Goal: Task Accomplishment & Management: Manage account settings

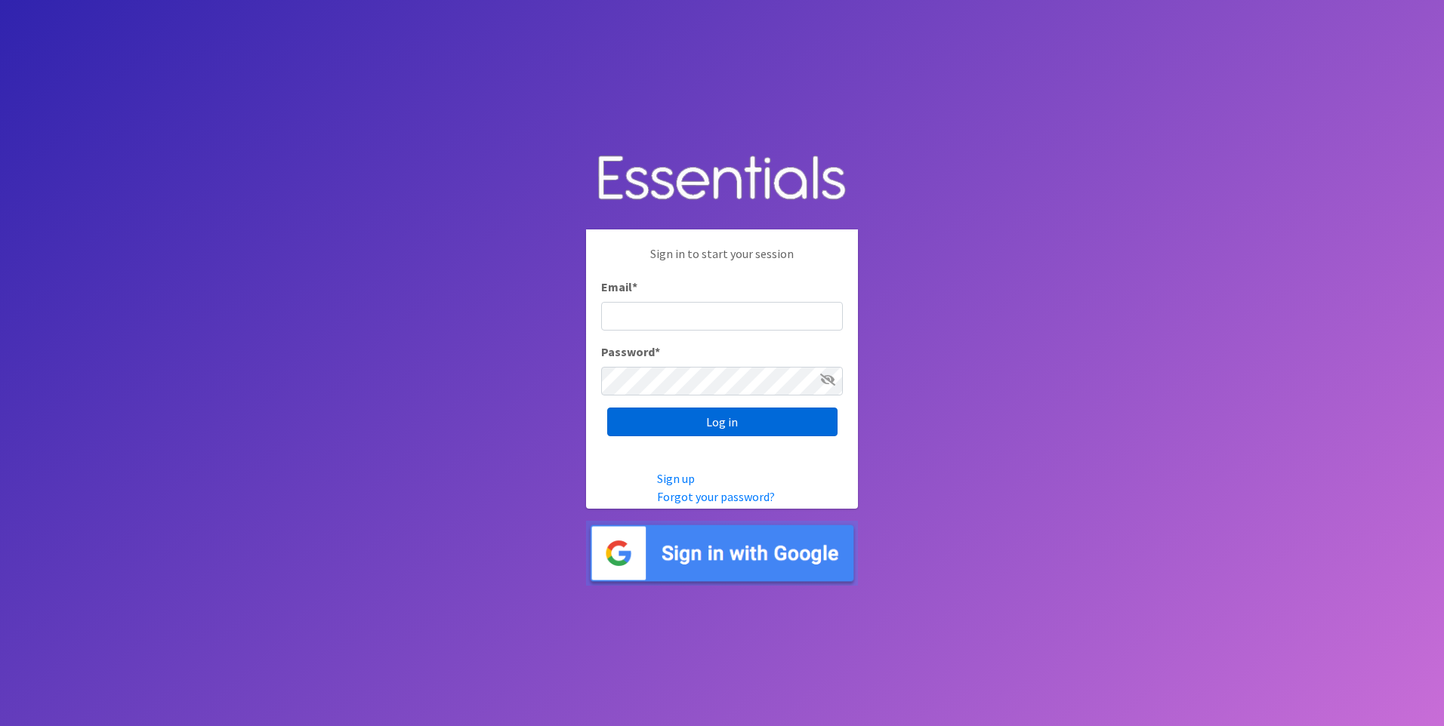
type input "kara@localpropertybuzz.com"
click at [692, 422] on input "Log in" at bounding box center [722, 422] width 230 height 29
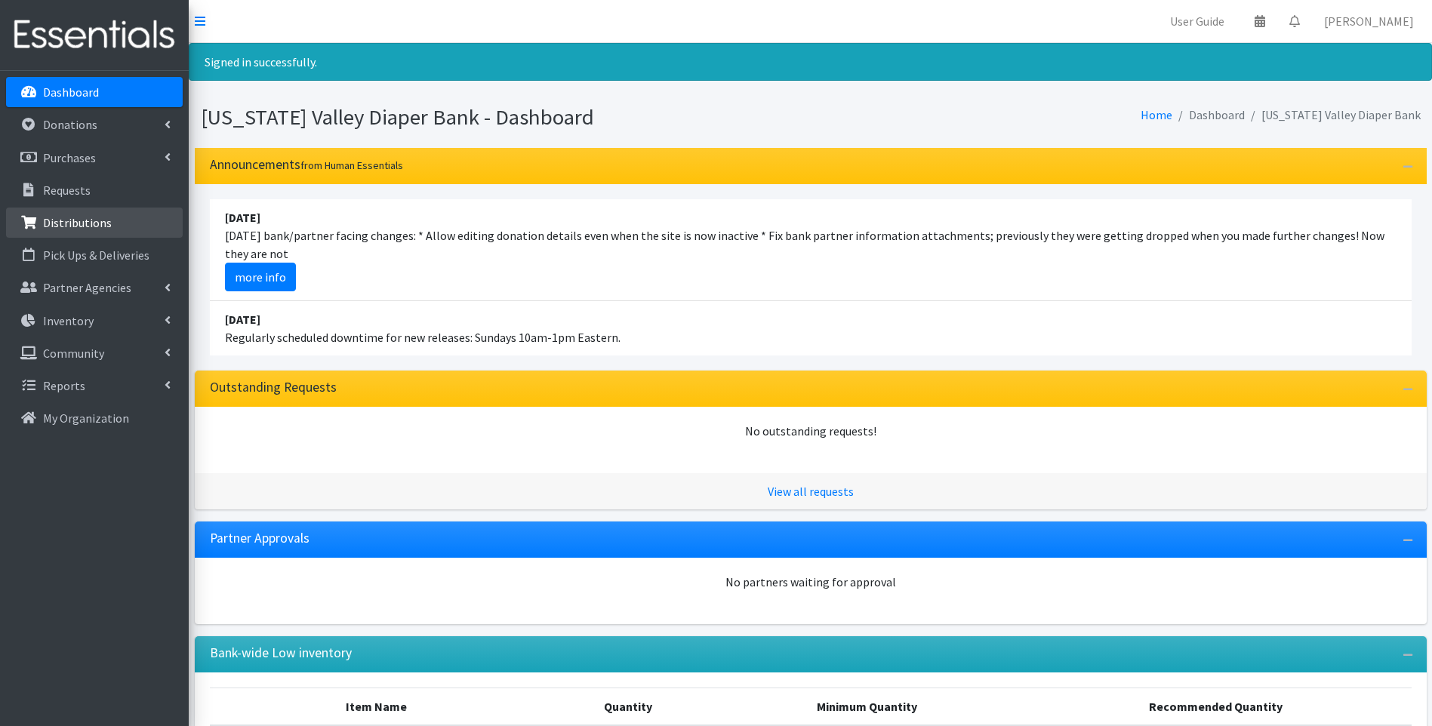
click at [61, 220] on p "Distributions" at bounding box center [77, 222] width 69 height 15
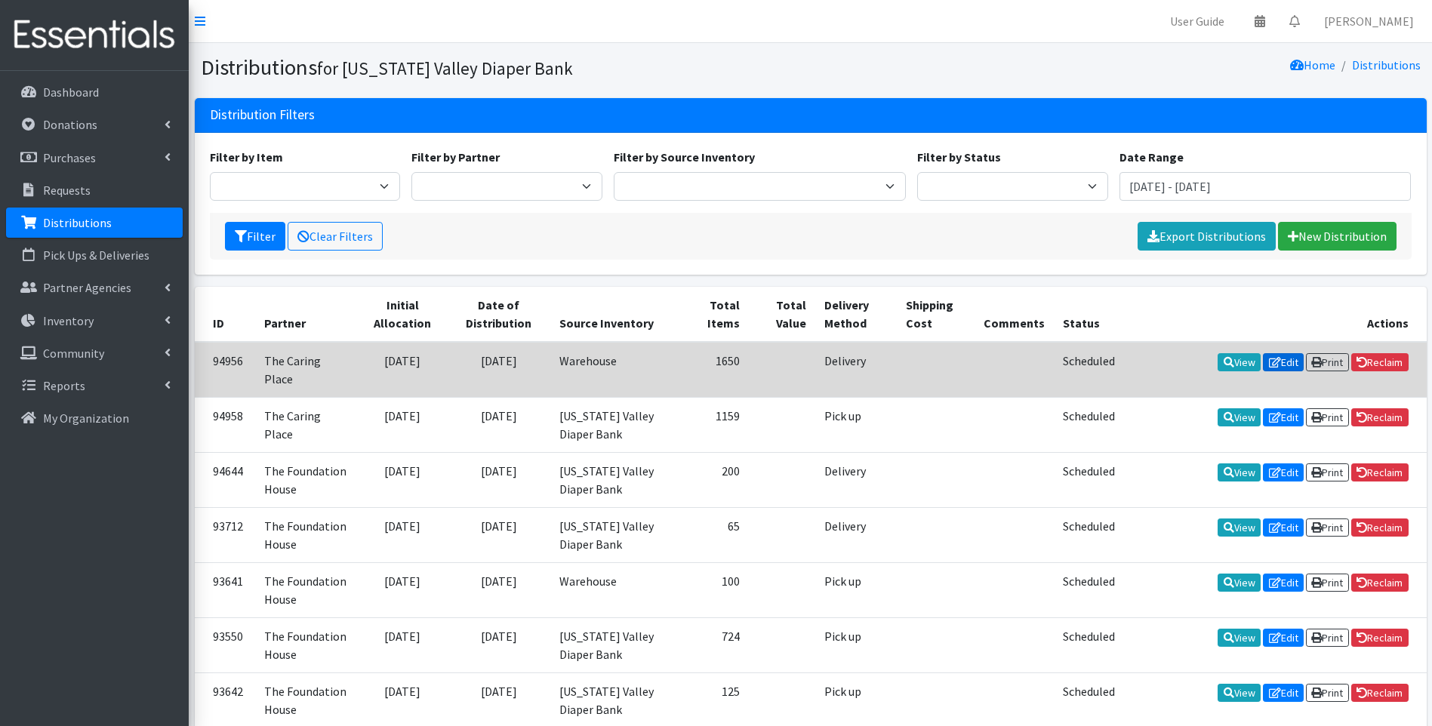
click at [1287, 360] on link "Edit" at bounding box center [1283, 362] width 41 height 18
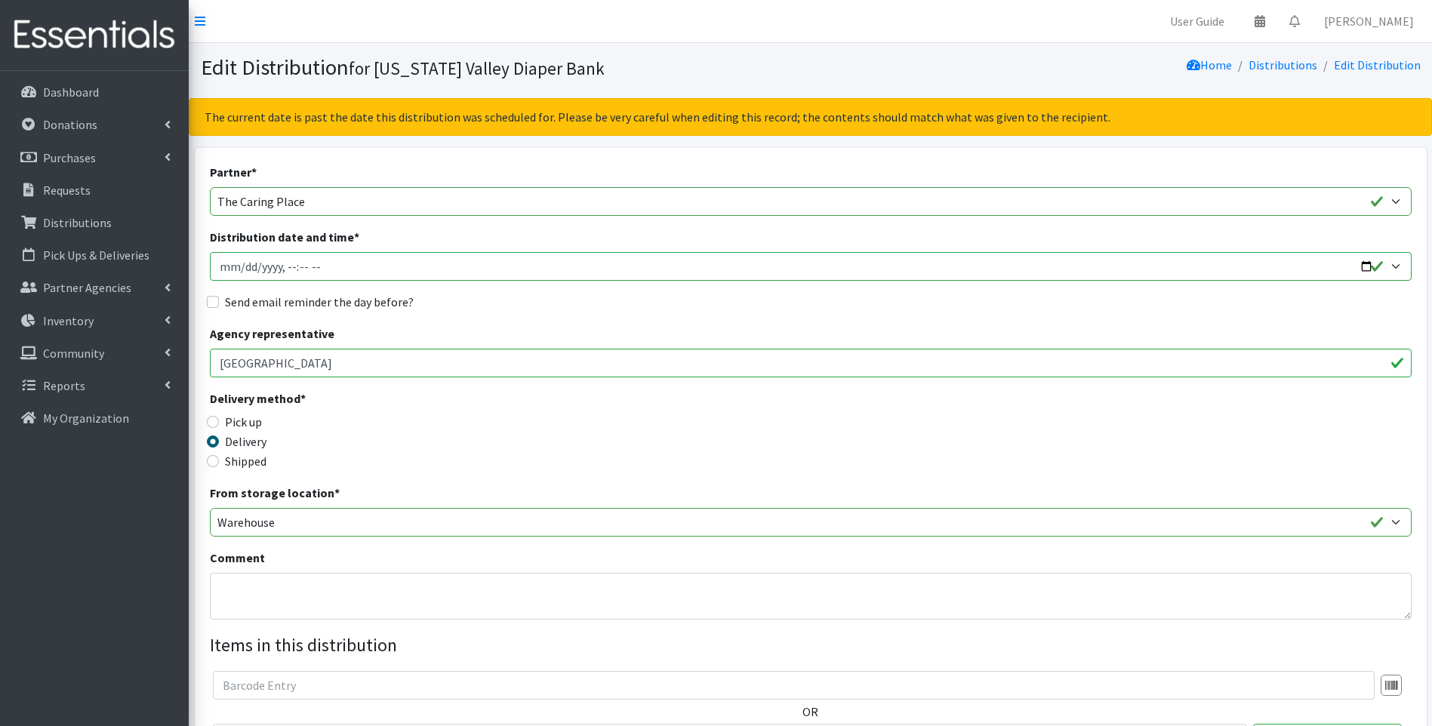
click at [245, 264] on input "Distribution date and time *" at bounding box center [811, 266] width 1202 height 29
type input "2025-08-13T23:59"
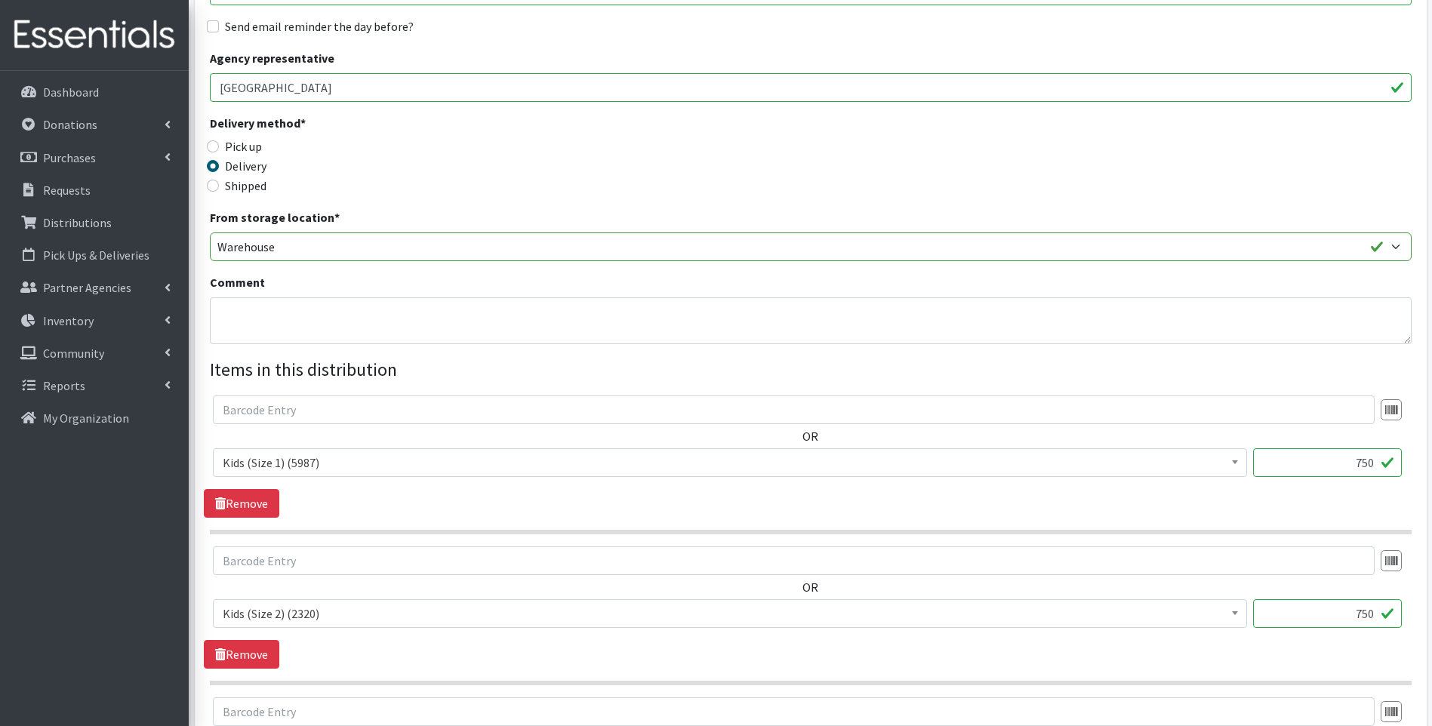
scroll to position [302, 0]
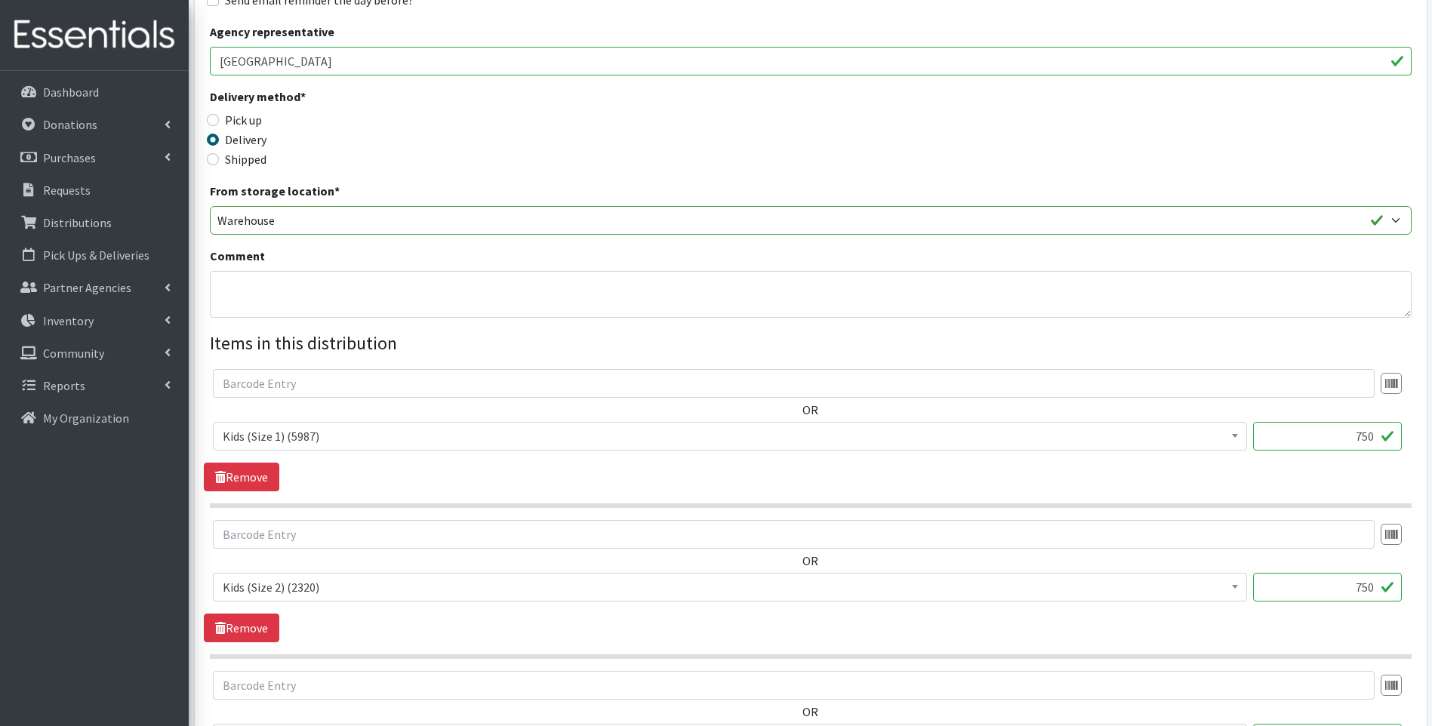
drag, startPoint x: 1353, startPoint y: 442, endPoint x: 1386, endPoint y: 439, distance: 32.6
click at [1386, 439] on input "750" at bounding box center [1327, 436] width 149 height 29
type input "975"
click at [1369, 587] on input "750" at bounding box center [1327, 587] width 149 height 29
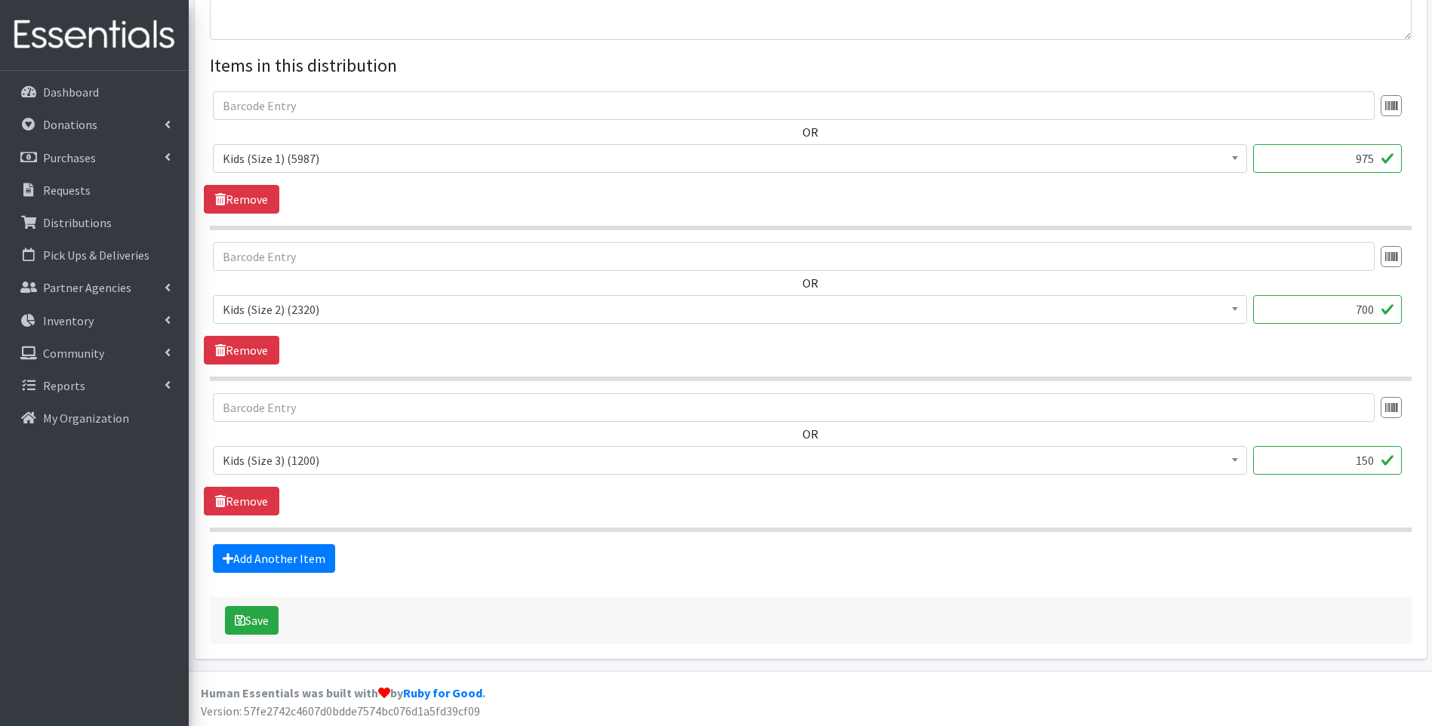
scroll to position [581, 0]
type input "700"
drag, startPoint x: 1345, startPoint y: 461, endPoint x: 1374, endPoint y: 459, distance: 29.5
click at [1374, 459] on input "150" at bounding box center [1327, 459] width 149 height 29
type input "675"
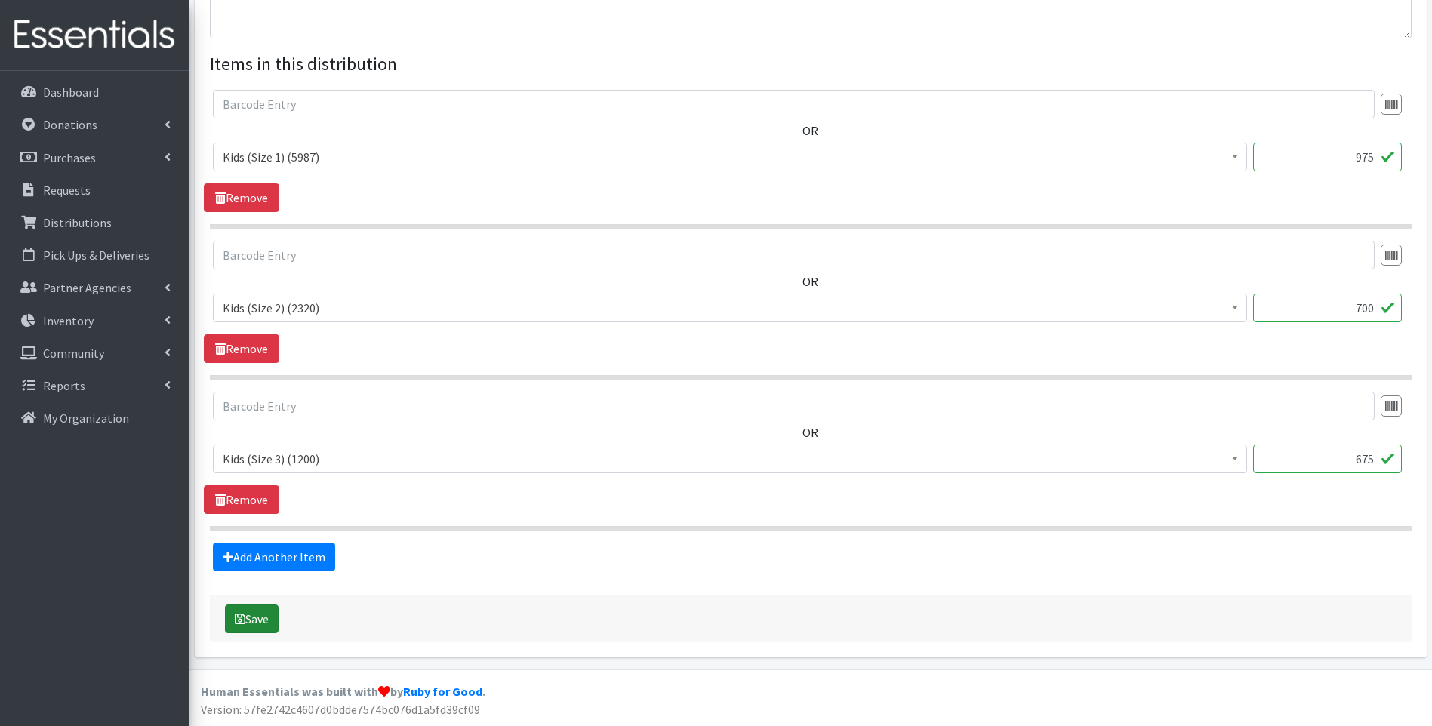
click at [251, 625] on button "Save" at bounding box center [252, 619] width 54 height 29
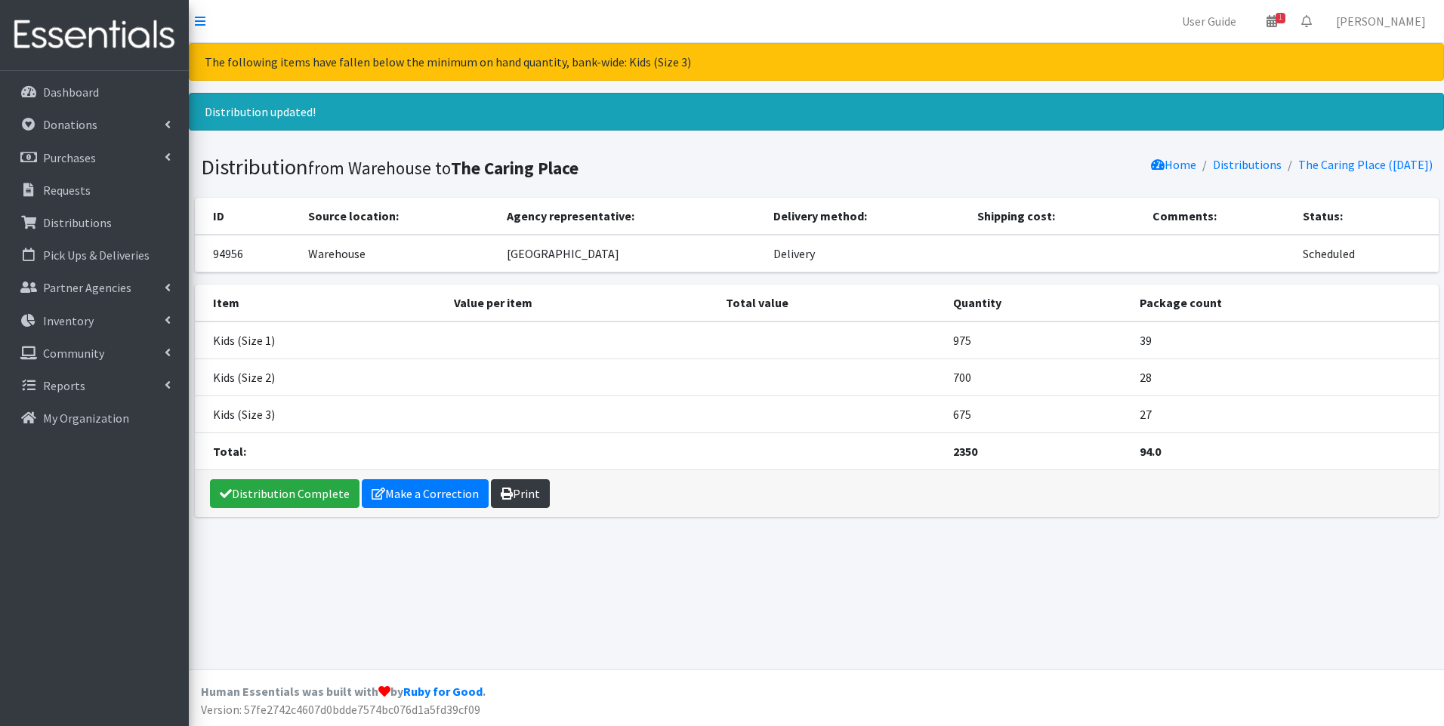
click at [507, 501] on link "Print" at bounding box center [520, 493] width 59 height 29
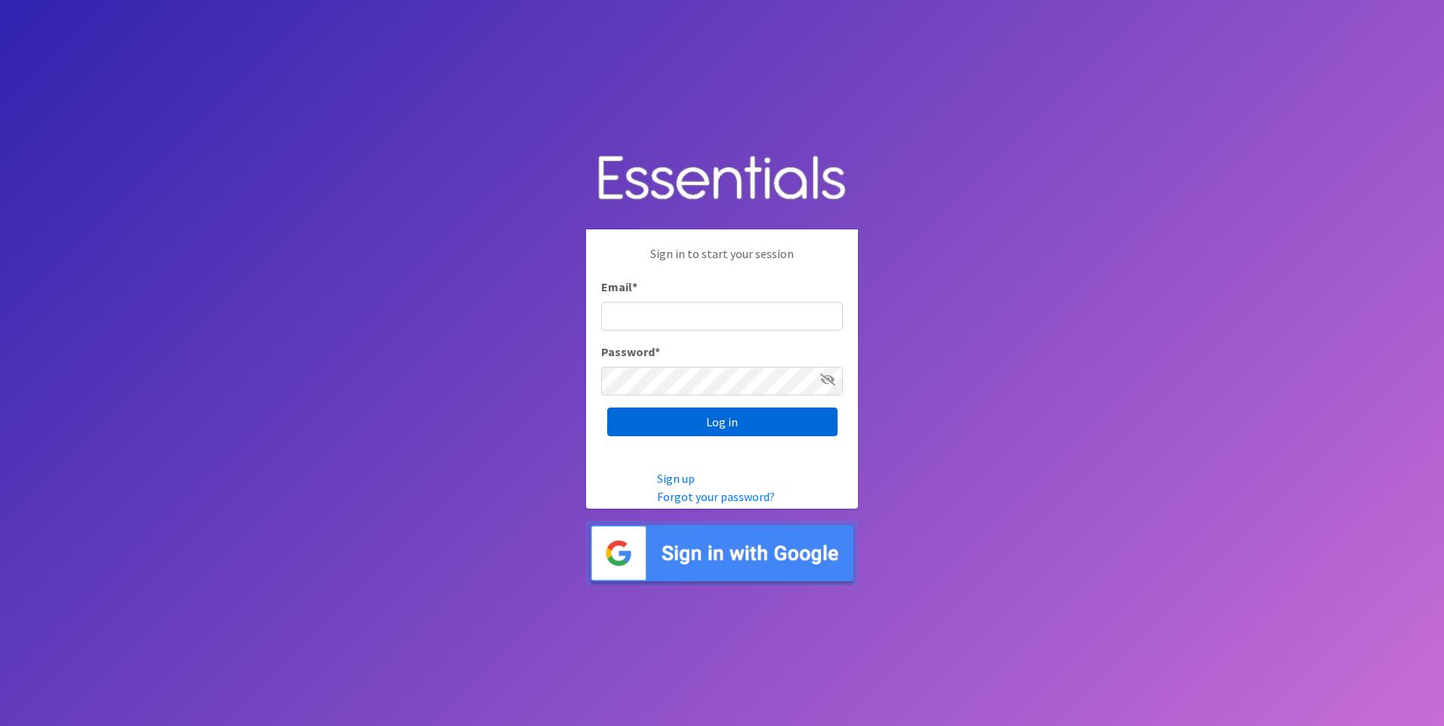
type input "kara@localpropertybuzz.com"
click at [711, 427] on input "Log in" at bounding box center [722, 422] width 230 height 29
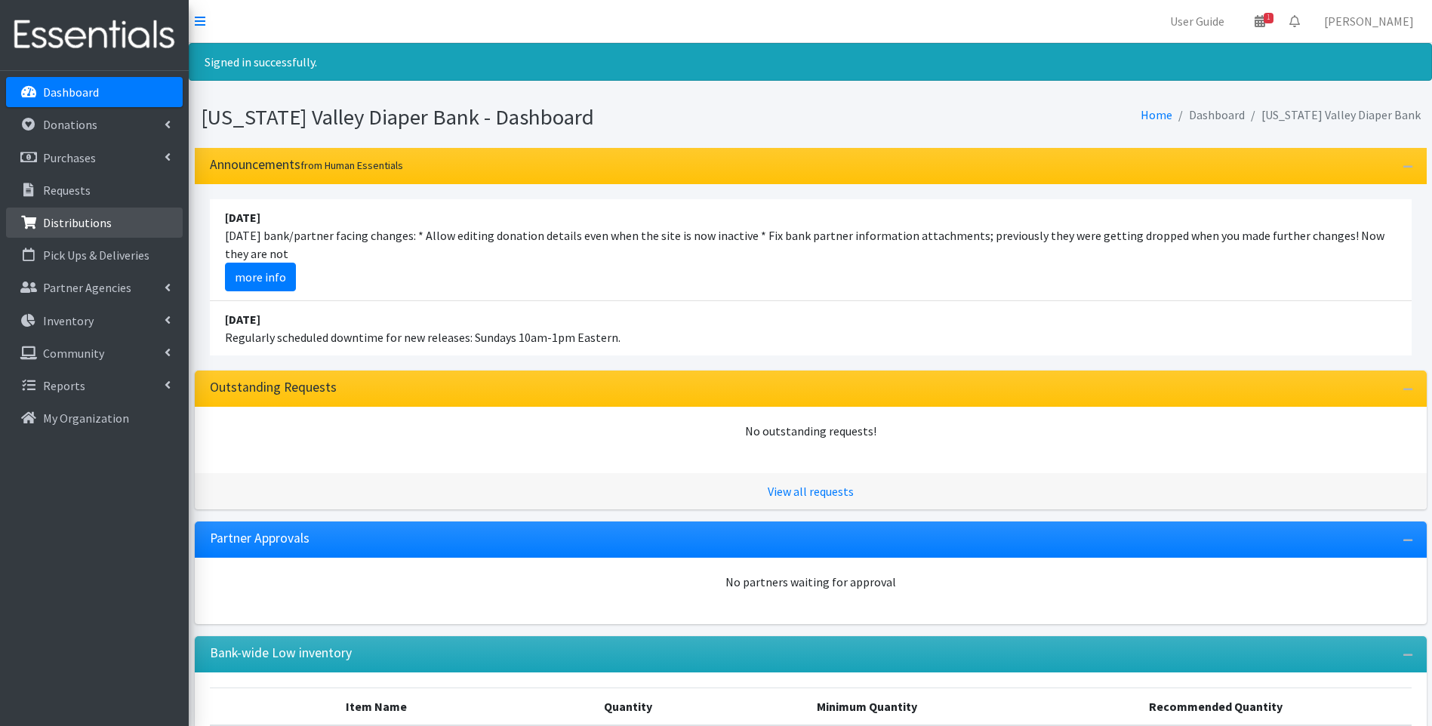
click at [101, 219] on p "Distributions" at bounding box center [77, 222] width 69 height 15
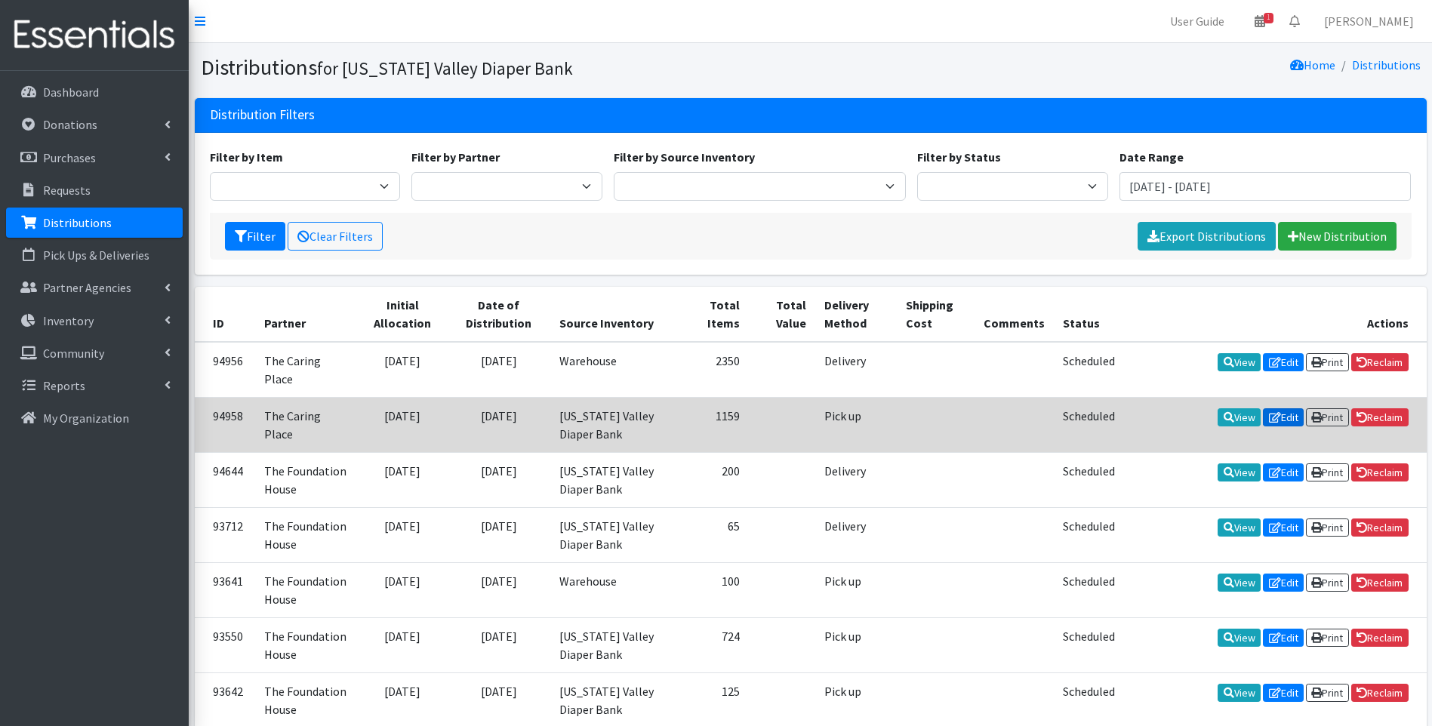
click at [1282, 409] on link "Edit" at bounding box center [1283, 418] width 41 height 18
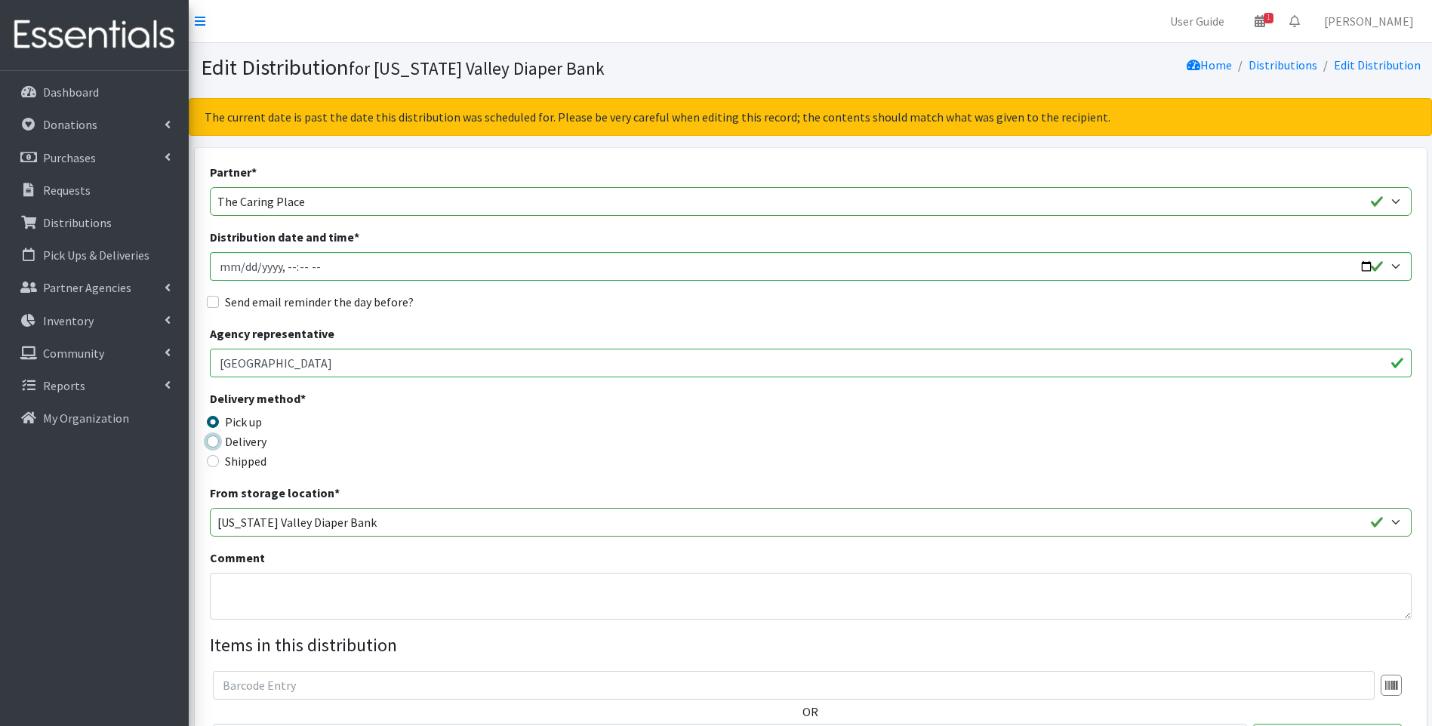
click at [214, 439] on input "Delivery" at bounding box center [213, 442] width 12 height 12
radio input "true"
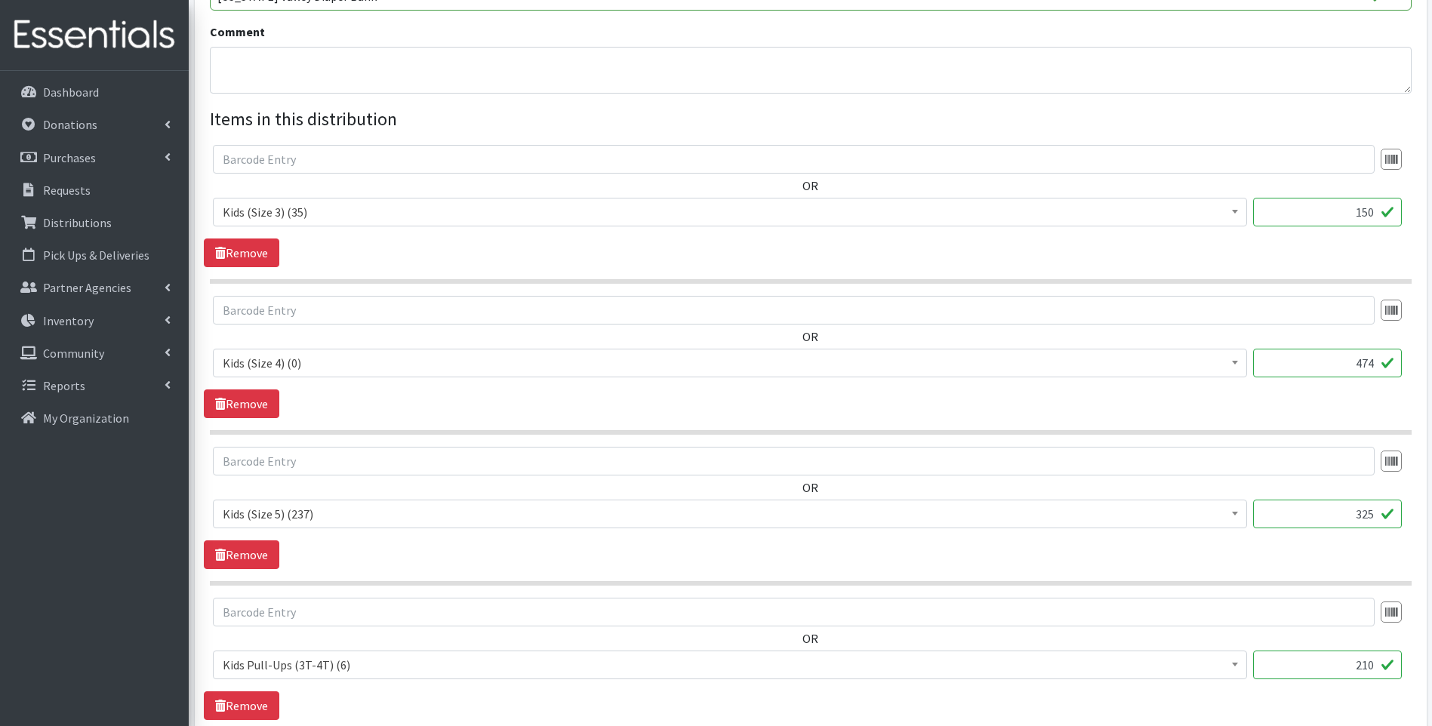
scroll to position [732, 0]
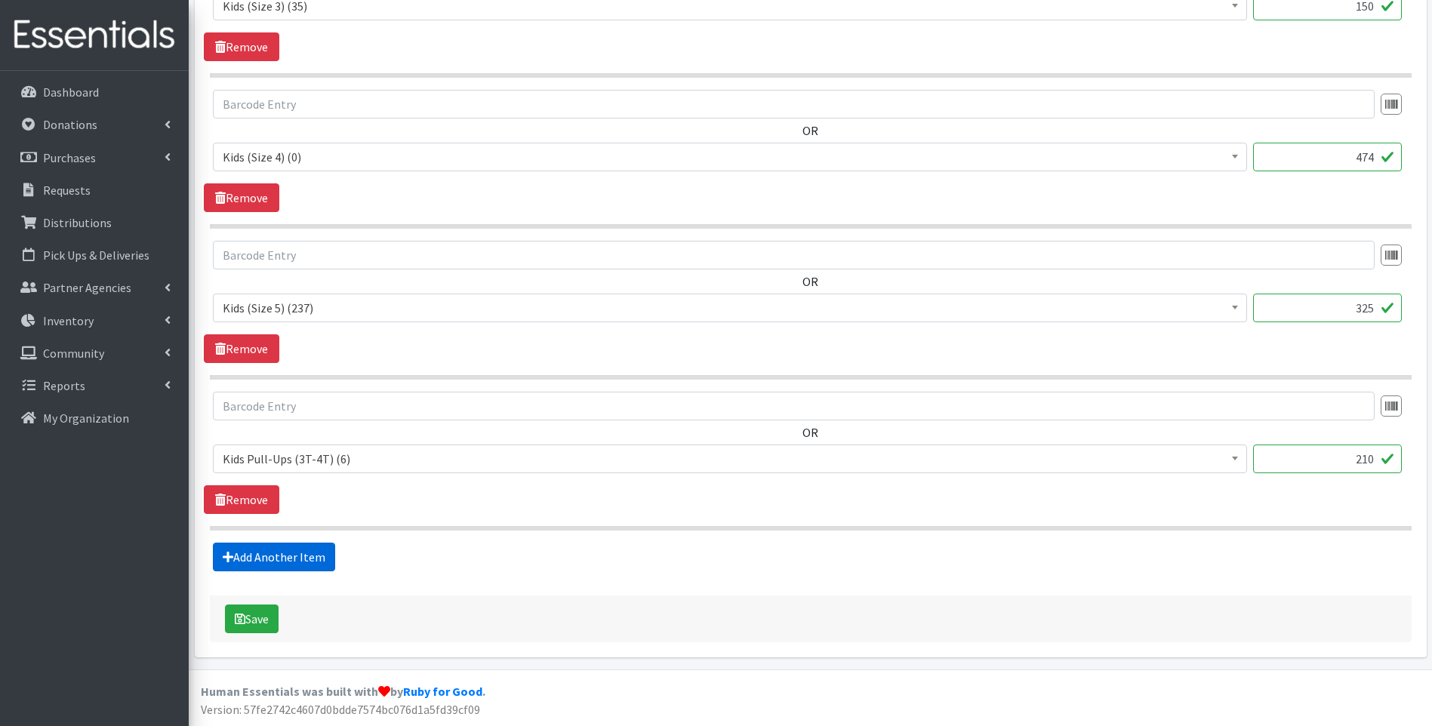
click at [276, 555] on link "Add Another Item" at bounding box center [274, 557] width 122 height 29
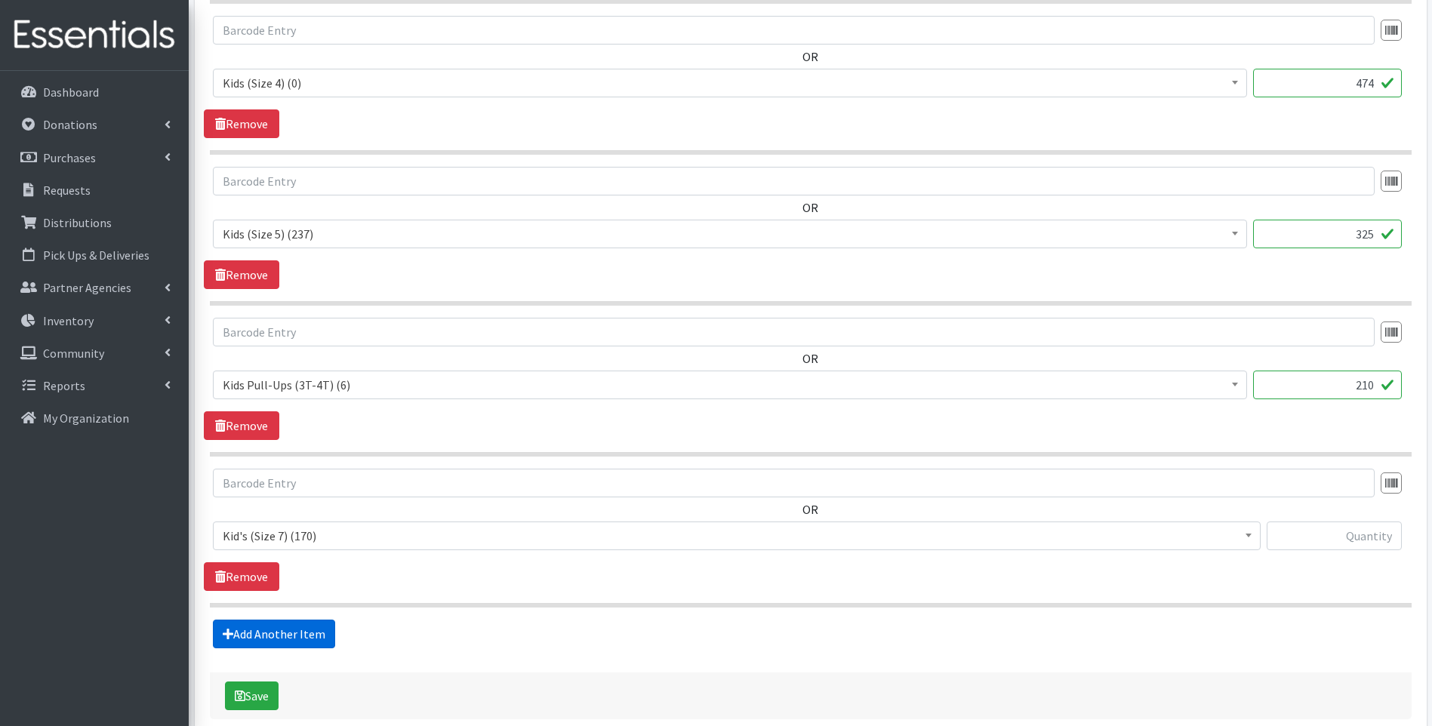
scroll to position [883, 0]
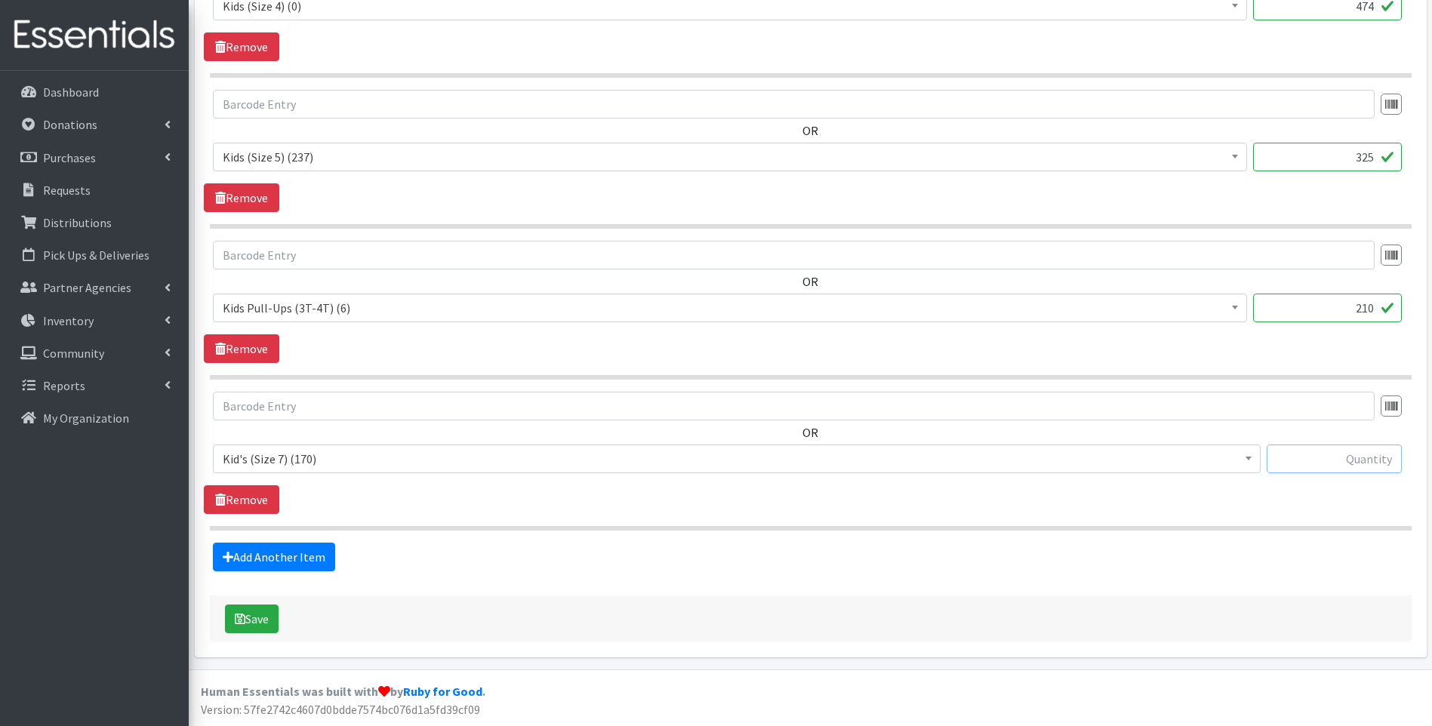
click at [1349, 460] on input "text" at bounding box center [1334, 459] width 135 height 29
type input "150"
drag, startPoint x: 681, startPoint y: 557, endPoint x: 664, endPoint y: 552, distance: 17.9
click at [675, 556] on div "Add Another Item" at bounding box center [810, 557] width 1213 height 29
click at [239, 621] on icon "submit" at bounding box center [240, 619] width 11 height 12
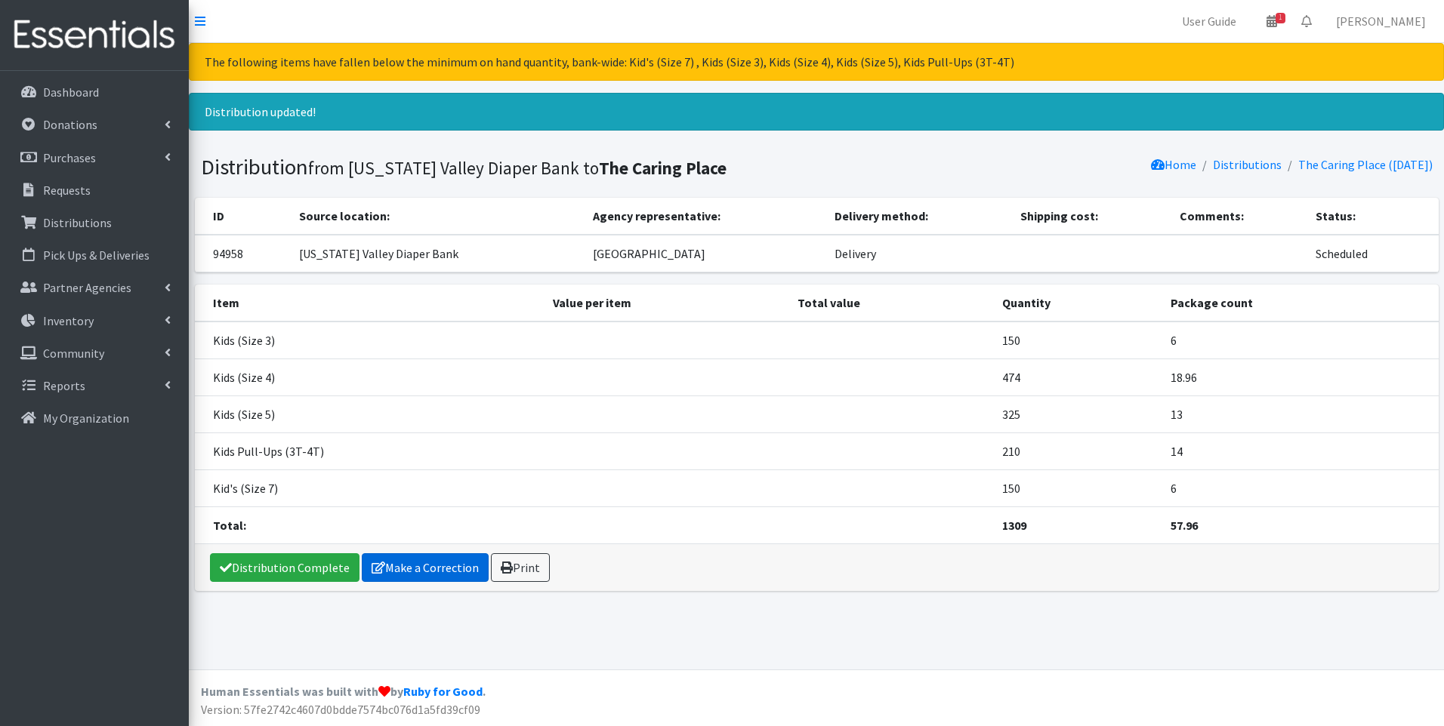
click at [399, 566] on link "Make a Correction" at bounding box center [425, 567] width 127 height 29
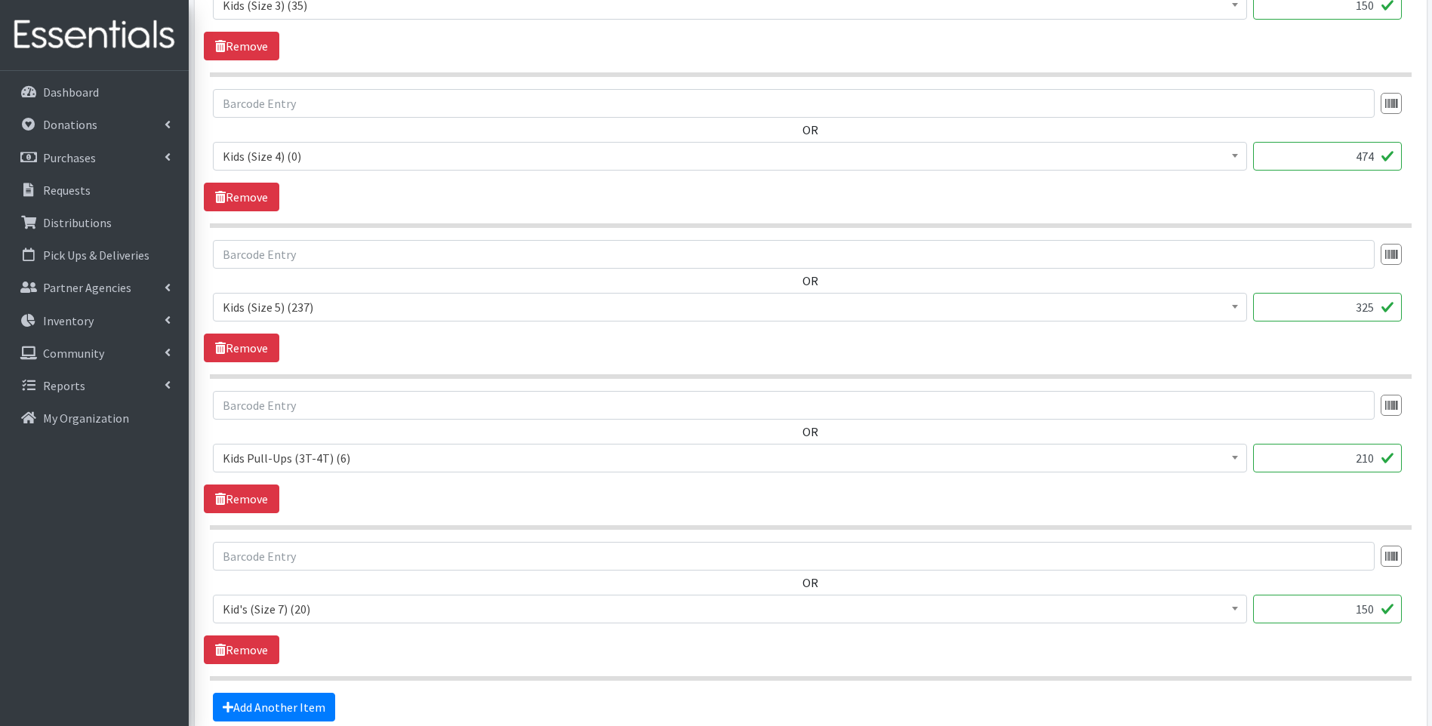
scroll to position [755, 0]
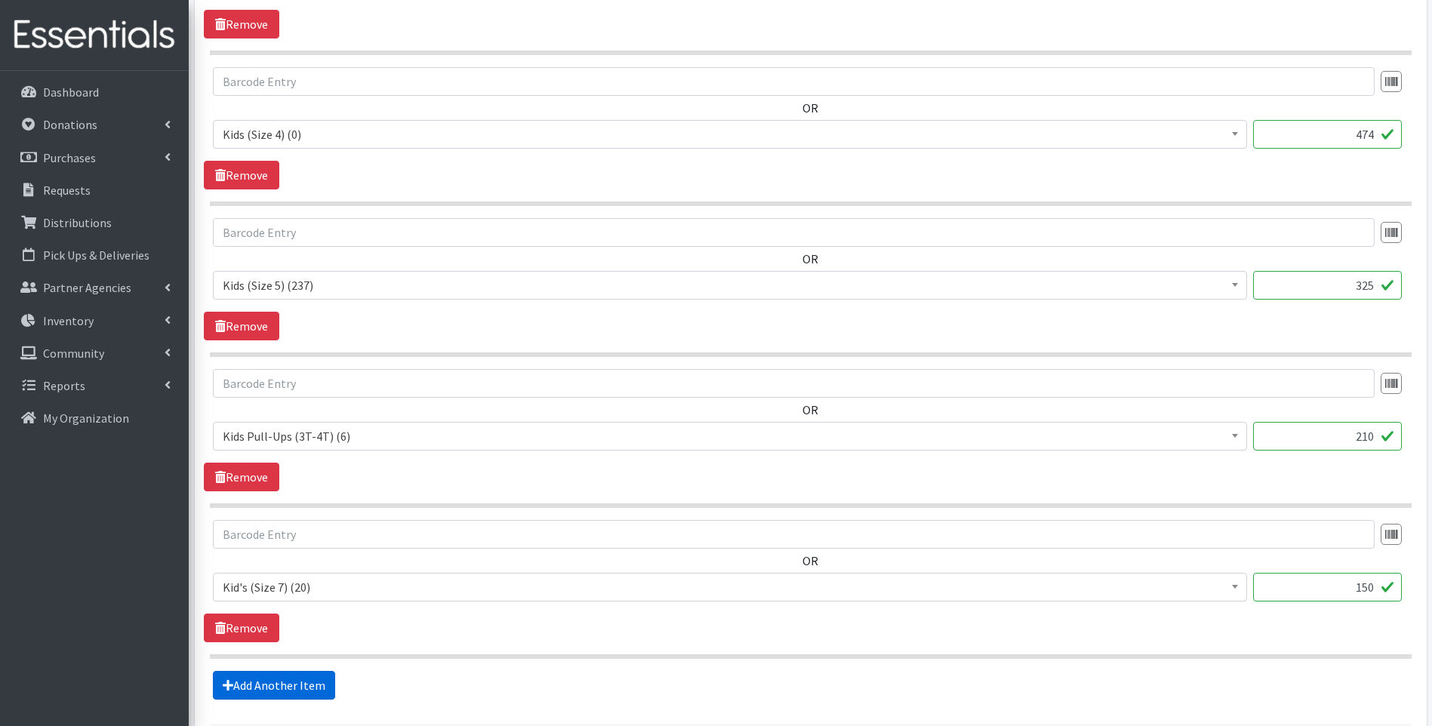
click at [284, 680] on link "Add Another Item" at bounding box center [274, 685] width 122 height 29
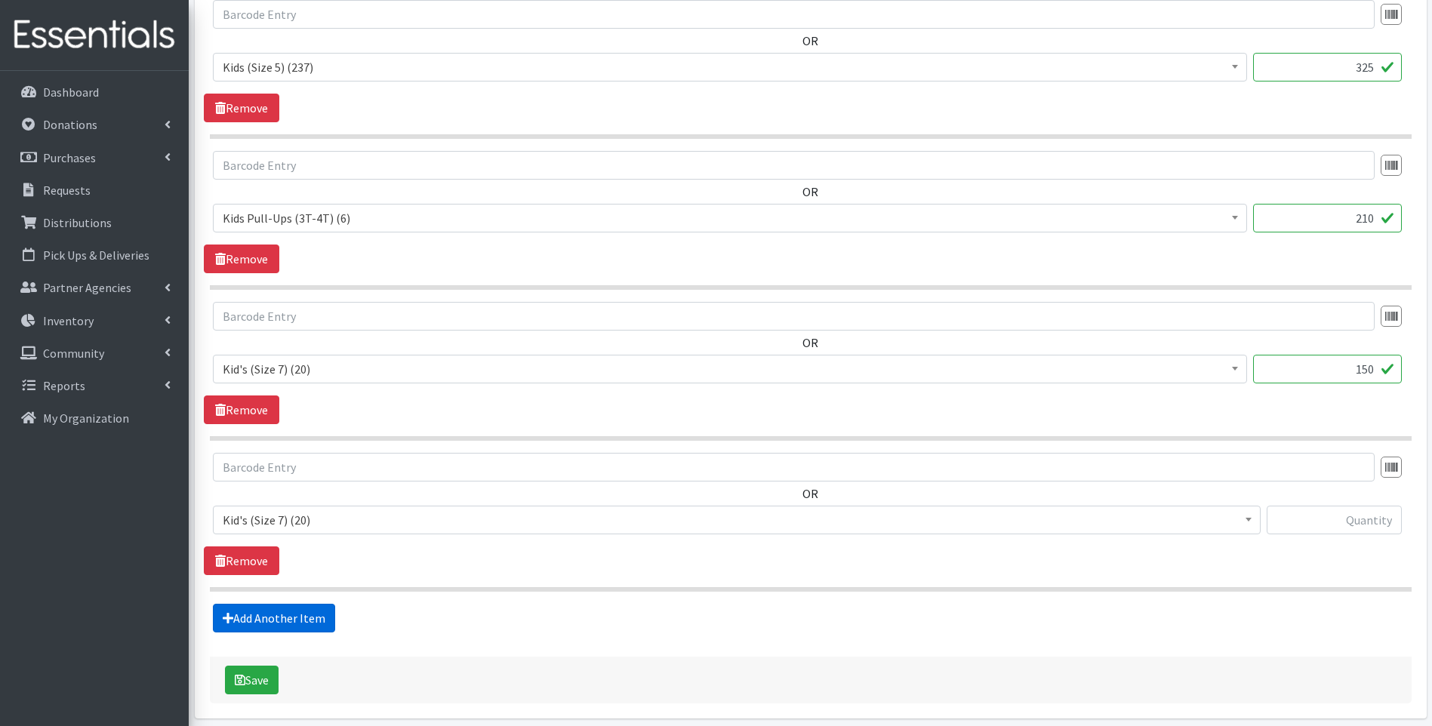
scroll to position [1034, 0]
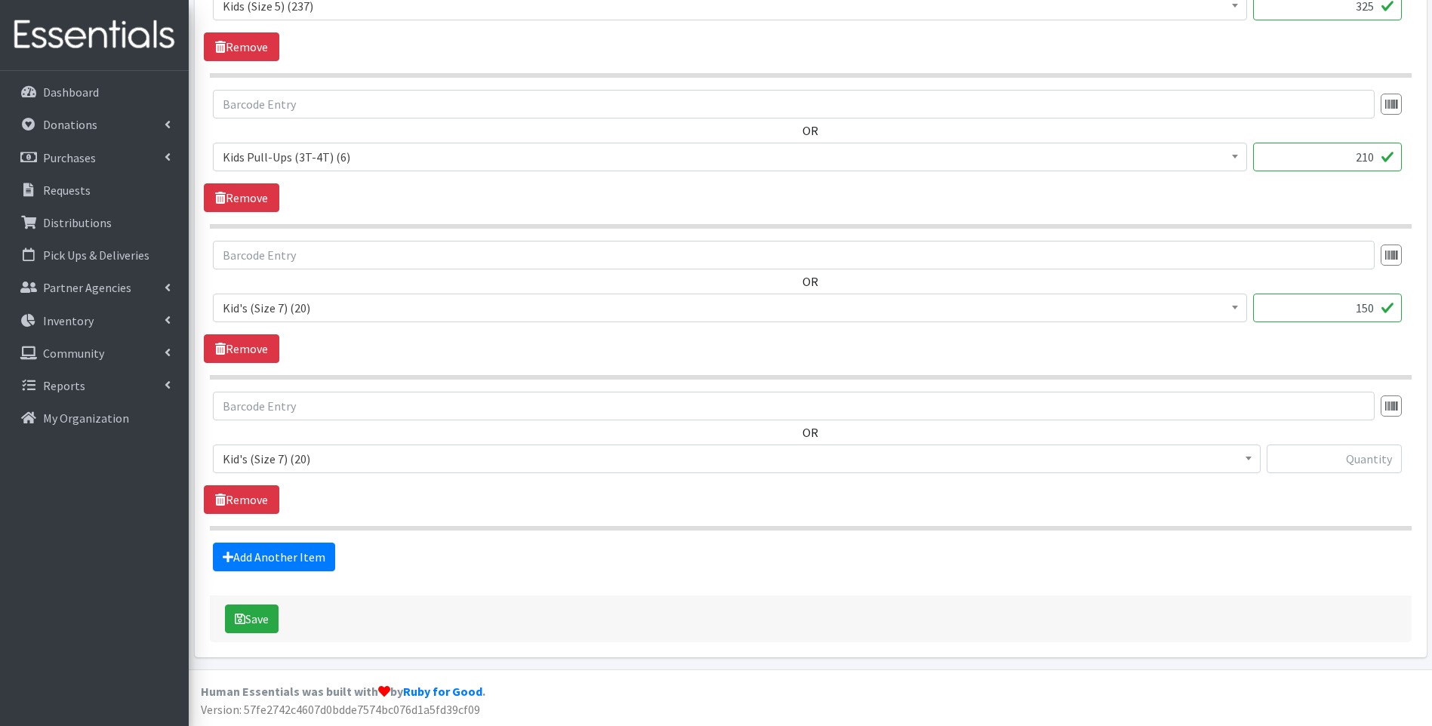
click at [321, 464] on span "Kid's (Size 7) (20)" at bounding box center [737, 459] width 1028 height 21
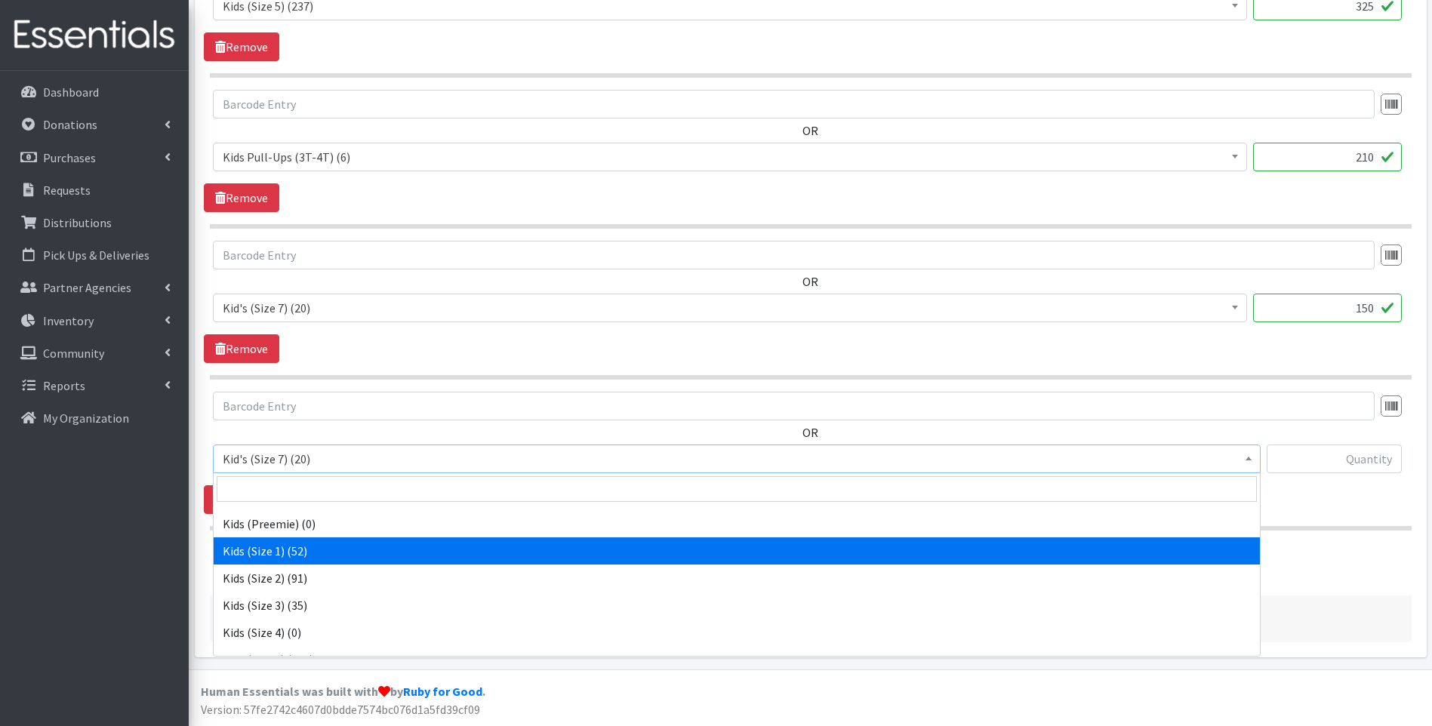
scroll to position [151, 0]
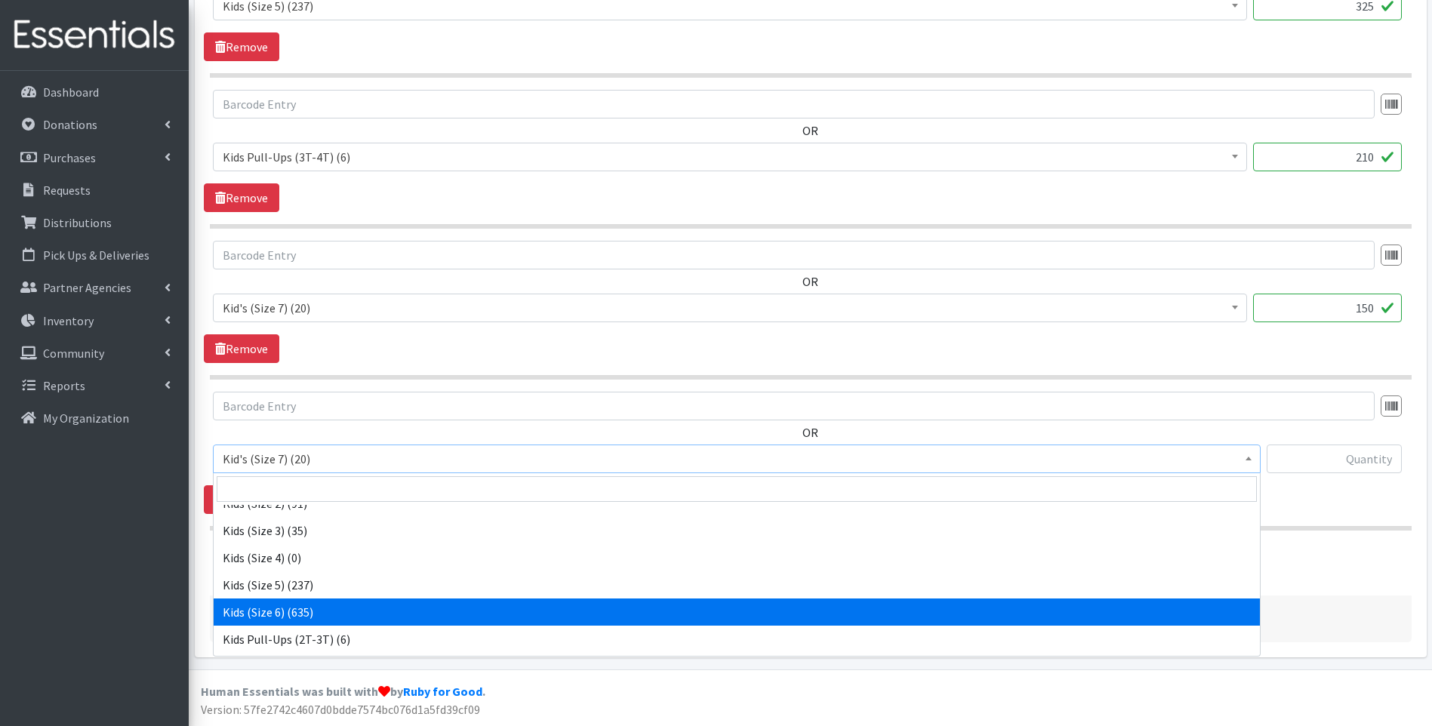
select select "13153"
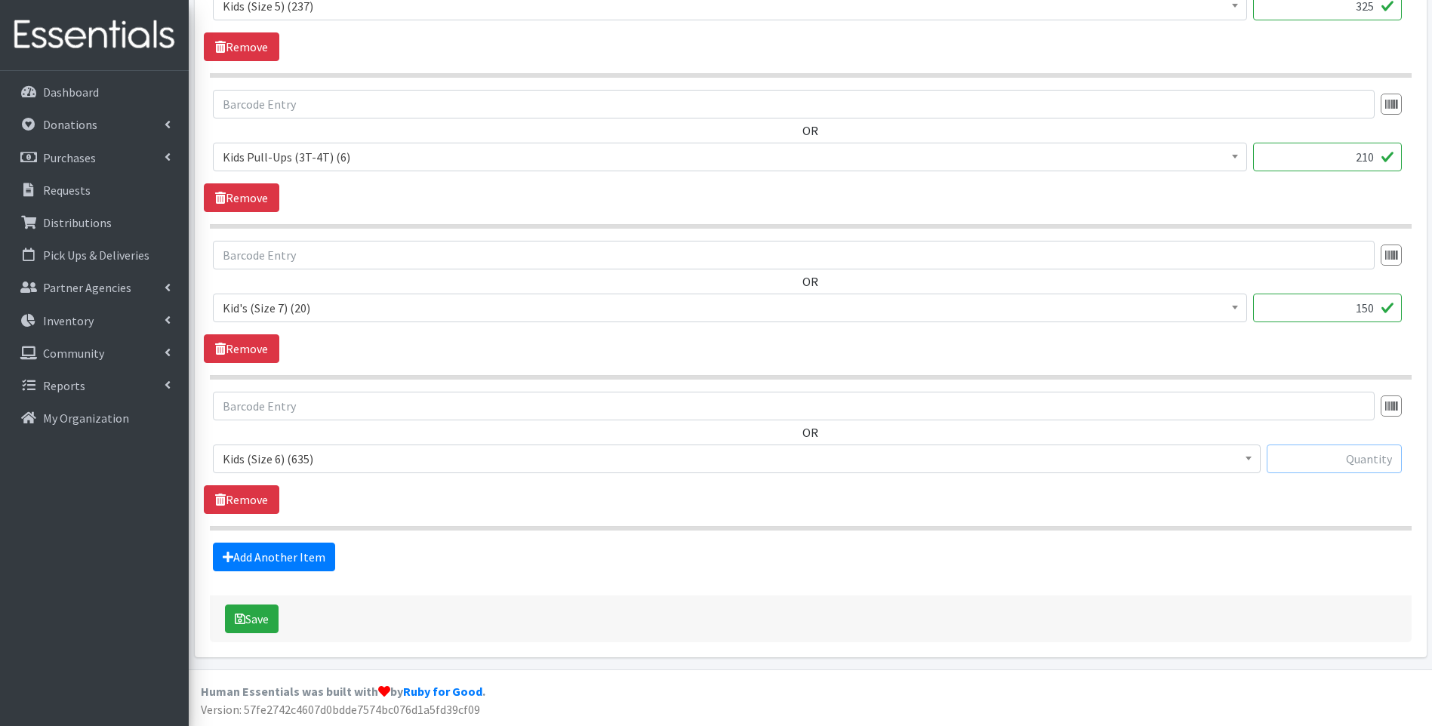
click at [1317, 467] on input "text" at bounding box center [1334, 459] width 135 height 29
type input "600"
click at [1293, 495] on div "OR Kid's (Size 7) (20) Kid's 5T/6T Pull Ups (84) Kids (Newborn) (11) Kids (Pree…" at bounding box center [810, 453] width 1213 height 122
click at [254, 614] on button "Save" at bounding box center [252, 619] width 54 height 29
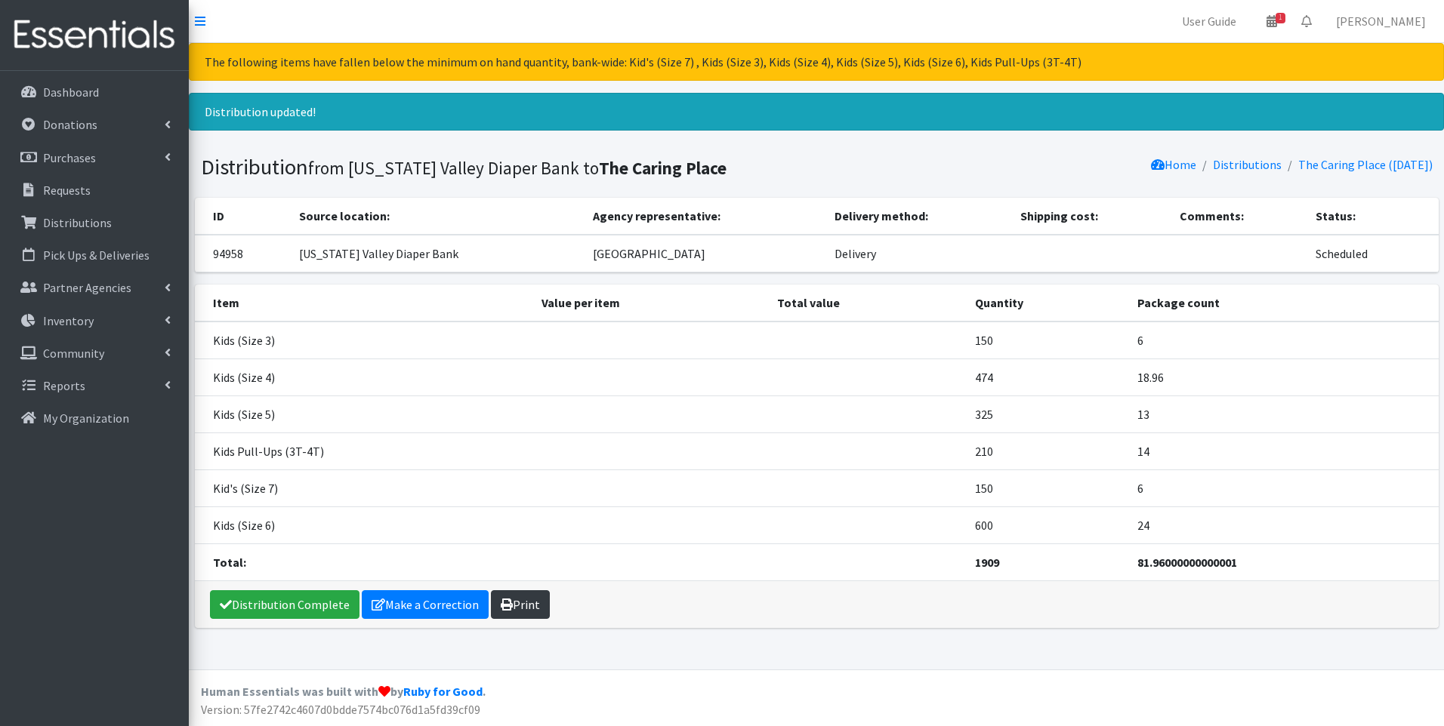
click at [519, 600] on link "Print" at bounding box center [520, 604] width 59 height 29
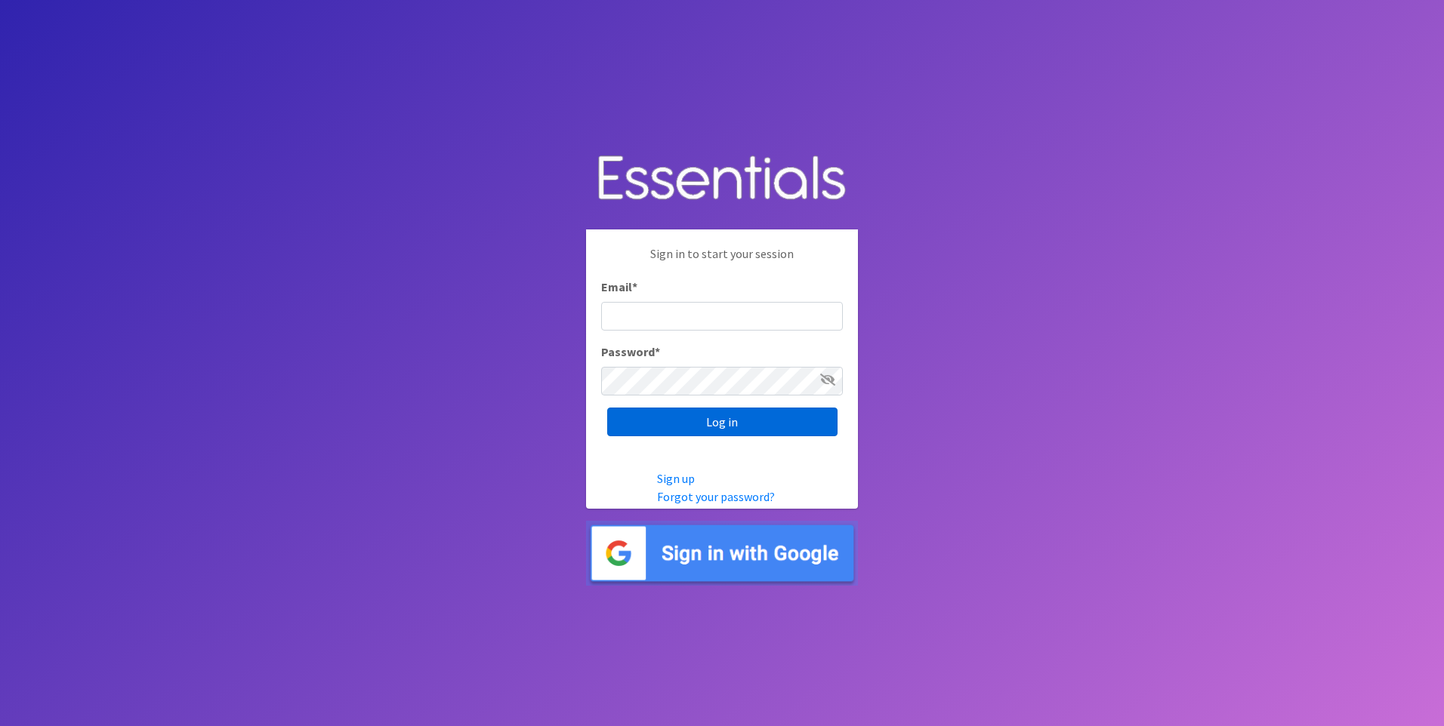
type input "[EMAIL_ADDRESS][DOMAIN_NAME]"
click at [747, 430] on input "Log in" at bounding box center [722, 422] width 230 height 29
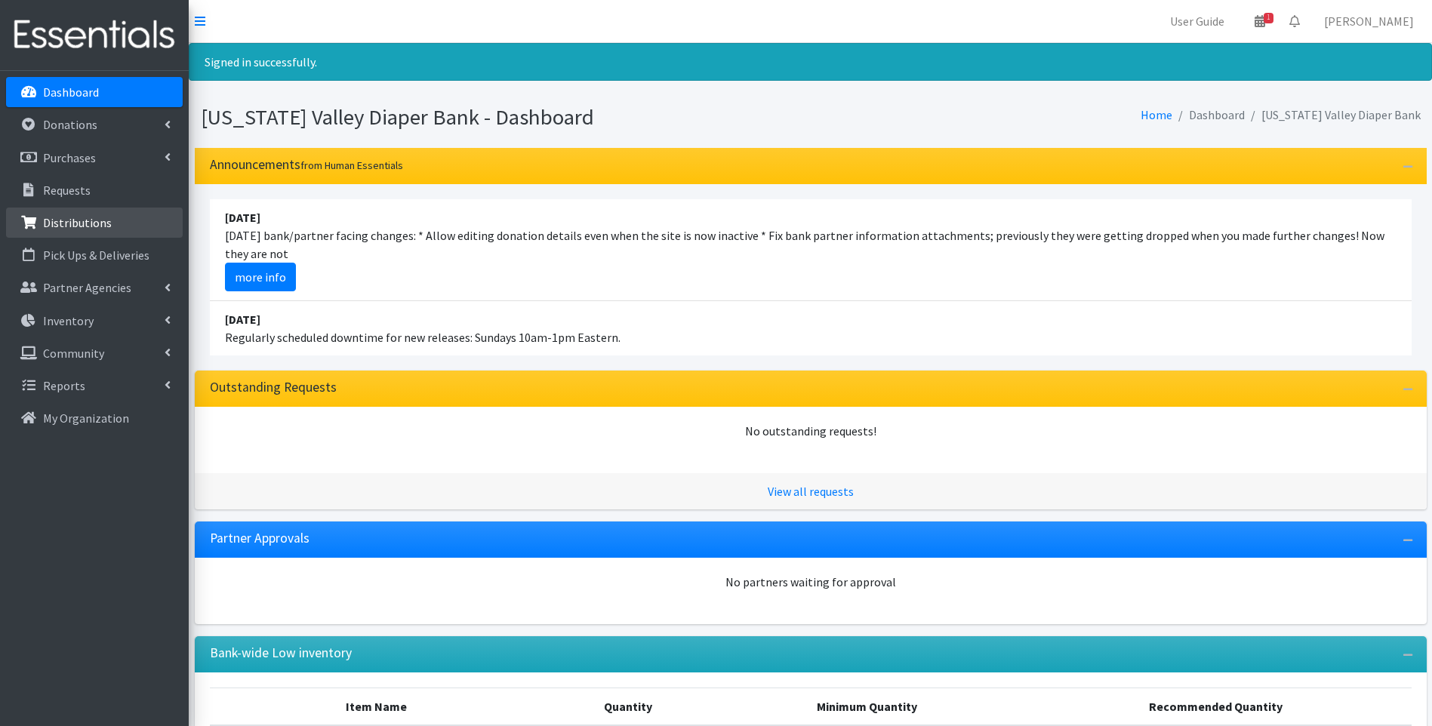
click at [92, 220] on p "Distributions" at bounding box center [77, 222] width 69 height 15
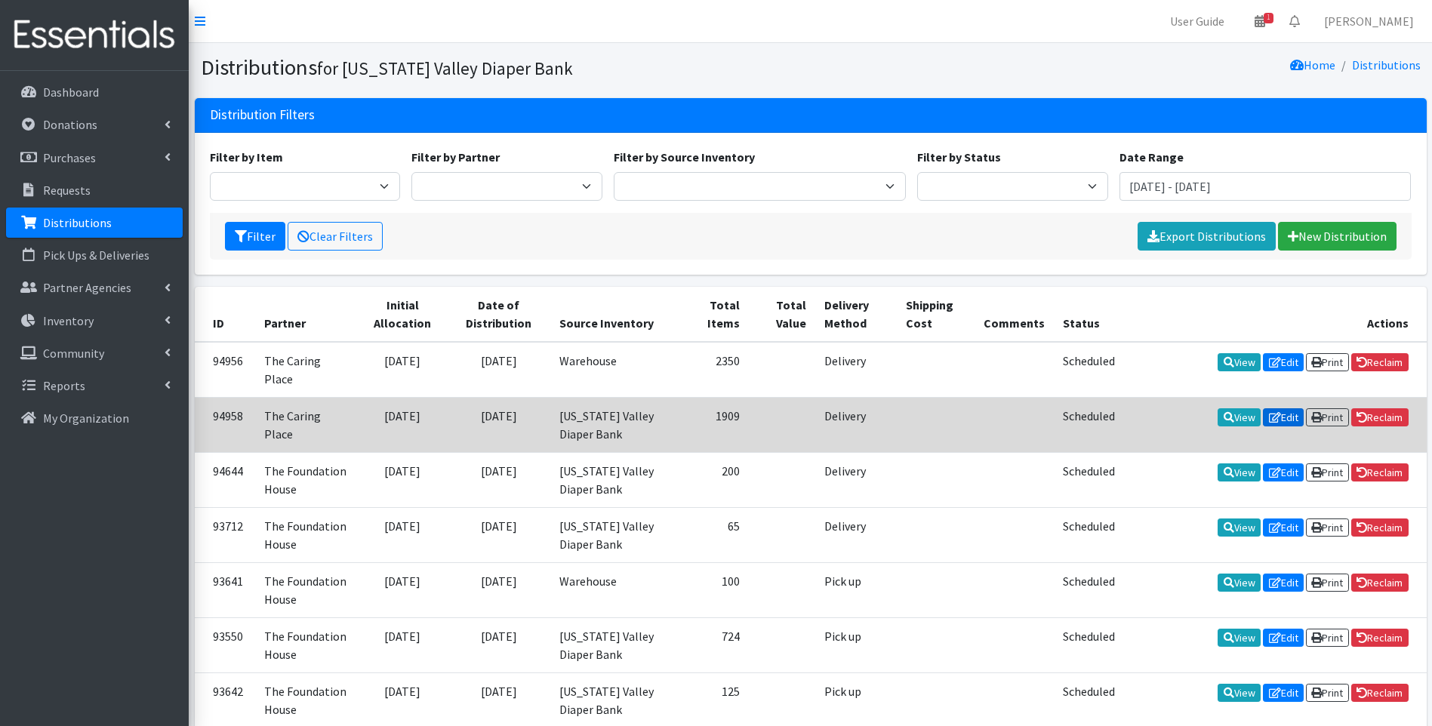
click at [1284, 409] on link "Edit" at bounding box center [1283, 418] width 41 height 18
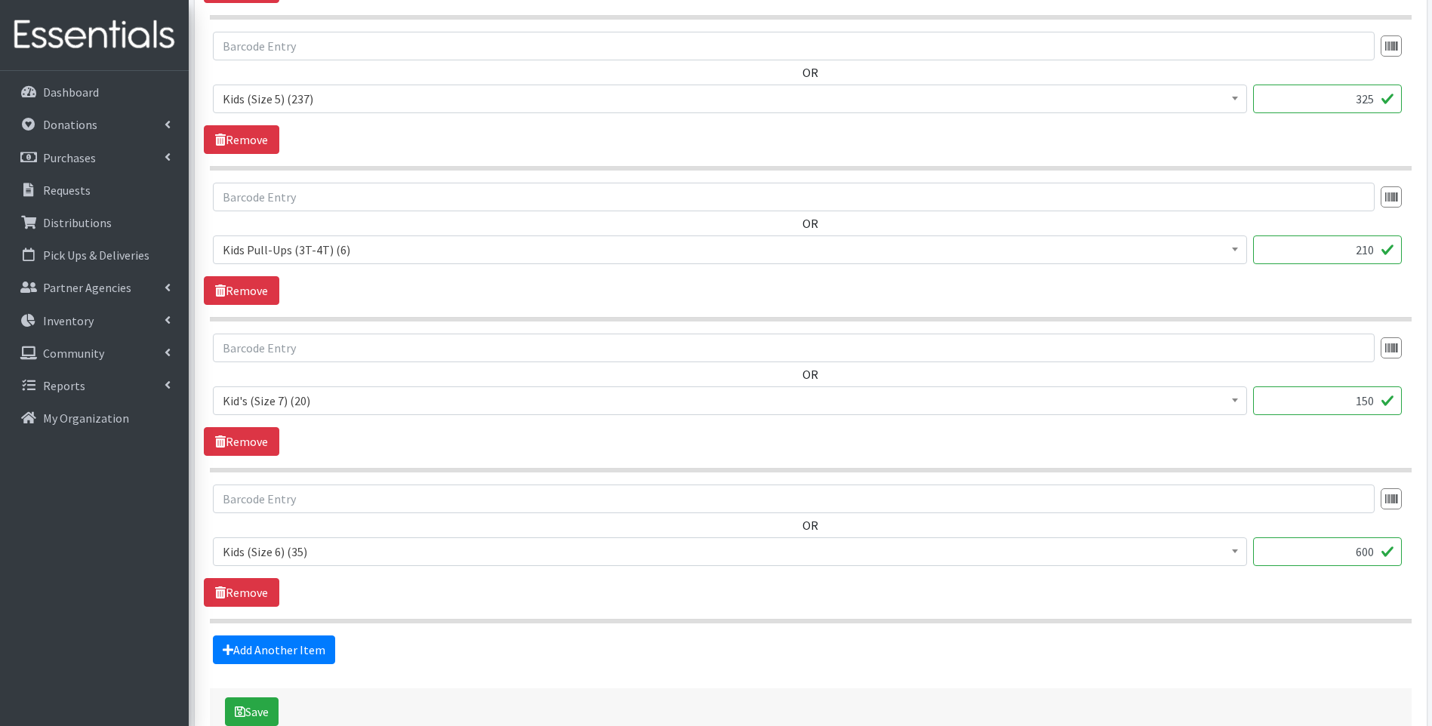
scroll to position [982, 0]
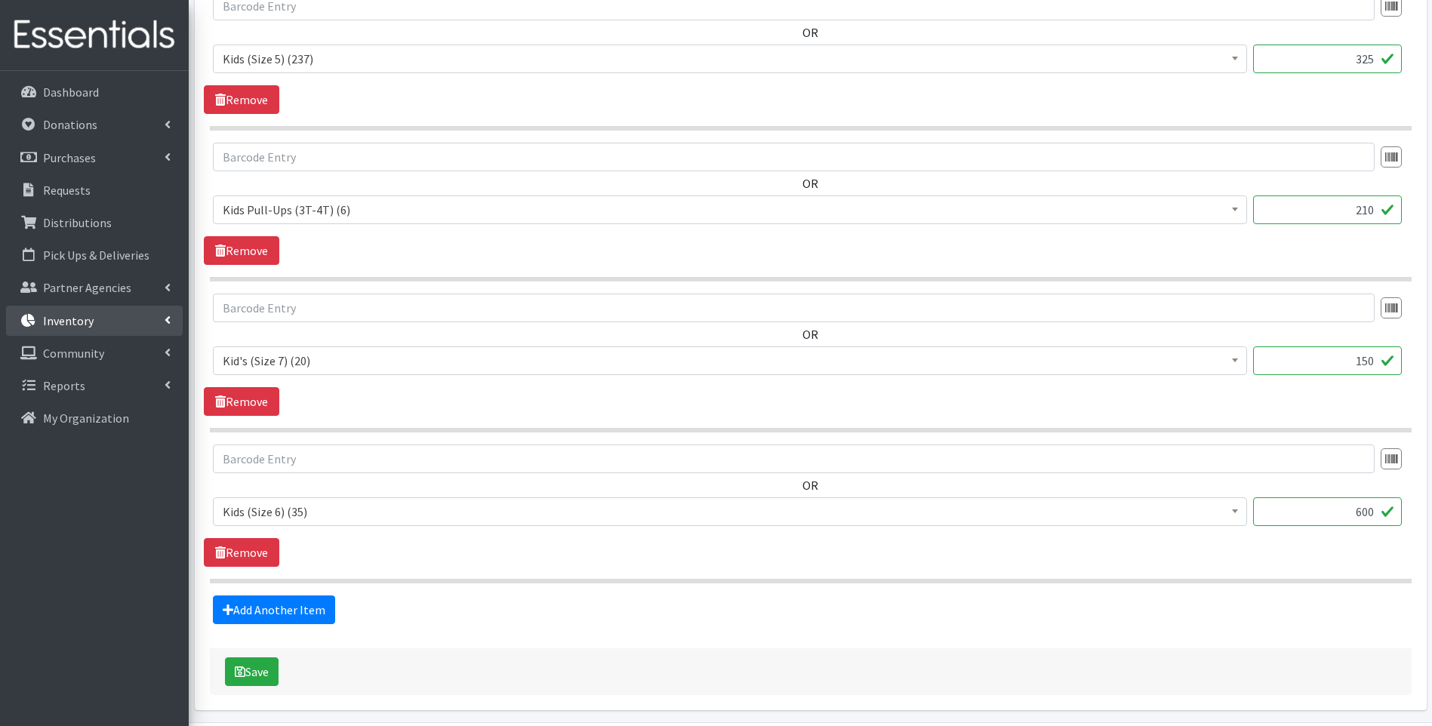
click at [85, 321] on p "Inventory" at bounding box center [68, 320] width 51 height 15
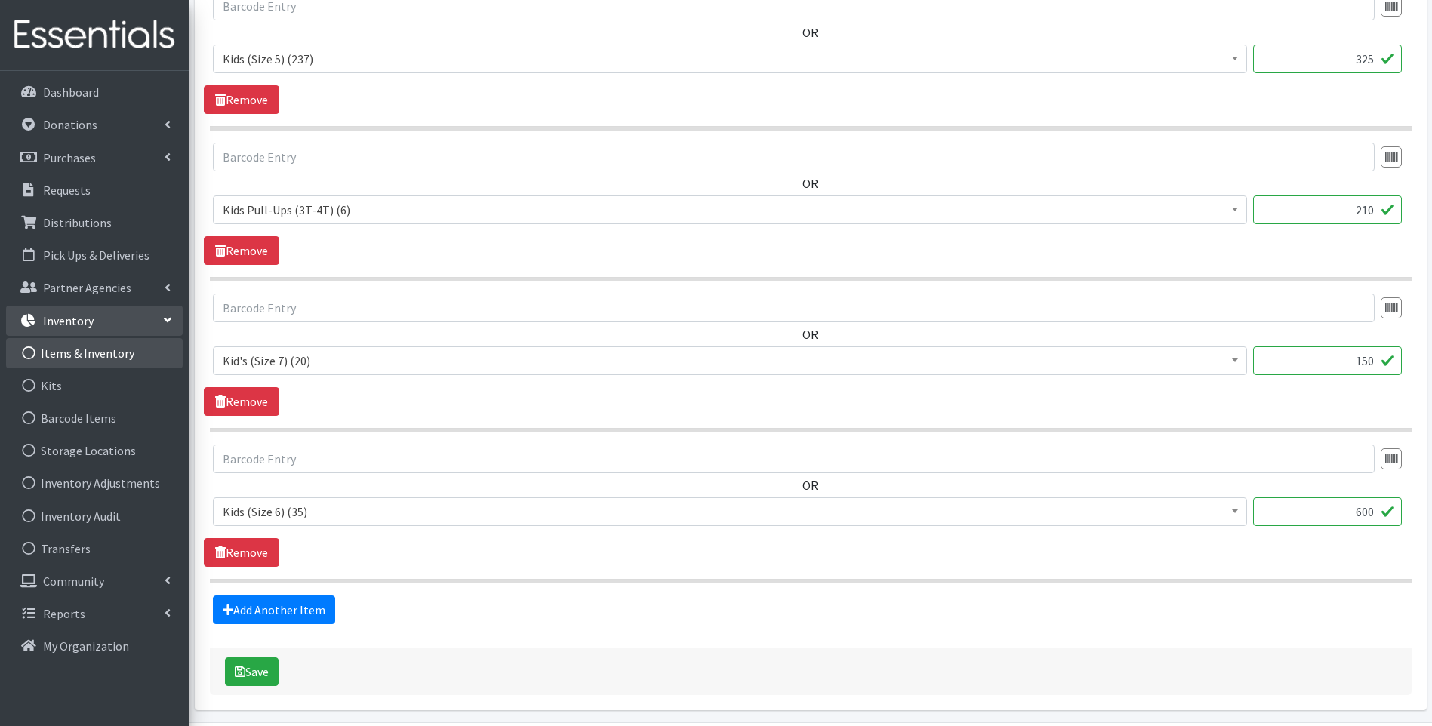
click at [92, 356] on link "Items & Inventory" at bounding box center [94, 353] width 177 height 30
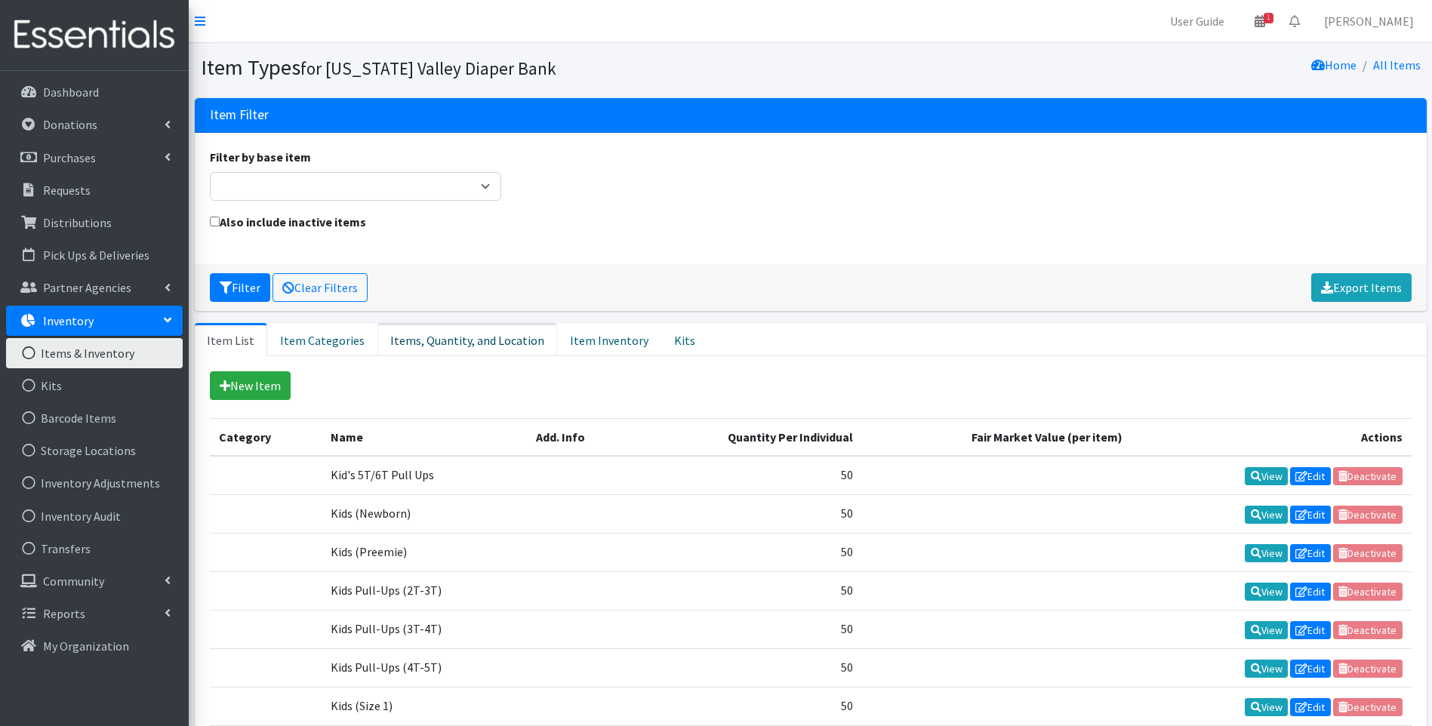
click at [471, 337] on link "Items, Quantity, and Location" at bounding box center [468, 339] width 180 height 33
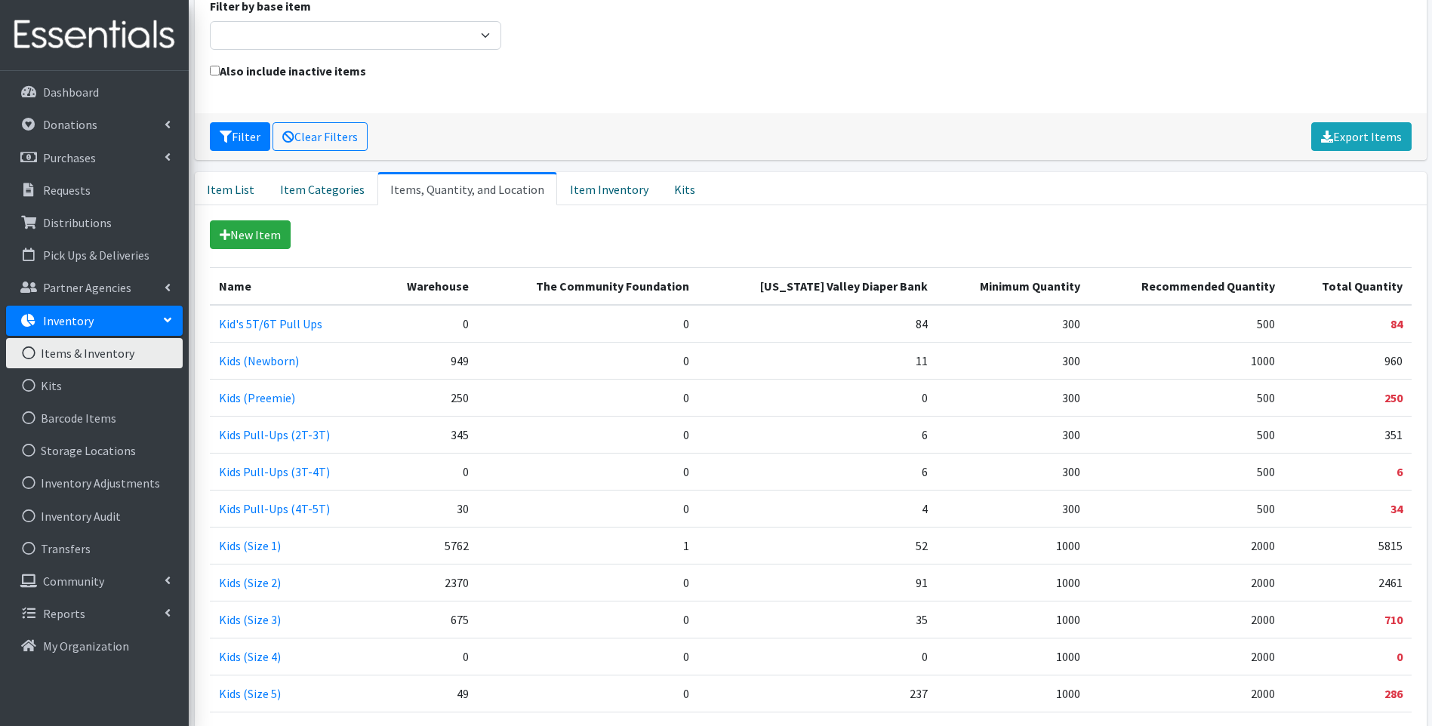
scroll to position [227, 0]
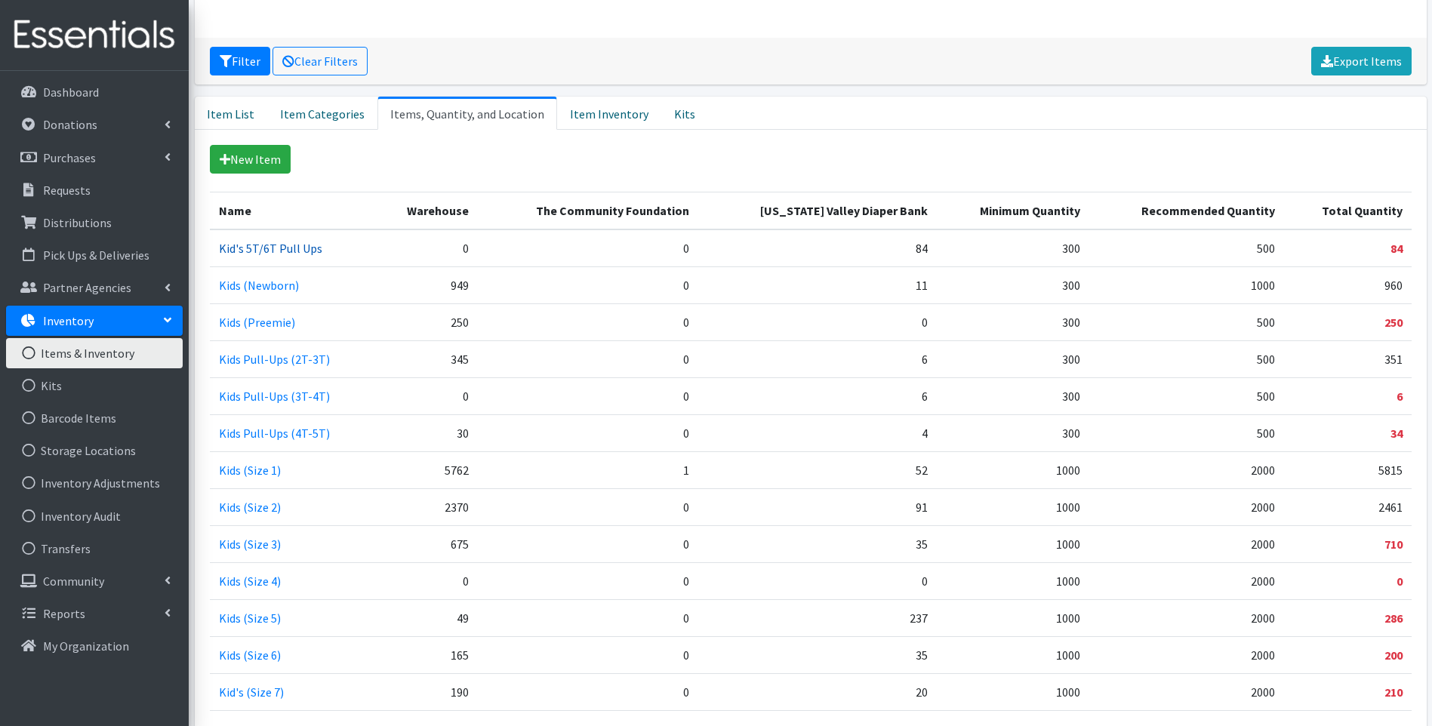
click at [294, 247] on link "Kid's 5T/6T Pull Ups" at bounding box center [270, 248] width 103 height 15
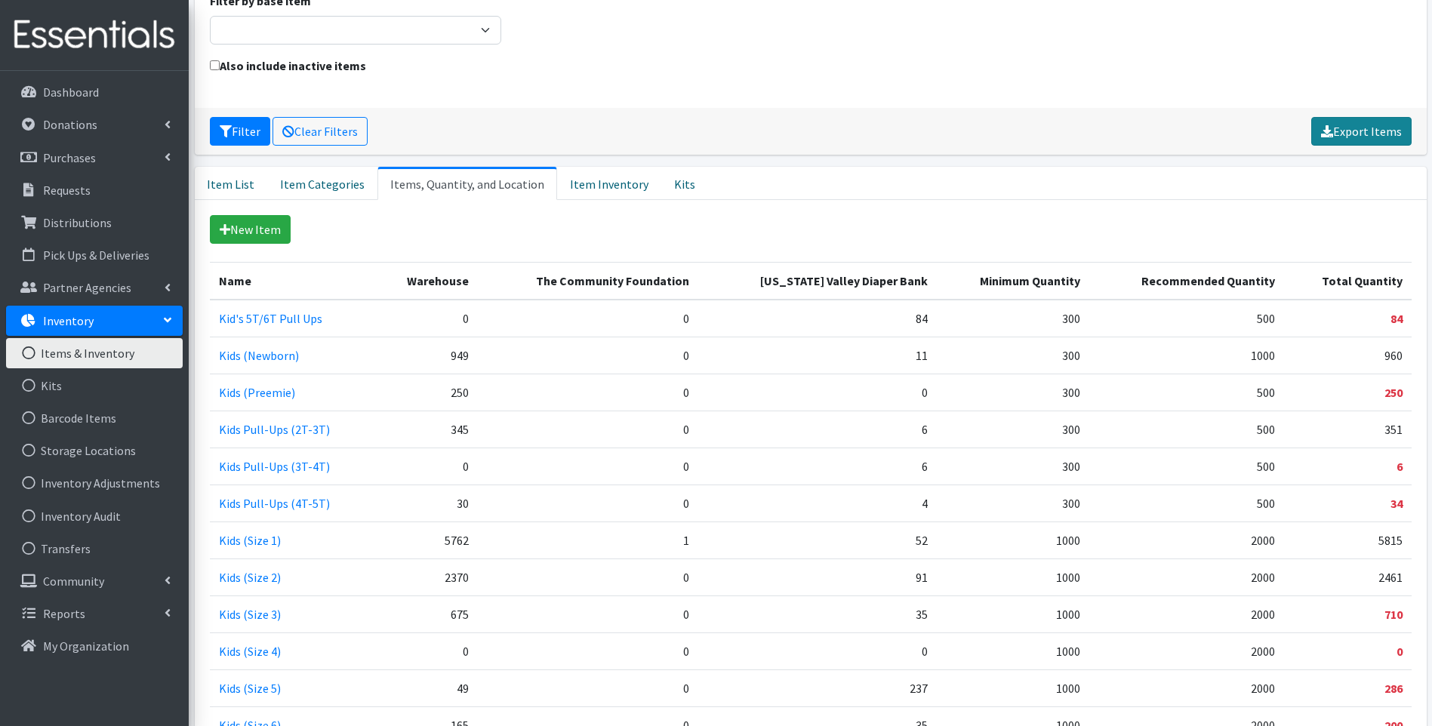
click at [1343, 132] on link "Export Items" at bounding box center [1362, 131] width 100 height 29
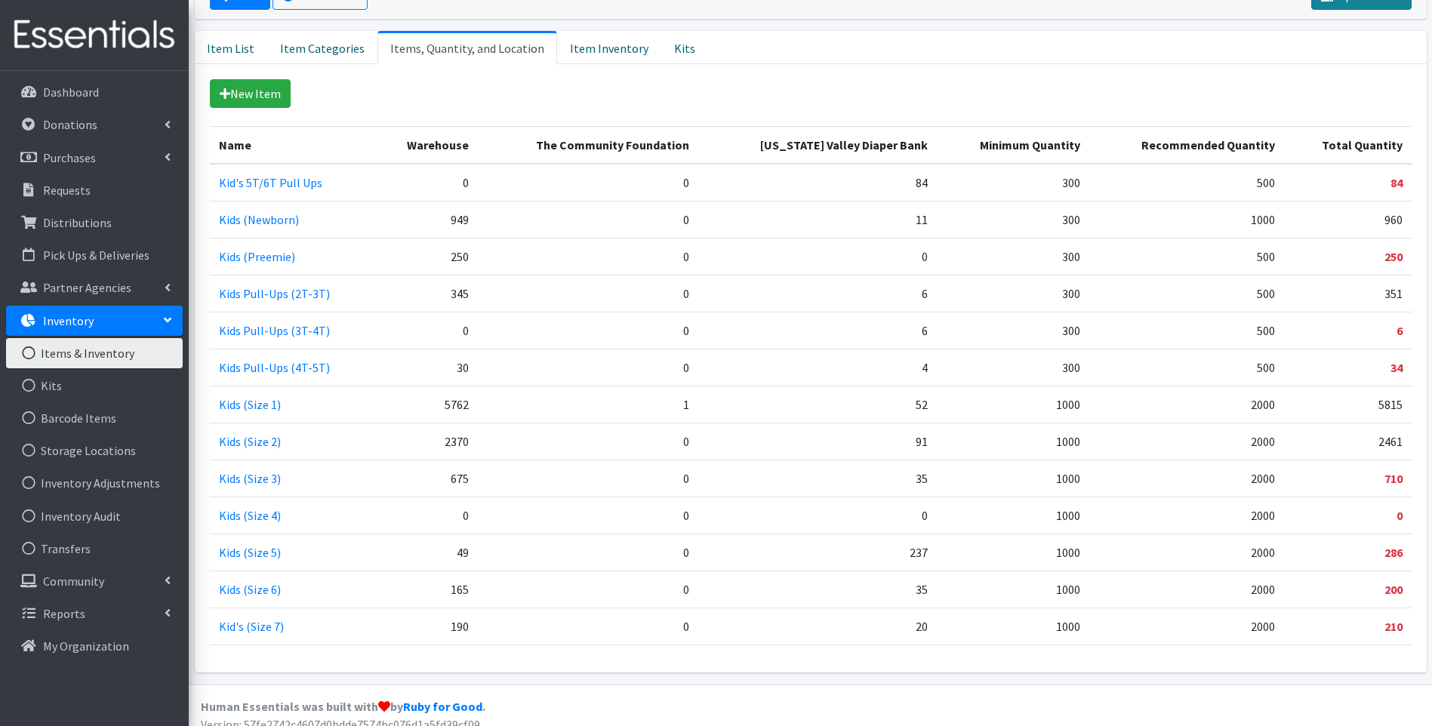
scroll to position [307, 0]
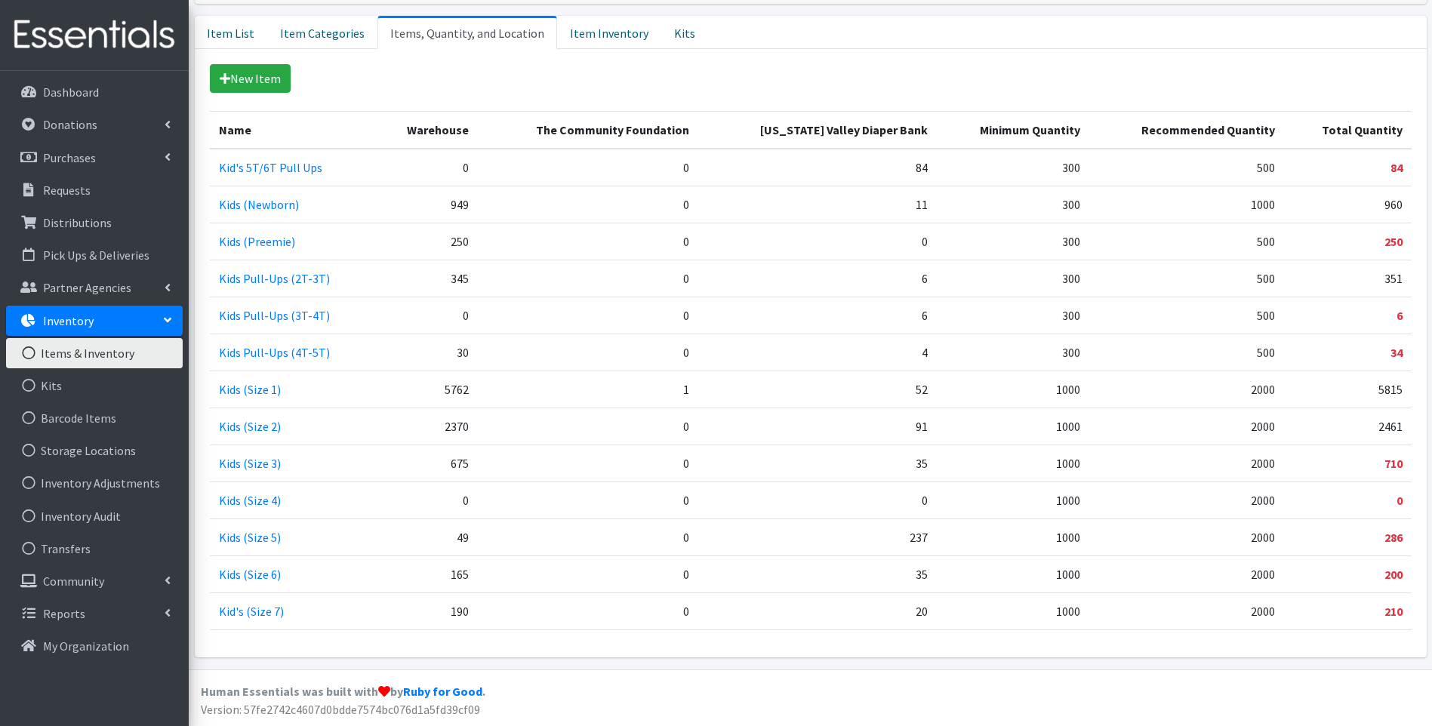
drag, startPoint x: 207, startPoint y: 169, endPoint x: 1301, endPoint y: 644, distance: 1192.8
click at [1301, 644] on div "New Item Category Name Add. Info Quantity Per Individual Fair Market Value (per…" at bounding box center [811, 353] width 1232 height 609
copy div
click at [564, 605] on td "0" at bounding box center [588, 611] width 220 height 37
click at [75, 313] on p "Inventory" at bounding box center [68, 320] width 51 height 15
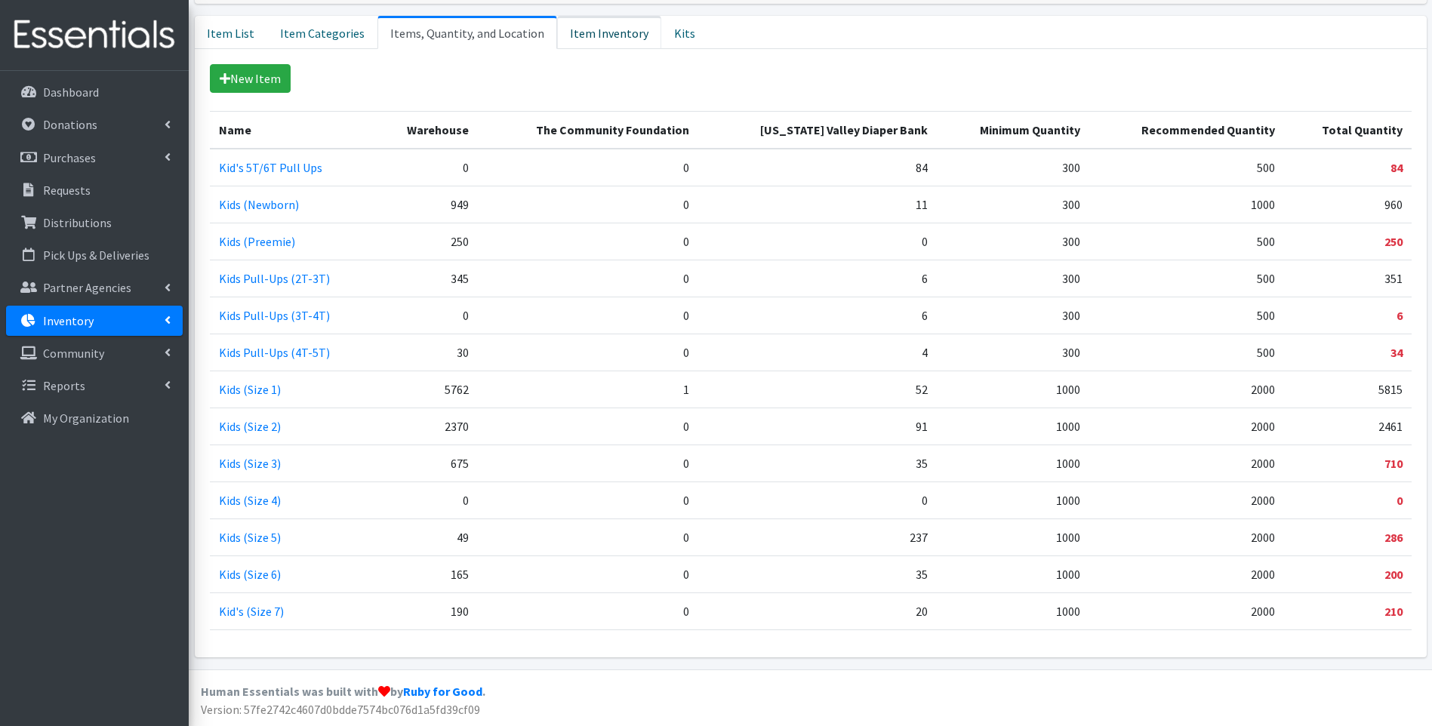
click at [594, 36] on link "Item Inventory" at bounding box center [609, 32] width 104 height 33
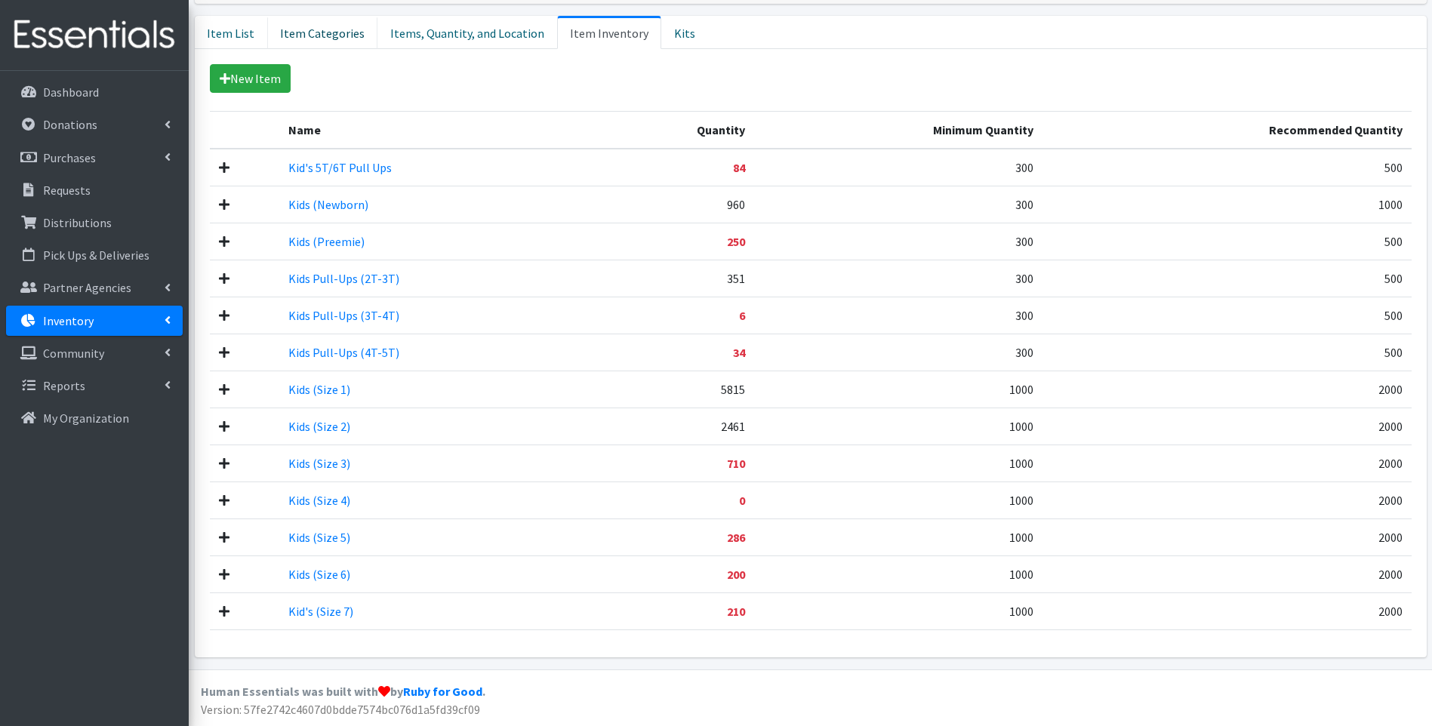
click at [331, 29] on link "Item Categories" at bounding box center [322, 32] width 110 height 33
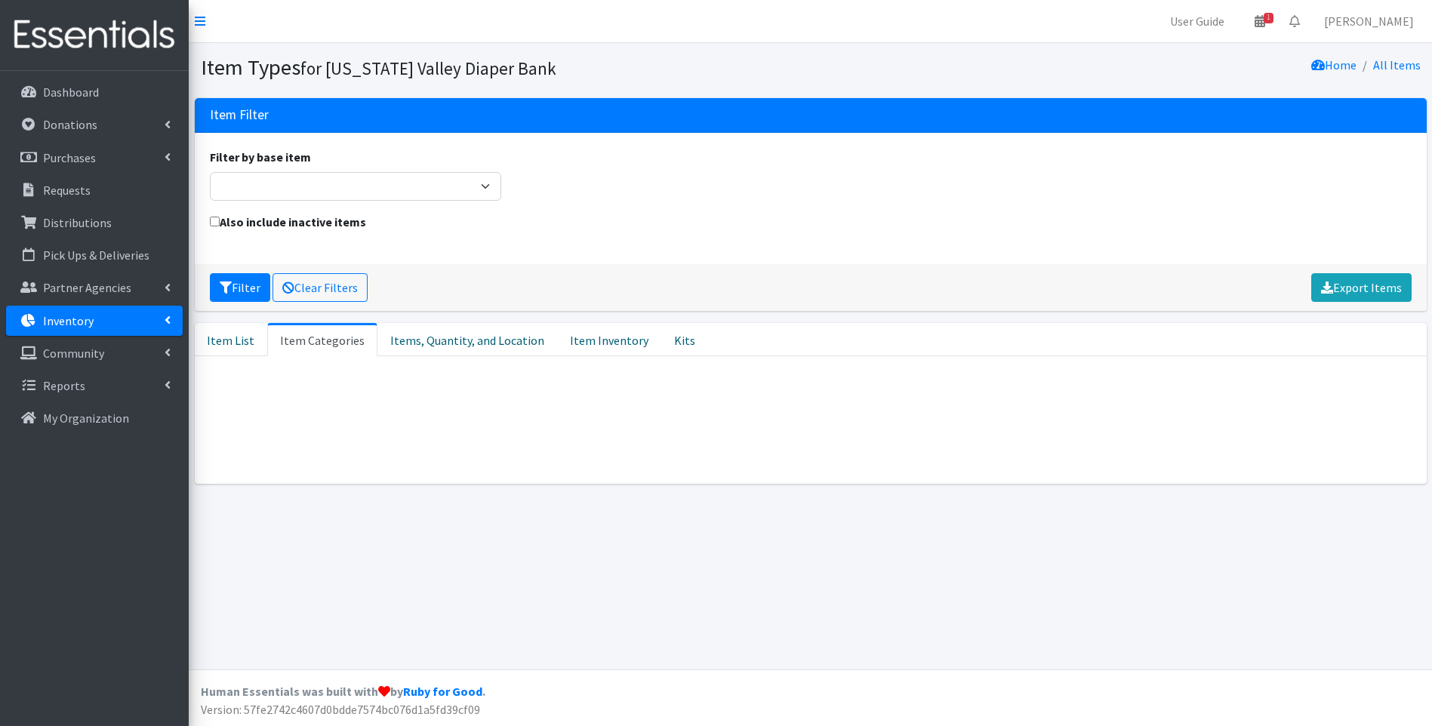
scroll to position [0, 0]
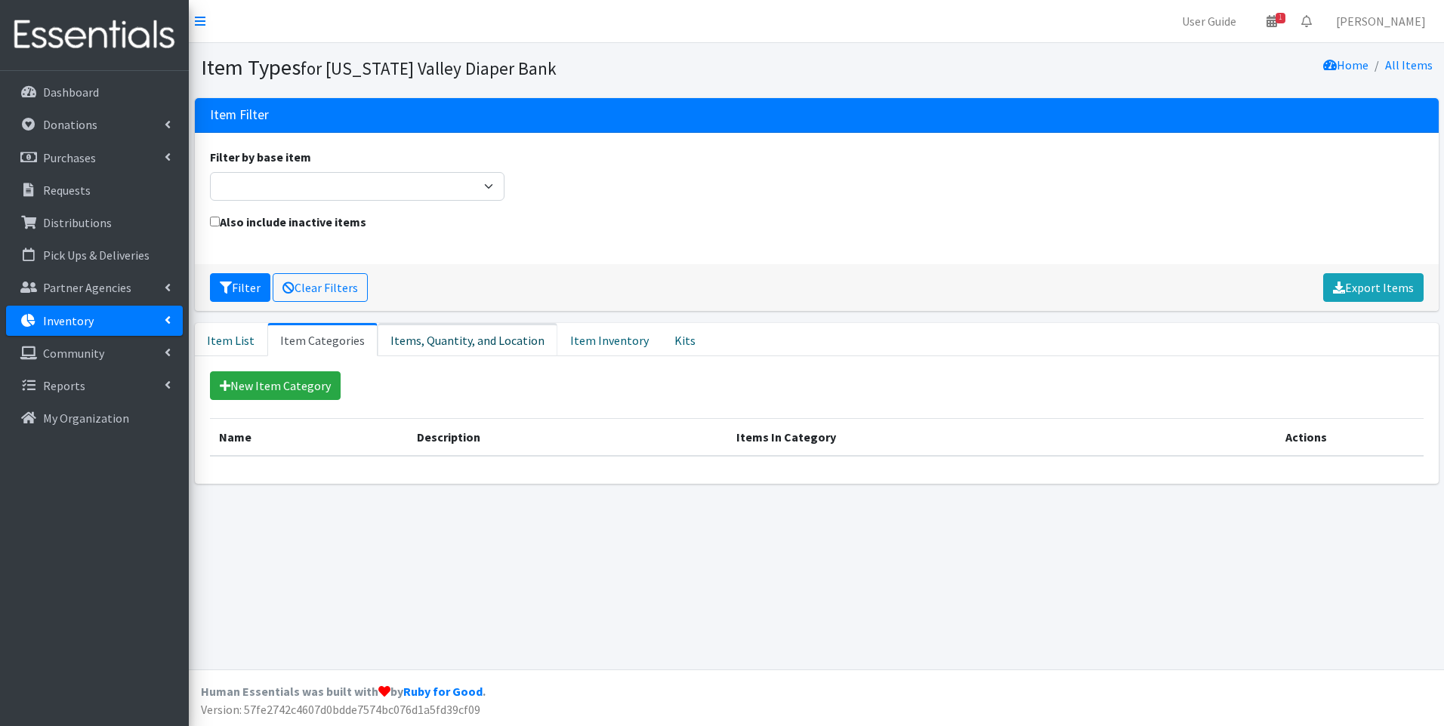
click at [408, 337] on link "Items, Quantity, and Location" at bounding box center [468, 339] width 180 height 33
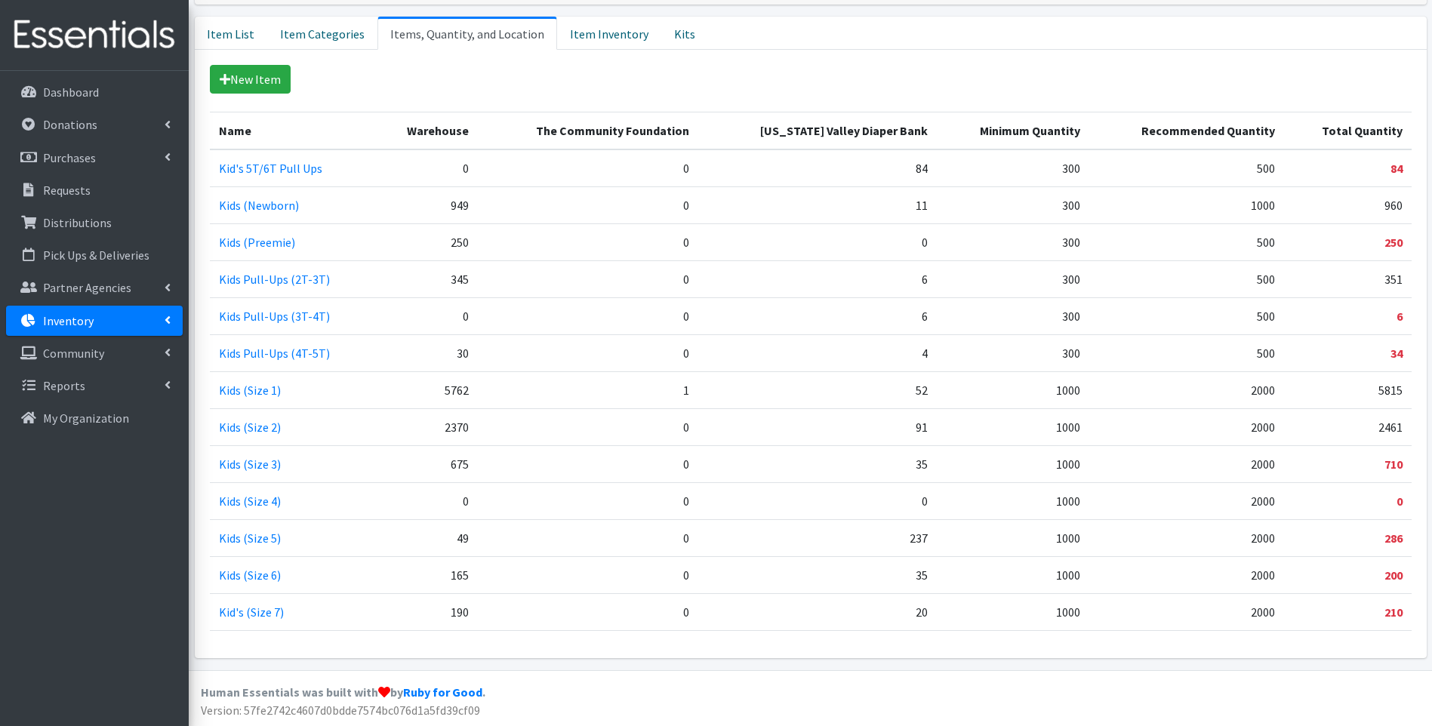
scroll to position [307, 0]
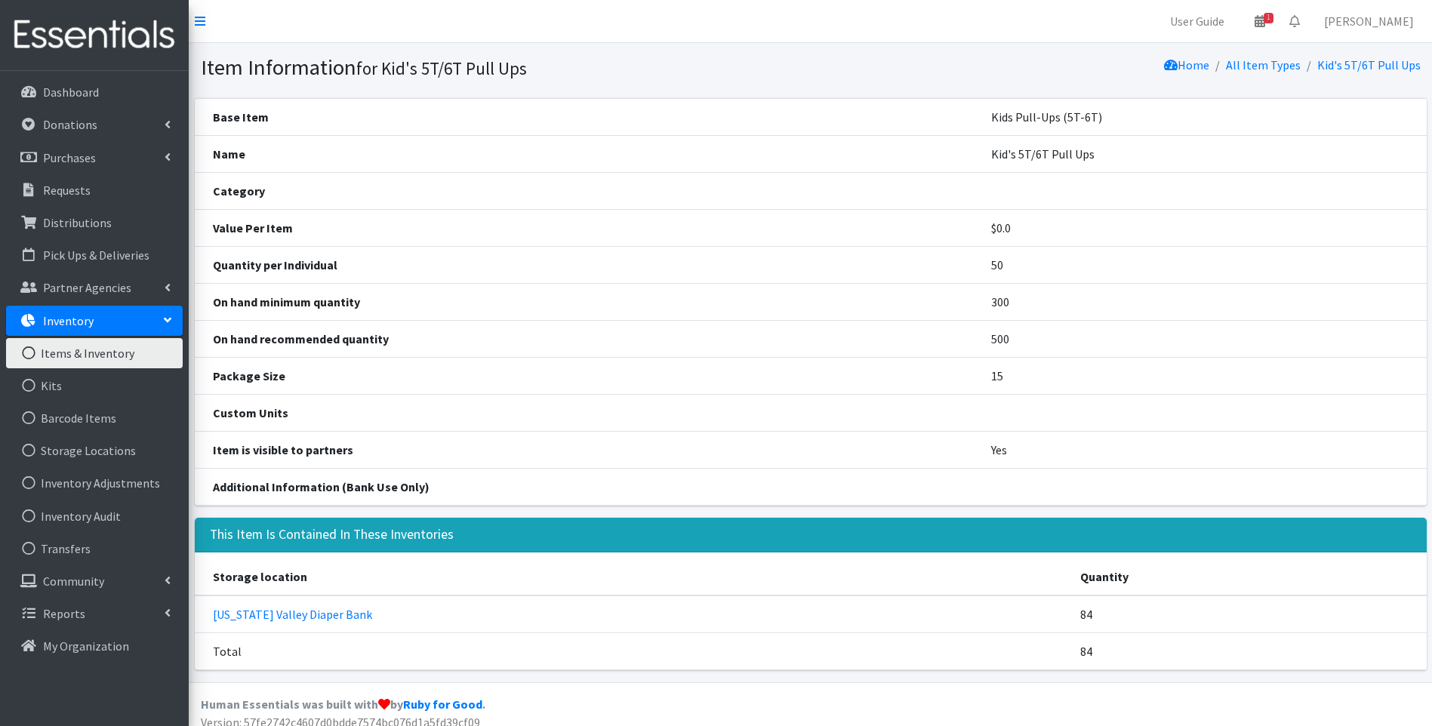
click at [85, 317] on p "Inventory" at bounding box center [68, 320] width 51 height 15
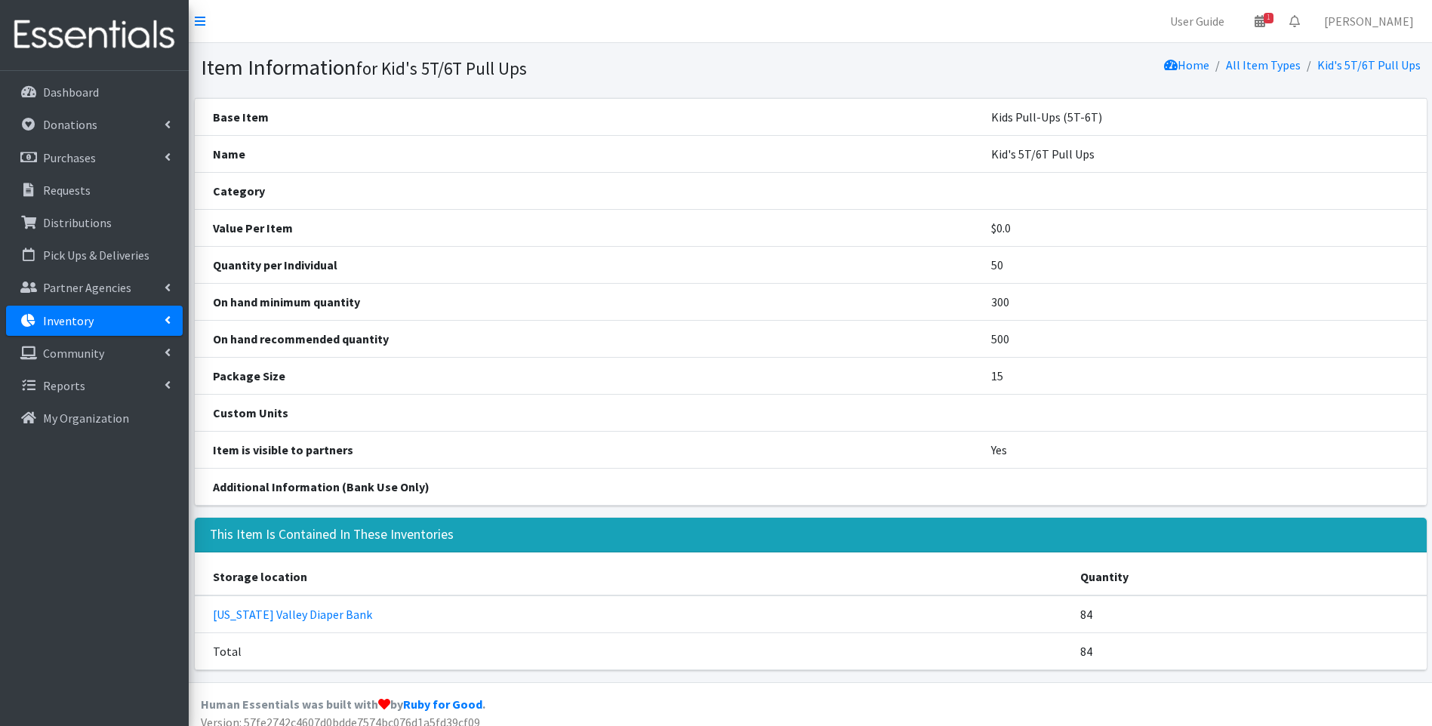
click at [89, 325] on p "Inventory" at bounding box center [68, 320] width 51 height 15
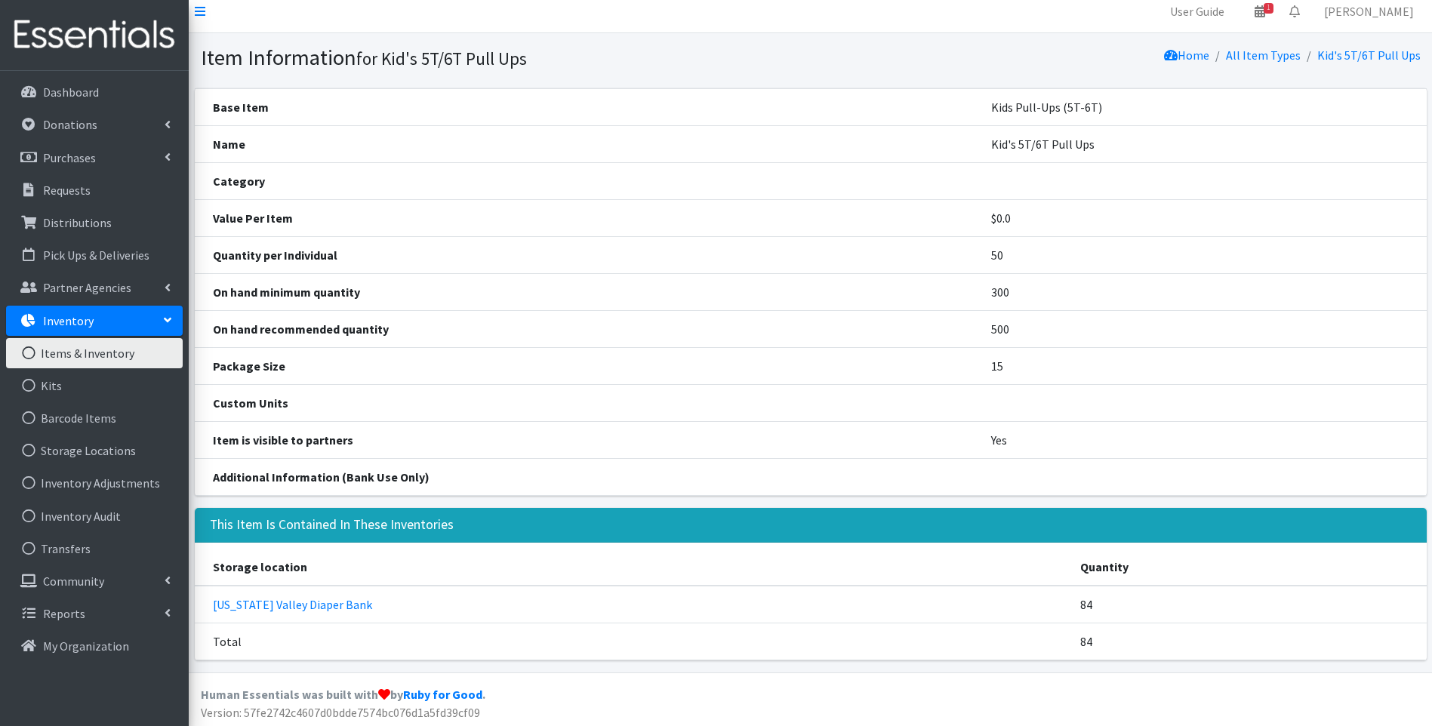
scroll to position [13, 0]
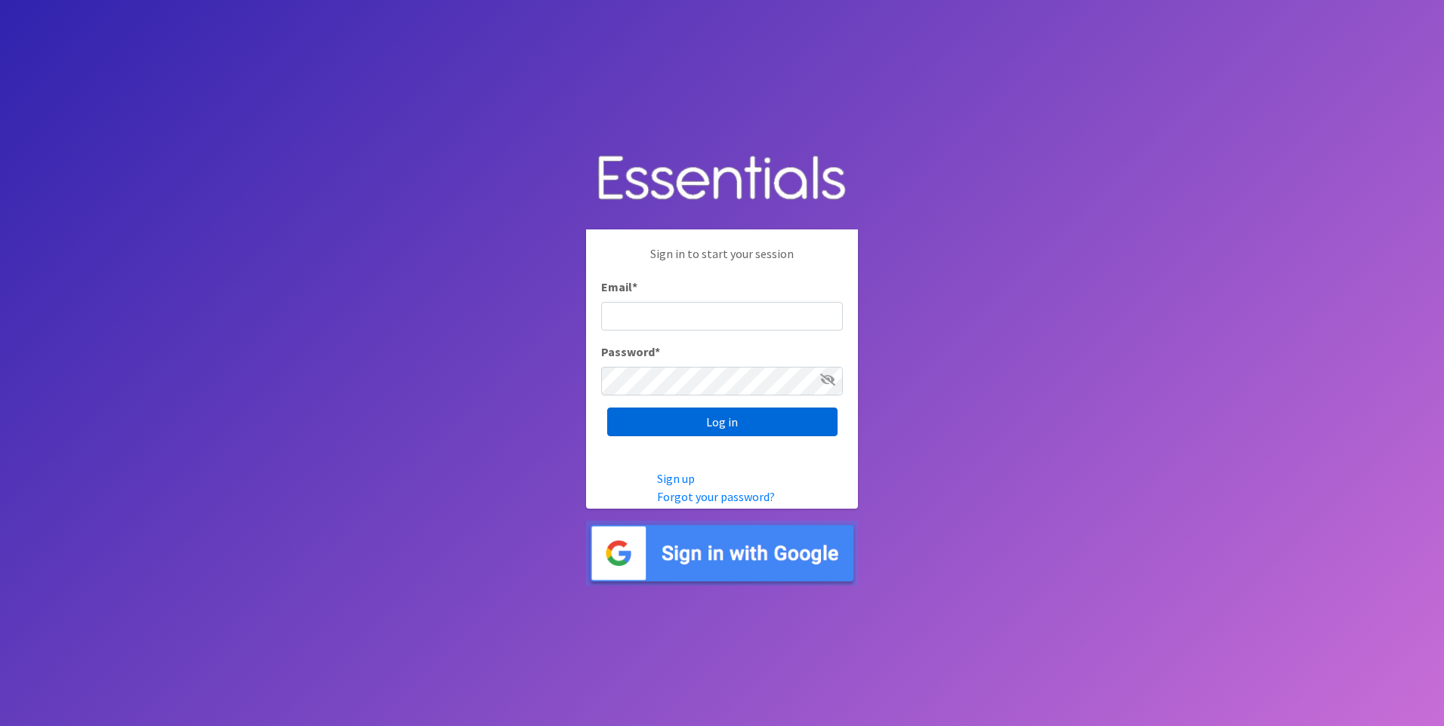
type input "[EMAIL_ADDRESS][DOMAIN_NAME]"
click at [676, 418] on input "Log in" at bounding box center [722, 422] width 230 height 29
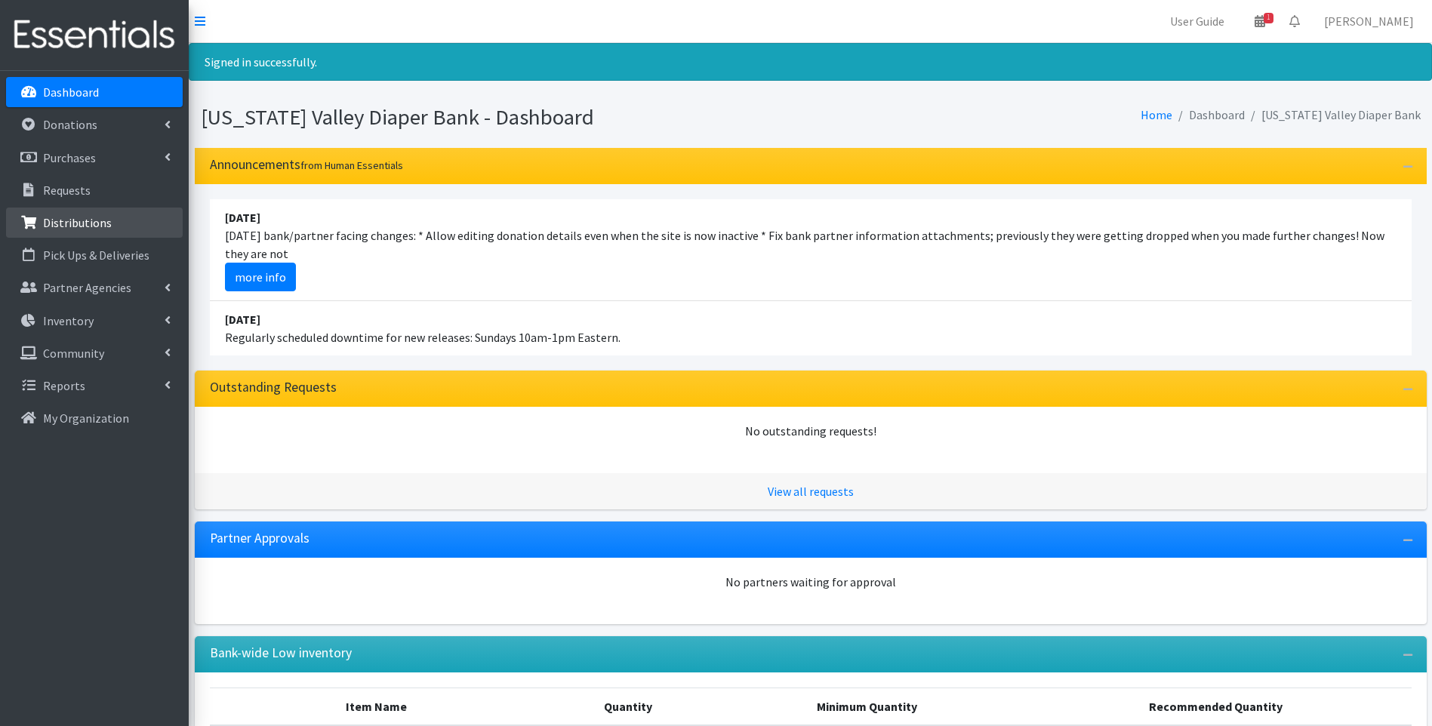
click at [137, 233] on link "Distributions" at bounding box center [94, 223] width 177 height 30
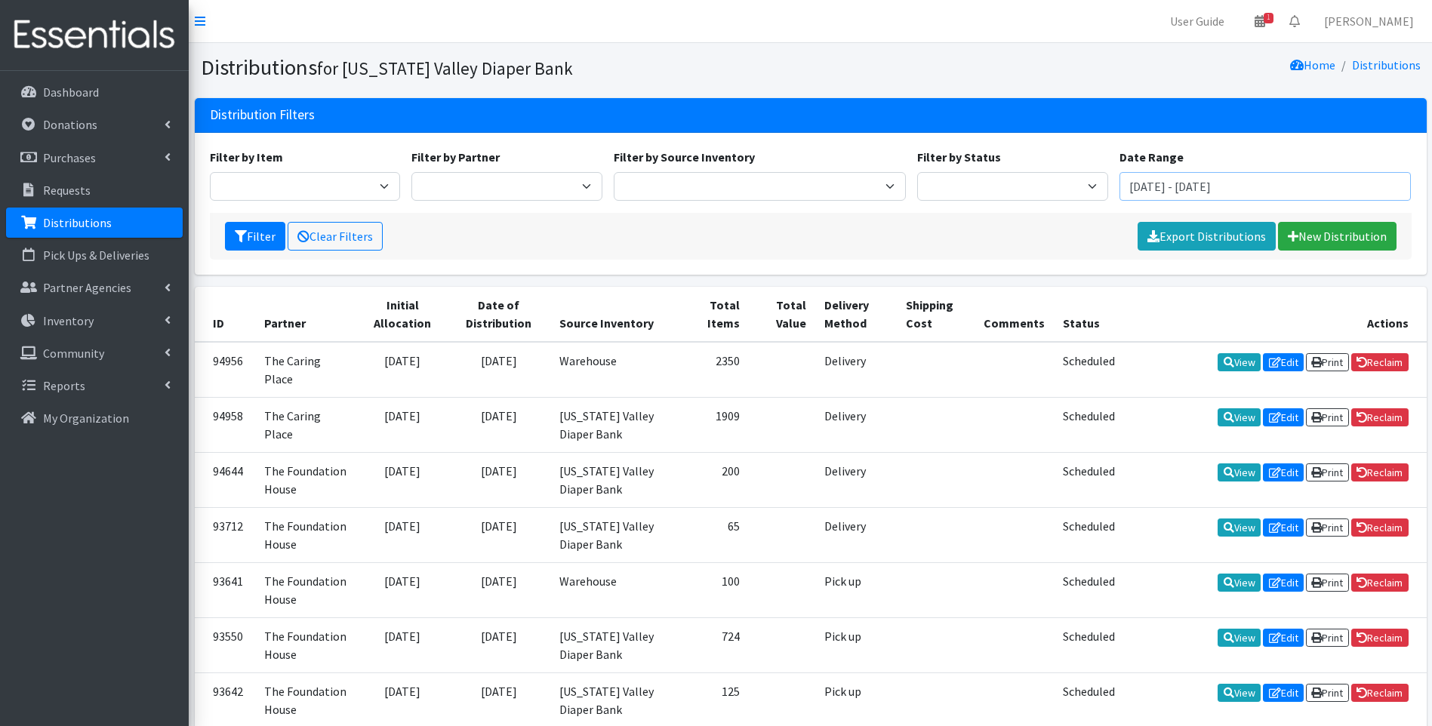
click at [1315, 187] on input "June 13, 2025 - September 13, 2025" at bounding box center [1266, 186] width 292 height 29
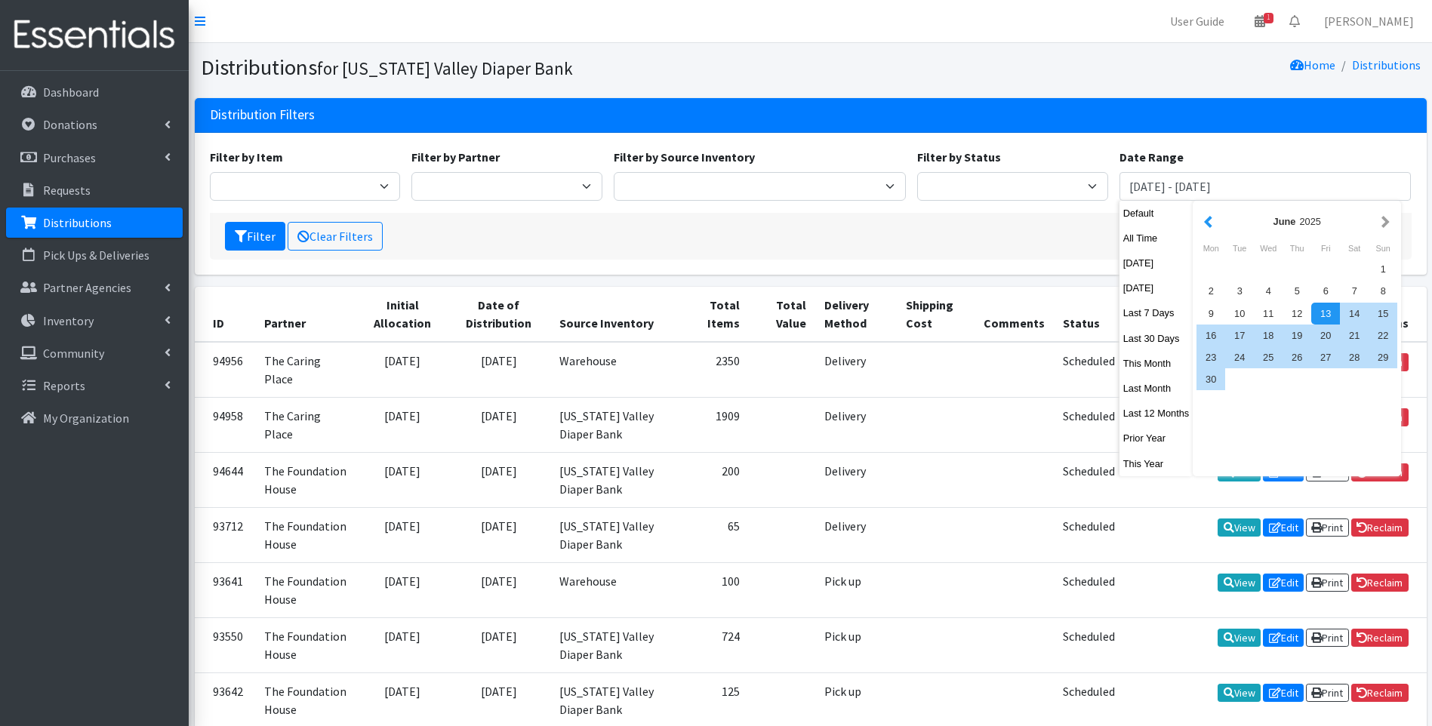
click at [1206, 224] on button "button" at bounding box center [1209, 221] width 16 height 19
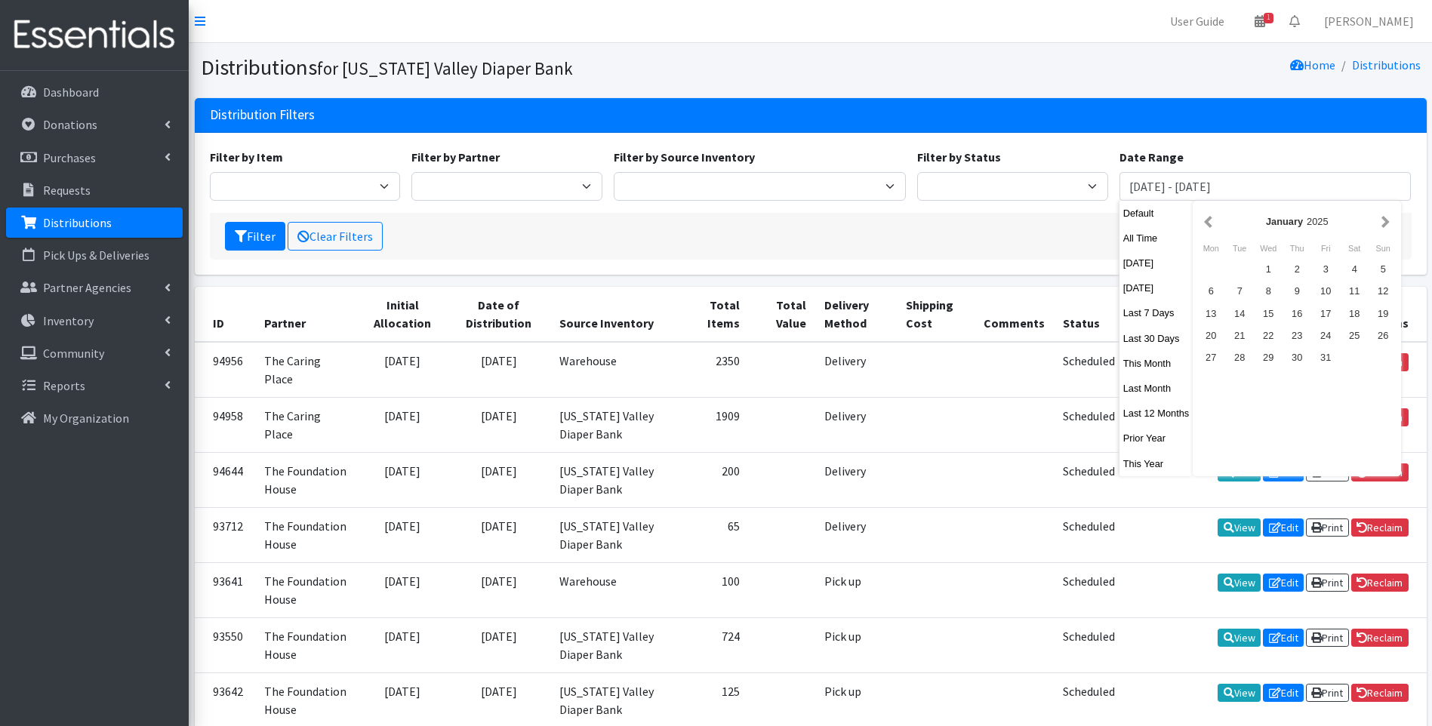
click at [1206, 224] on button "button" at bounding box center [1209, 221] width 16 height 19
click at [1387, 220] on button "button" at bounding box center [1386, 221] width 16 height 19
click at [1272, 271] on div "1" at bounding box center [1268, 269] width 29 height 22
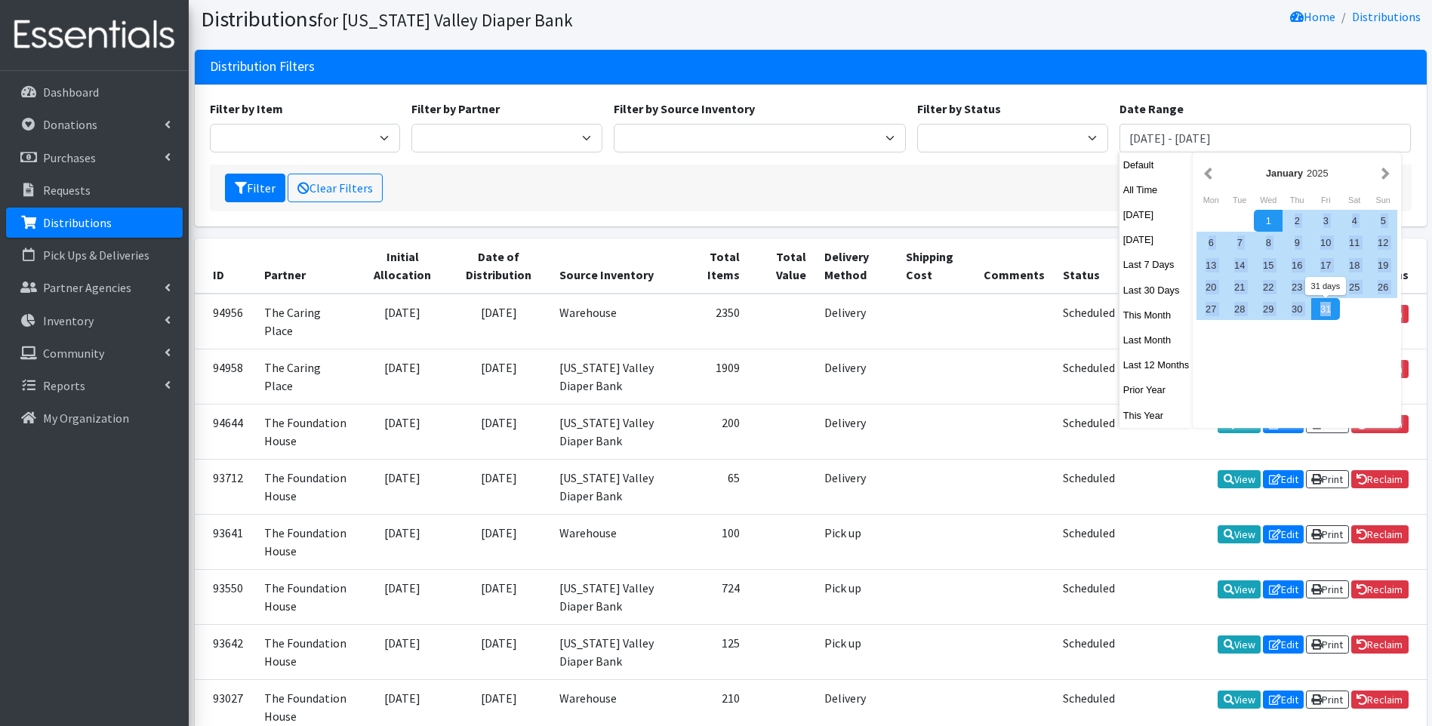
scroll to position [76, 0]
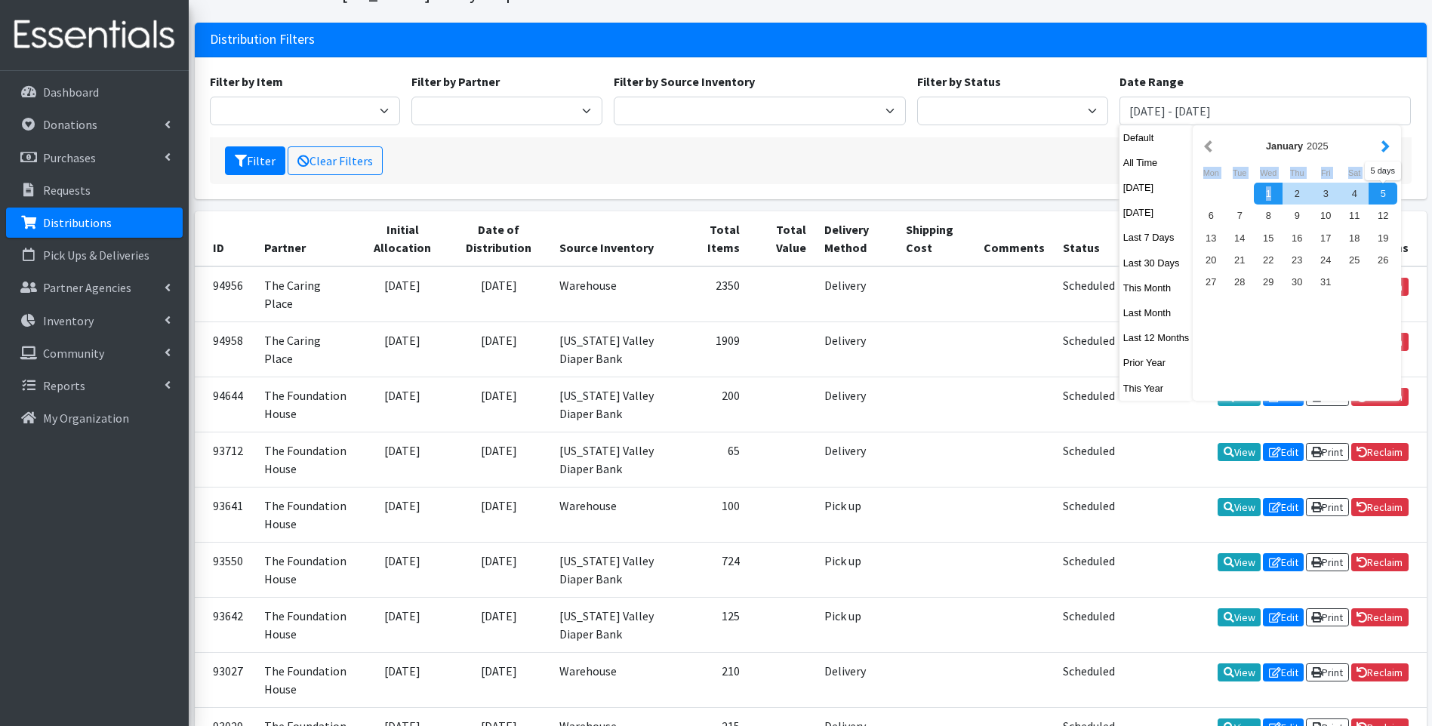
drag, startPoint x: 1272, startPoint y: 271, endPoint x: 1383, endPoint y: 150, distance: 164.1
click at [1383, 150] on div "January 2025 Mon Tue Wed Thu Fri Sat Sun 1 2 3 4 5 6 7 8 9 10 11 12 13 14 15 16…" at bounding box center [1297, 263] width 208 height 276
click at [1383, 150] on button "button" at bounding box center [1386, 146] width 16 height 19
click at [1210, 143] on button "button" at bounding box center [1209, 146] width 16 height 19
click at [1263, 195] on div "1" at bounding box center [1268, 194] width 29 height 22
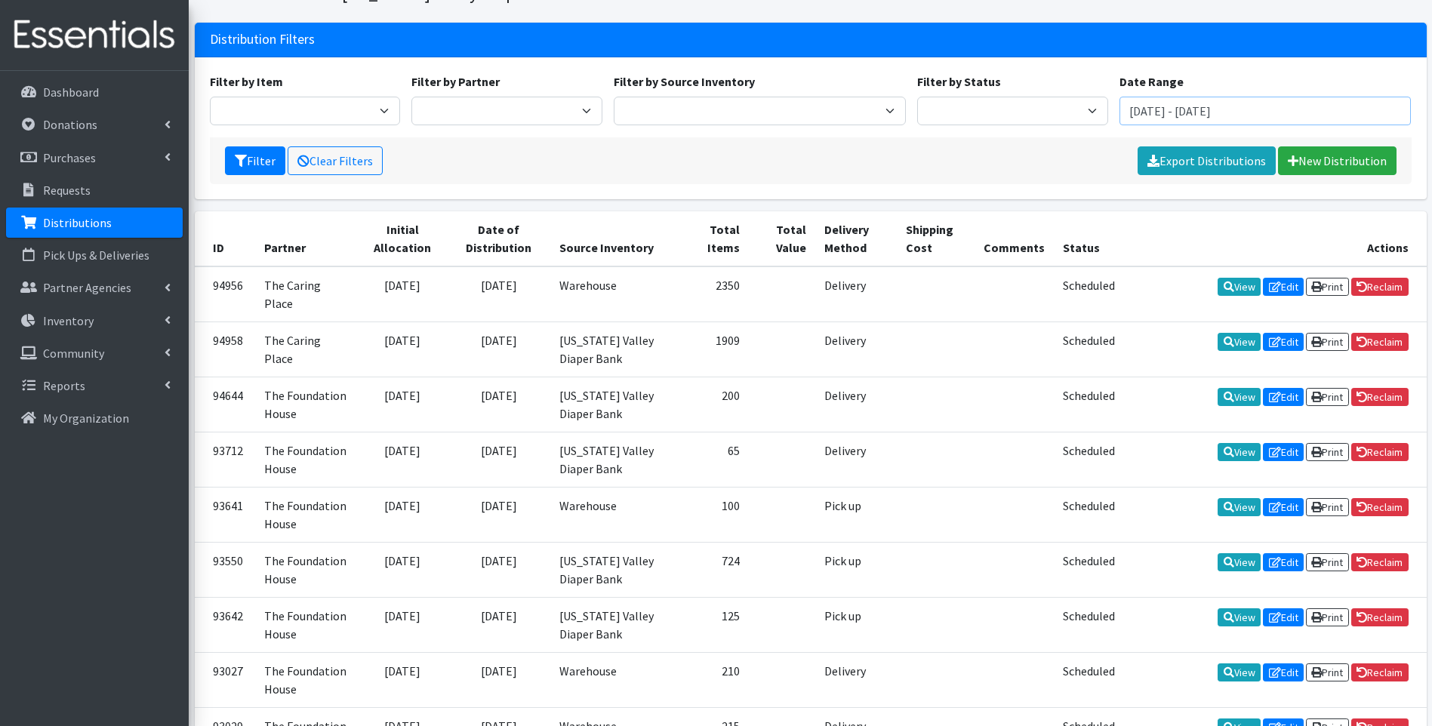
click at [1306, 116] on input "January 1, 2025 - January 1, 2025" at bounding box center [1266, 111] width 292 height 29
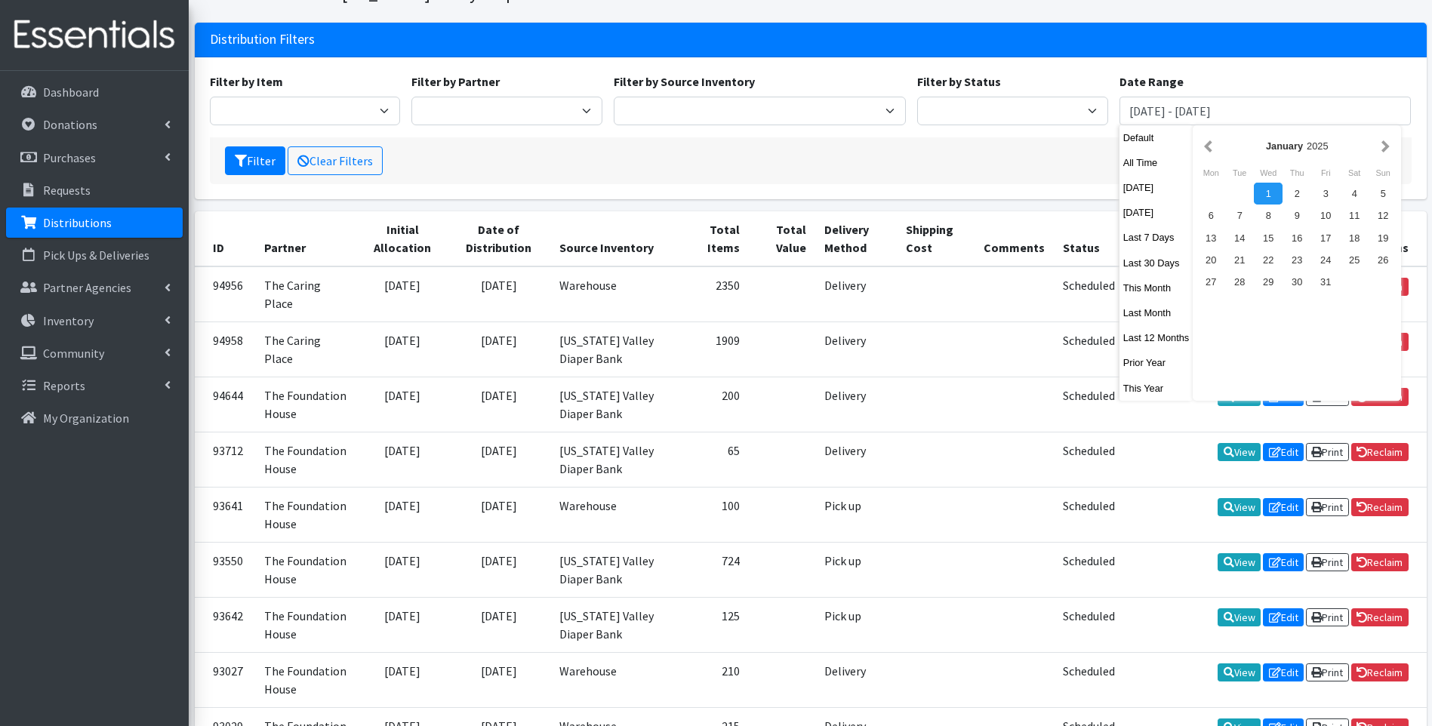
click at [1269, 198] on div "1" at bounding box center [1268, 194] width 29 height 22
click at [1383, 144] on button "button" at bounding box center [1386, 146] width 16 height 19
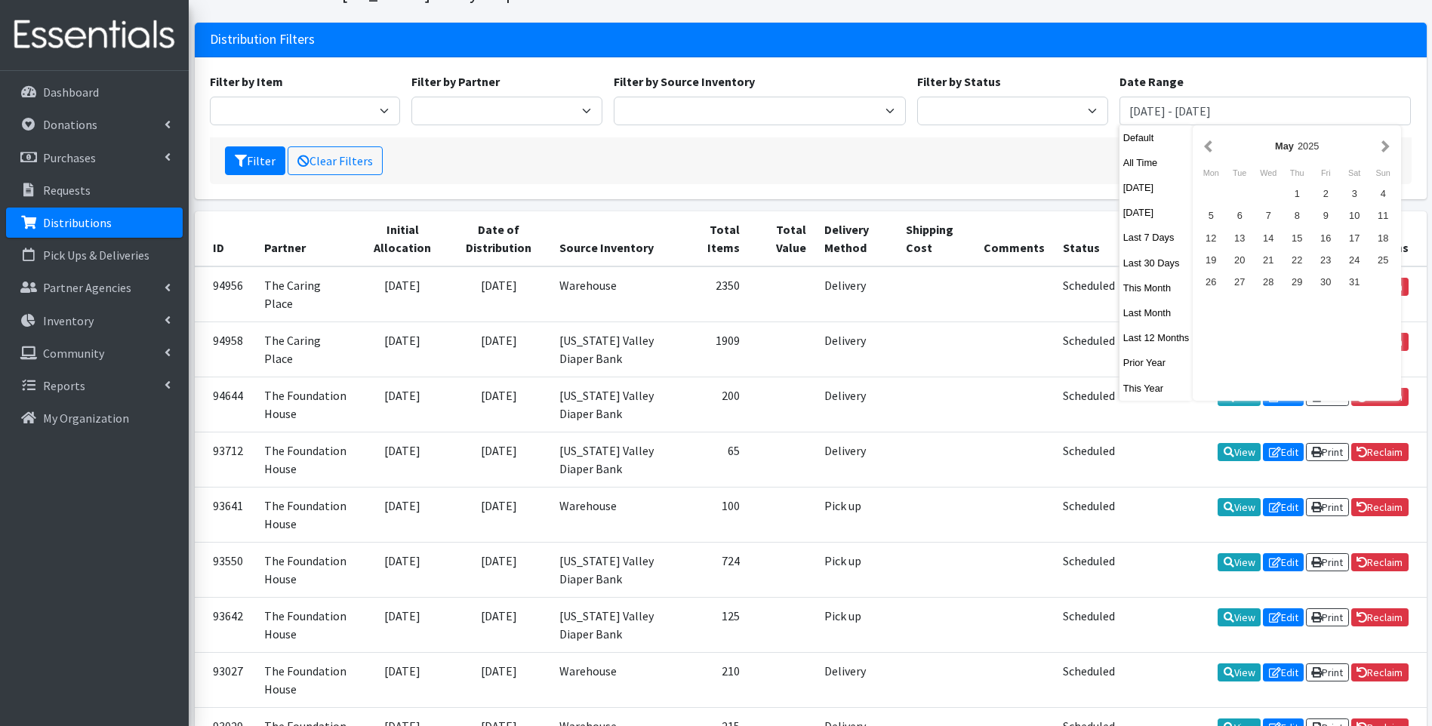
click at [1383, 144] on button "button" at bounding box center [1386, 146] width 16 height 19
click at [1278, 243] on div "13" at bounding box center [1268, 238] width 29 height 22
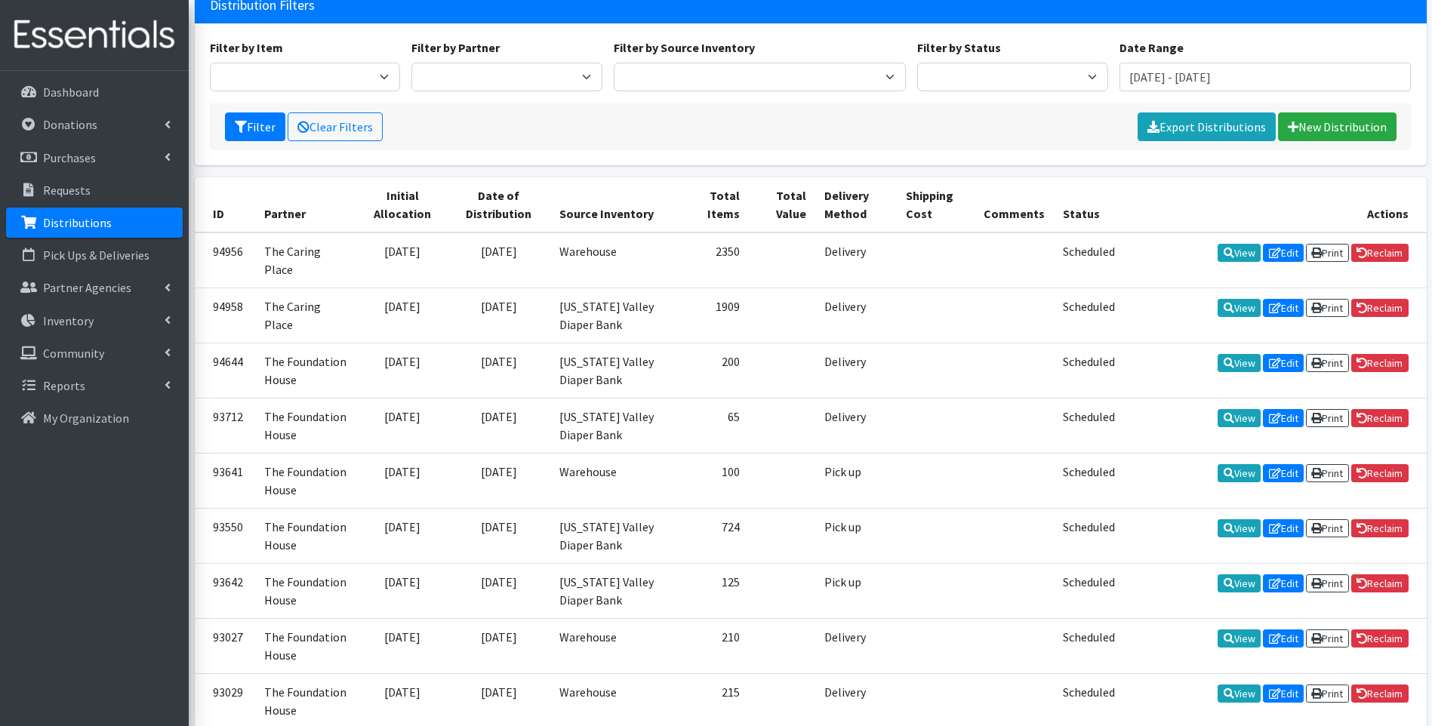
scroll to position [103, 0]
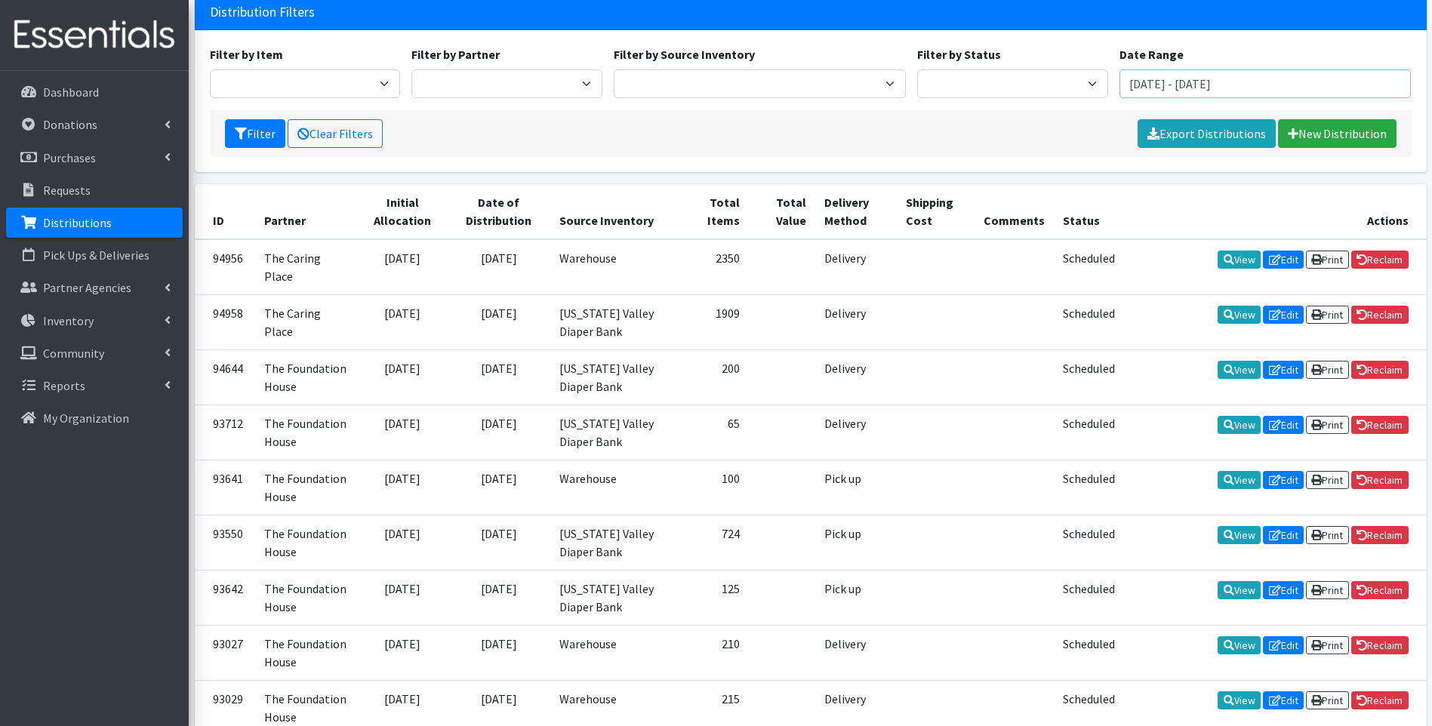
click at [1307, 78] on input "[DATE] - [DATE]" at bounding box center [1266, 83] width 292 height 29
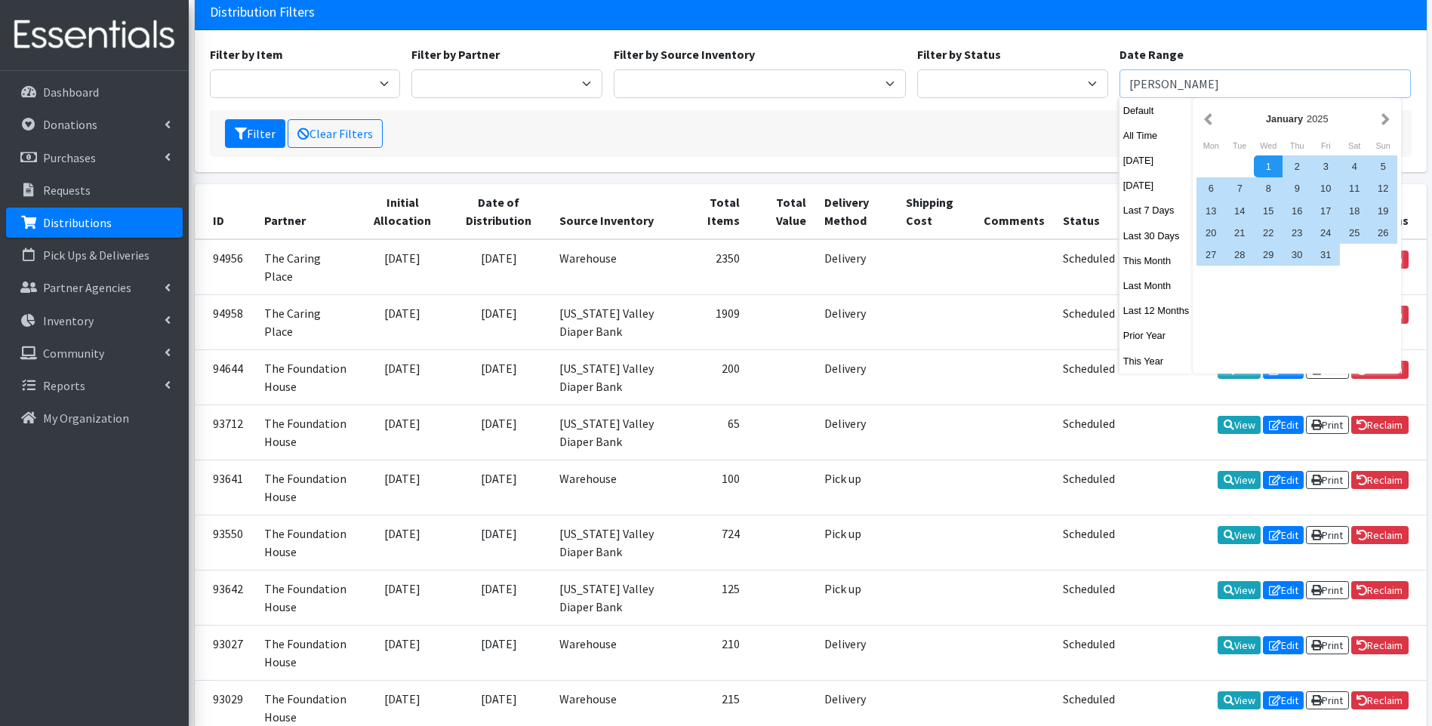
type input "J"
click at [589, 87] on select "Harbor Safe House and Advocacy Center The Caring Place The Foundation House" at bounding box center [507, 83] width 191 height 29
type input "[DATE] - [DATE]"
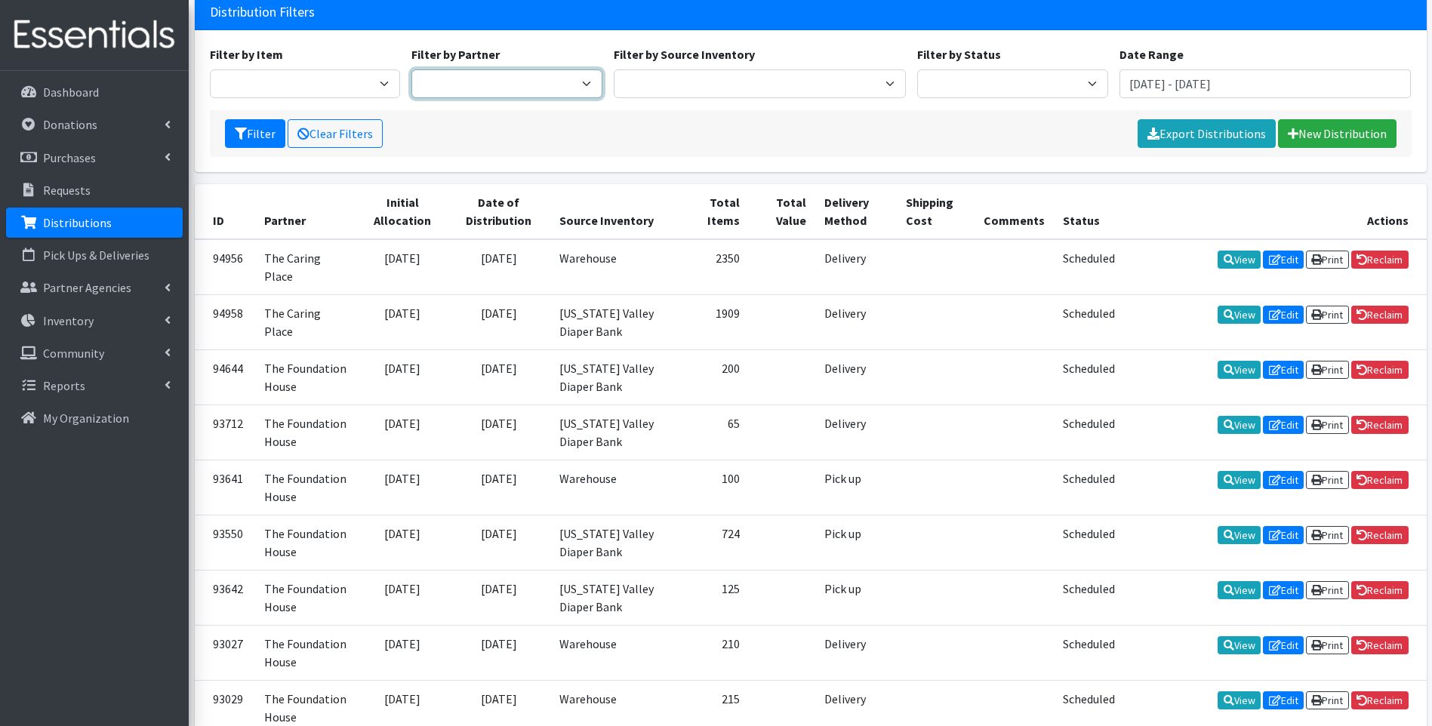
select select "4739"
click at [412, 69] on select "Harbor Safe House and Advocacy Center The Caring Place The Foundation House" at bounding box center [507, 83] width 191 height 29
click at [1328, 129] on link "New Distribution" at bounding box center [1337, 133] width 119 height 29
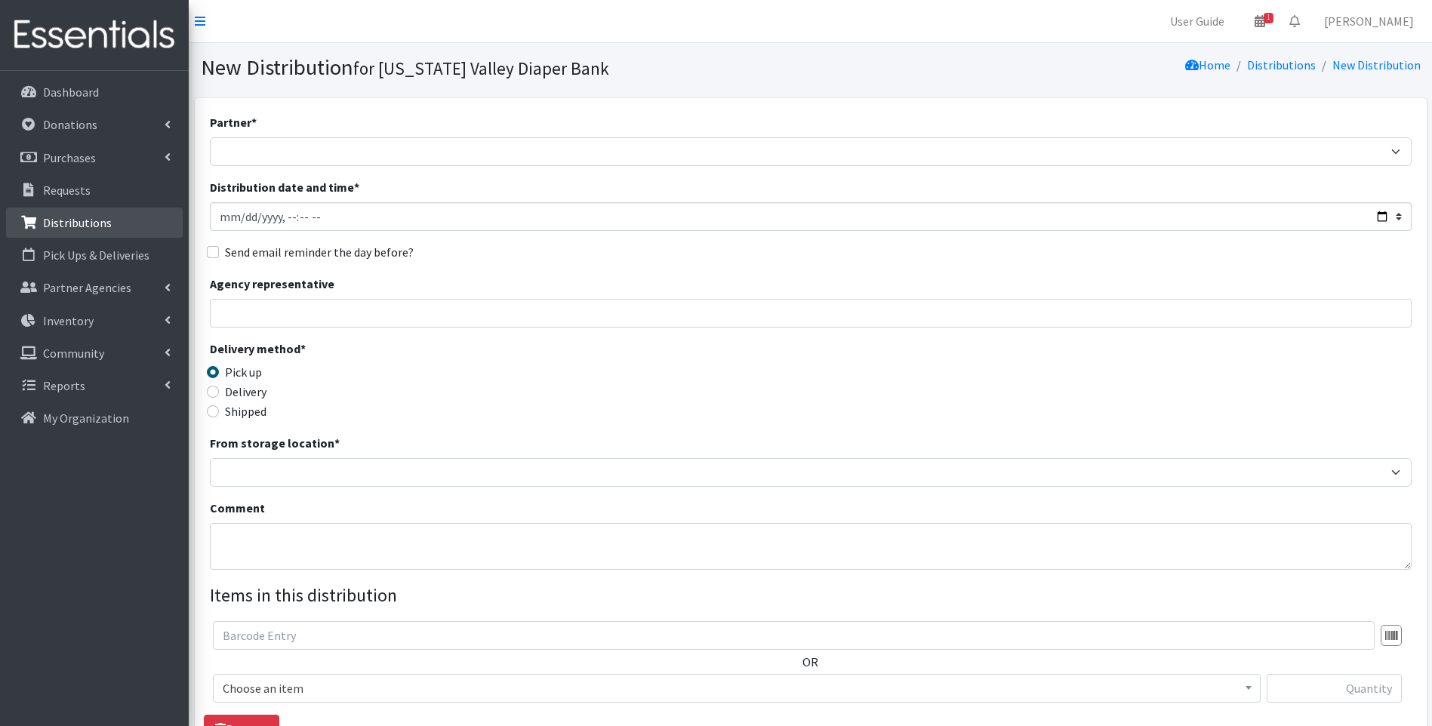
click at [64, 220] on p "Distributions" at bounding box center [77, 222] width 69 height 15
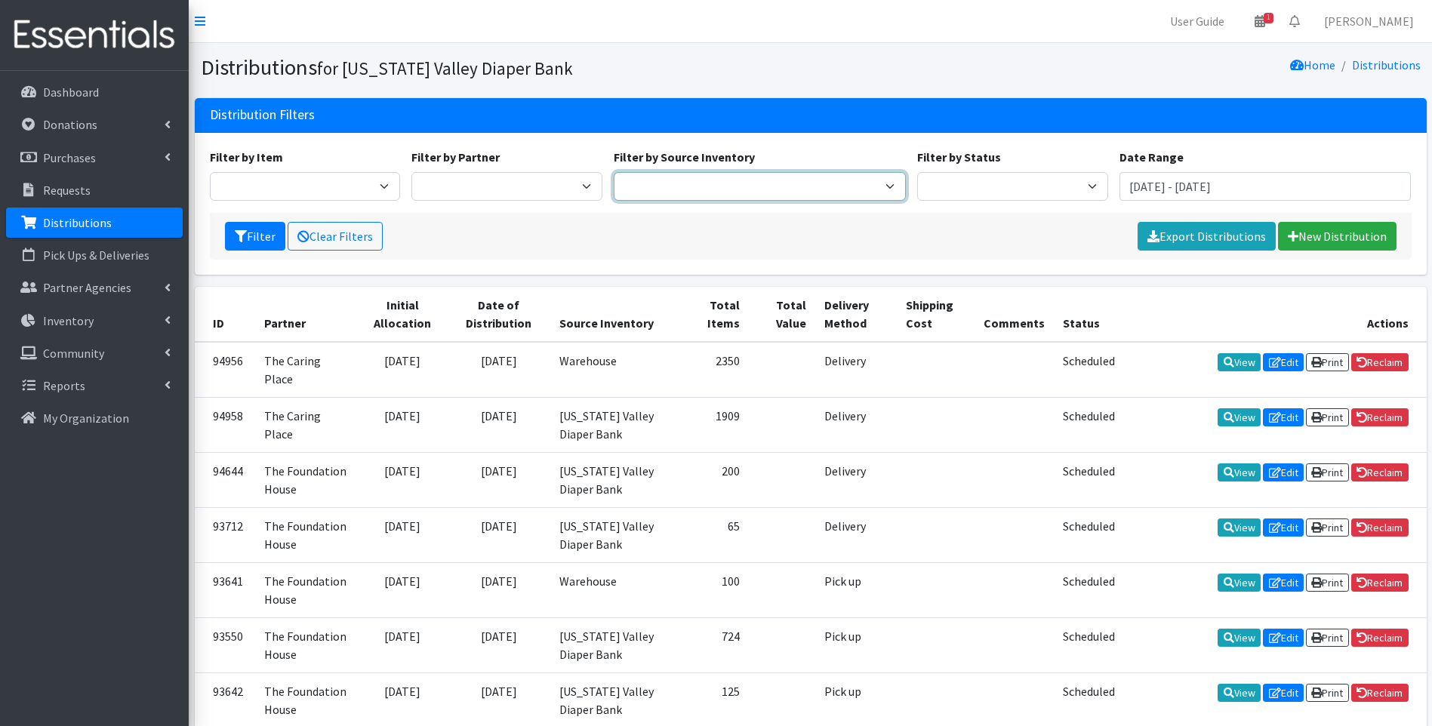
click at [838, 193] on select "[US_STATE] Valley Diaper Bank The Community Foundation Warehouse" at bounding box center [760, 186] width 292 height 29
click at [587, 188] on select "Harbor Safe House and Advocacy Center The Caring Place The Foundation House" at bounding box center [507, 186] width 191 height 29
select select "4739"
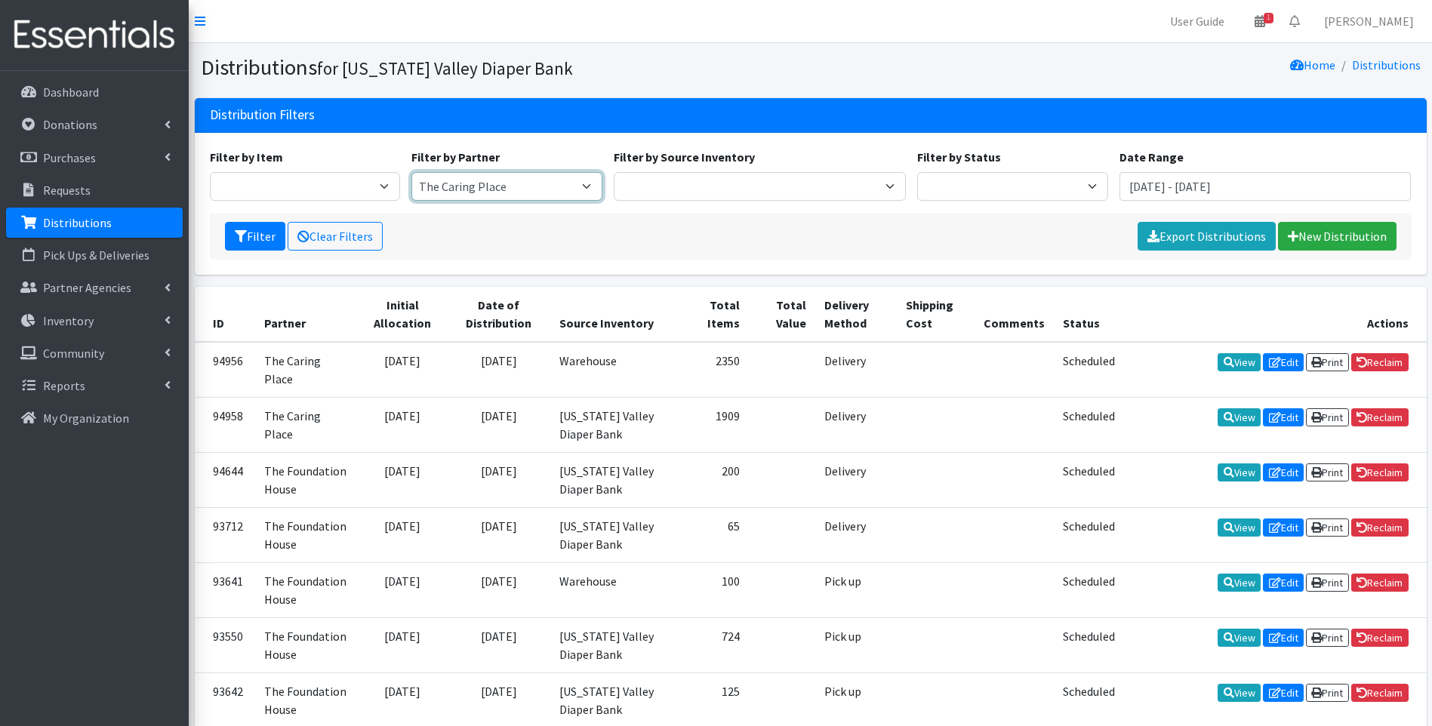
click at [412, 172] on select "Harbor Safe House and Advocacy Center The Caring Place The Foundation House" at bounding box center [507, 186] width 191 height 29
click at [1205, 231] on link "Export Distributions" at bounding box center [1207, 236] width 138 height 29
drag, startPoint x: 1324, startPoint y: 189, endPoint x: 1123, endPoint y: 193, distance: 200.9
click at [1123, 193] on input "[DATE] - [DATE]" at bounding box center [1266, 186] width 292 height 29
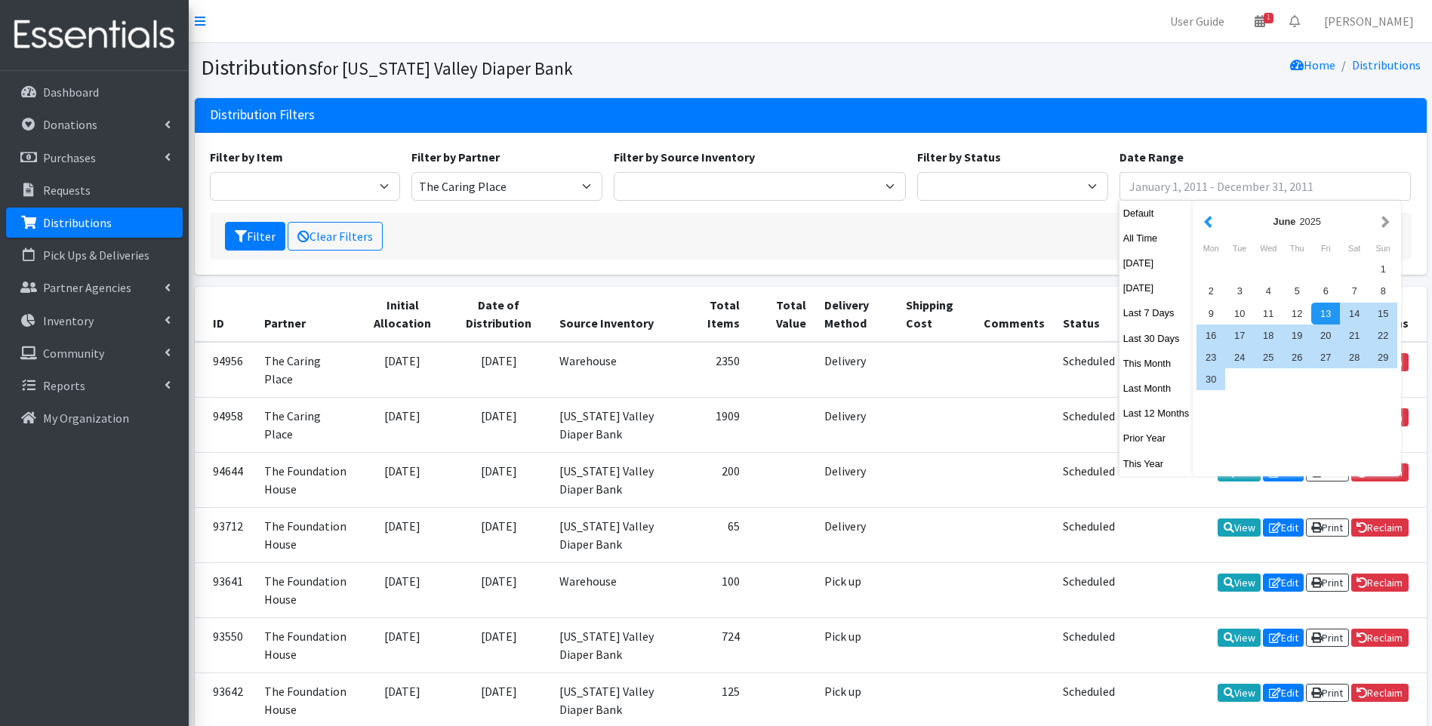
click at [1204, 223] on button "button" at bounding box center [1209, 221] width 16 height 19
click at [1212, 221] on button "button" at bounding box center [1209, 221] width 16 height 19
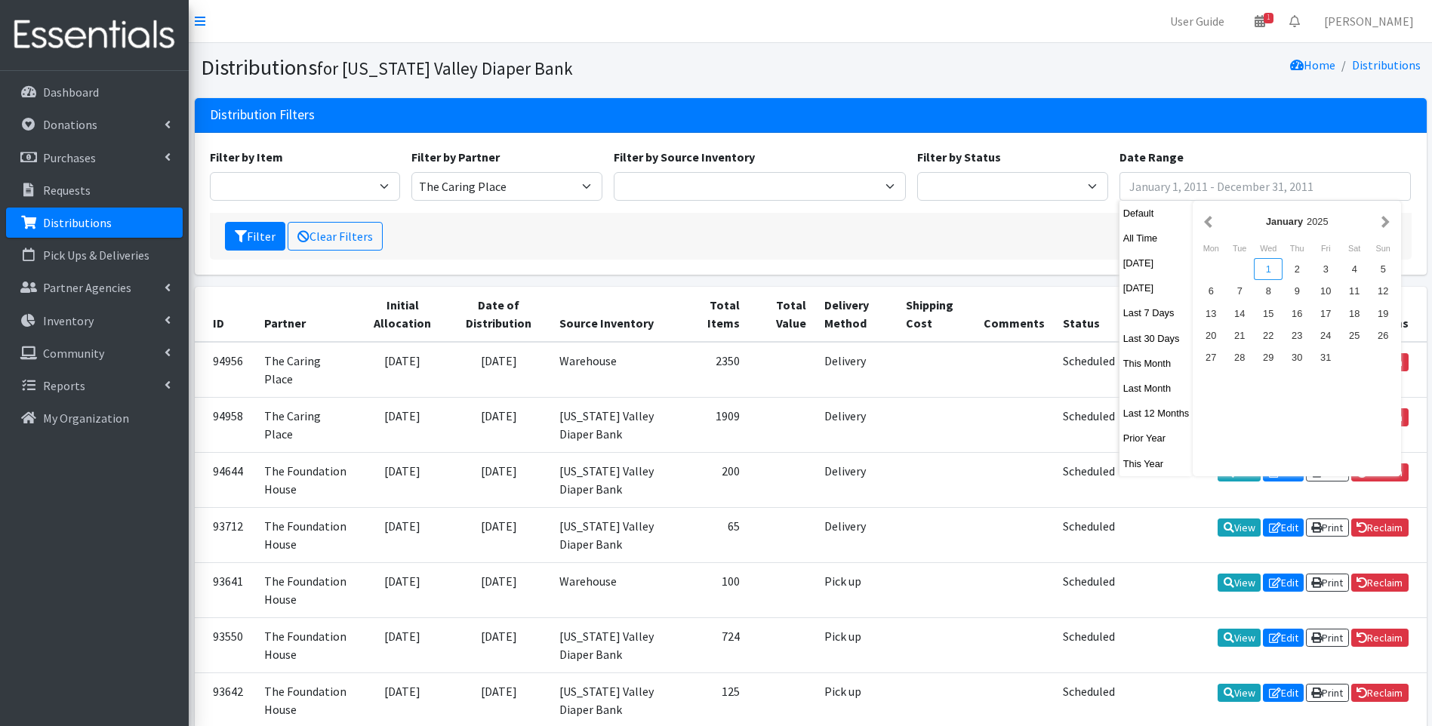
click at [1273, 270] on div "1" at bounding box center [1268, 269] width 29 height 22
click at [1386, 224] on button "button" at bounding box center [1386, 221] width 16 height 19
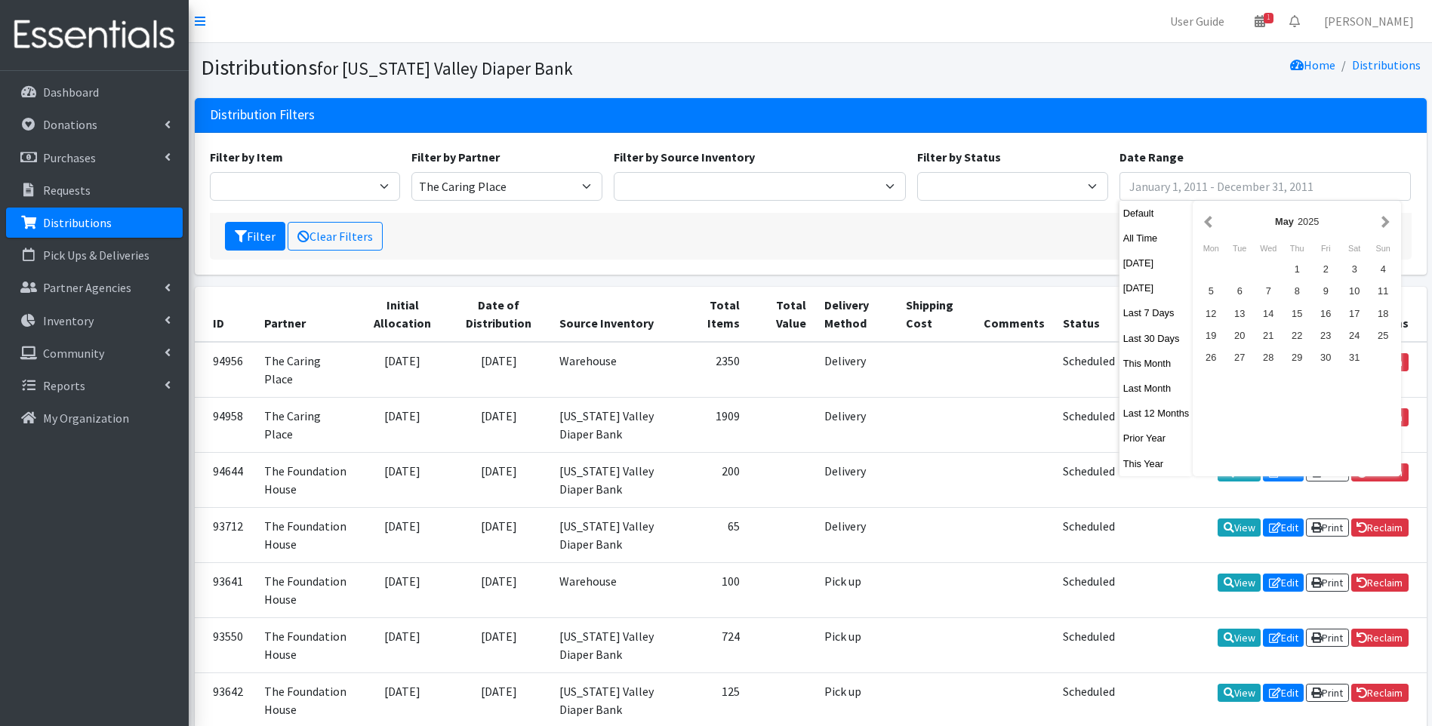
click at [1386, 224] on button "button" at bounding box center [1386, 221] width 16 height 19
click at [1278, 314] on div "13" at bounding box center [1268, 314] width 29 height 22
type input "January 1, 2025 - August 13, 2025"
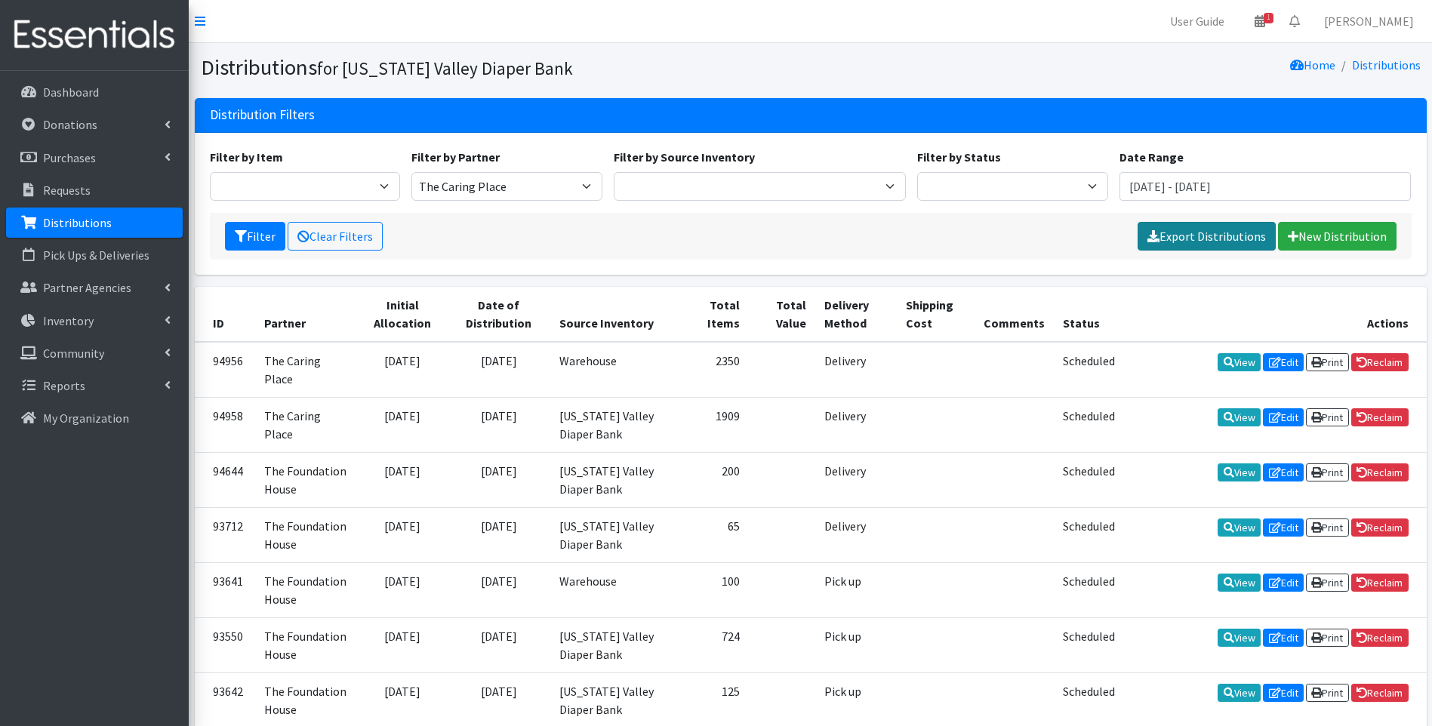
click at [1214, 231] on link "Export Distributions" at bounding box center [1207, 236] width 138 height 29
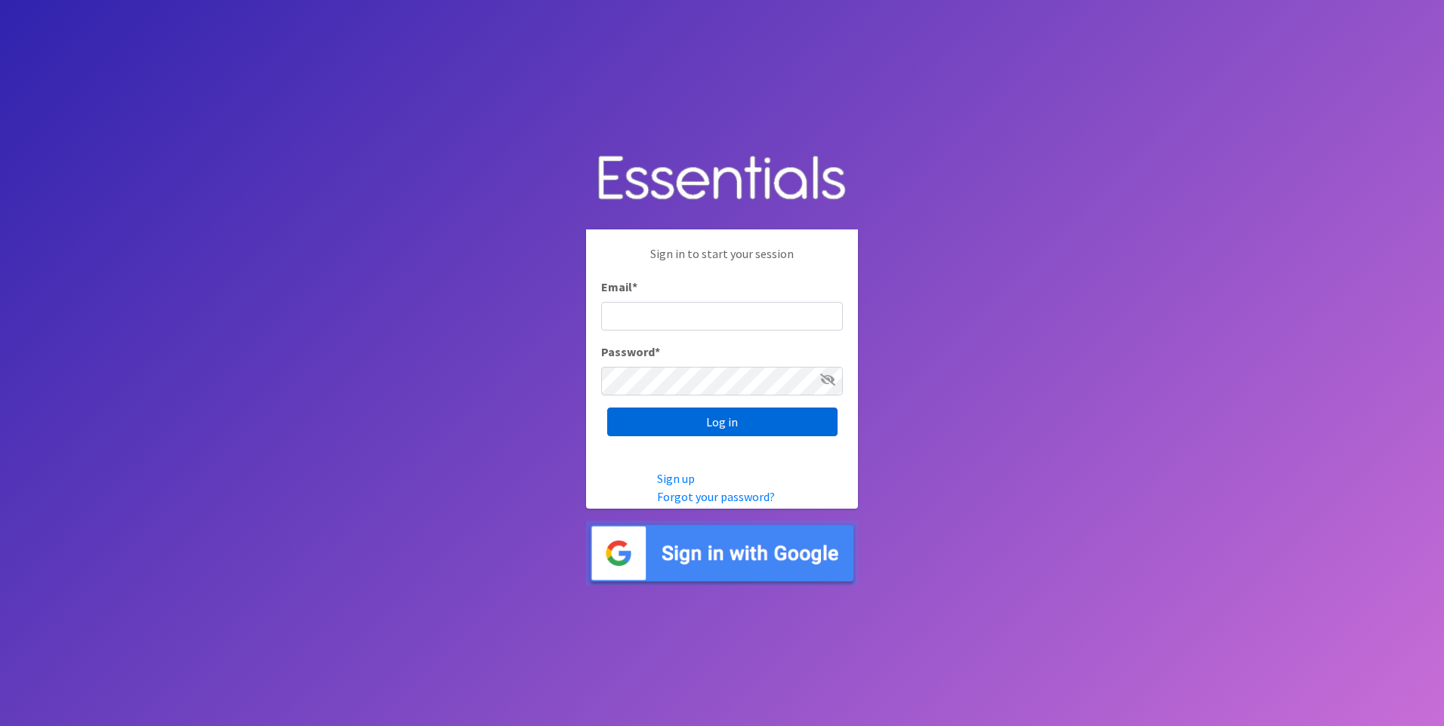
type input "[EMAIL_ADDRESS][DOMAIN_NAME]"
click at [736, 433] on input "Log in" at bounding box center [722, 422] width 230 height 29
